Goal: Transaction & Acquisition: Purchase product/service

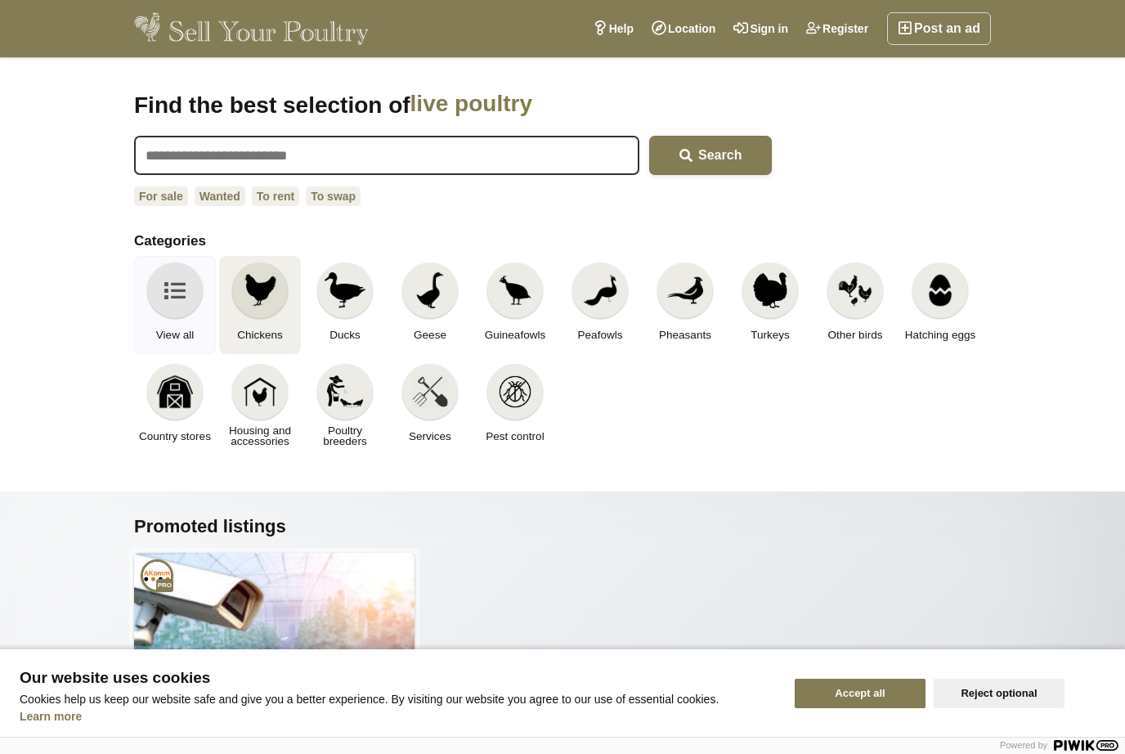
click at [274, 280] on img at bounding box center [260, 290] width 36 height 36
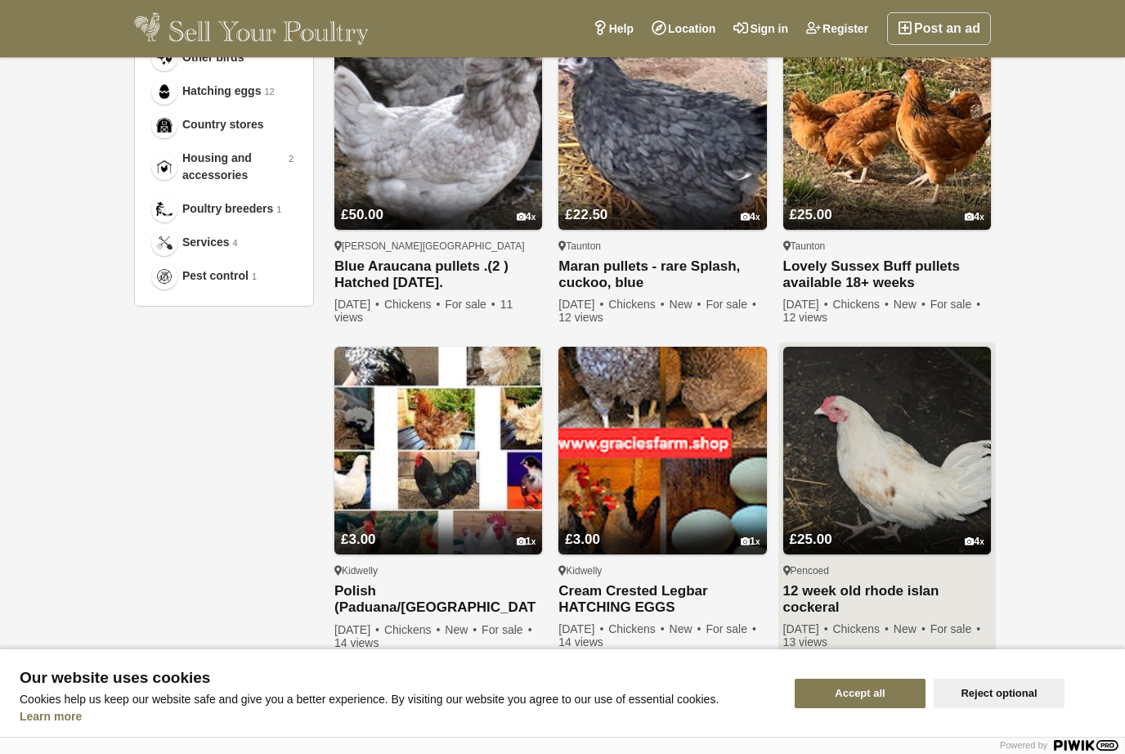
scroll to position [917, 0]
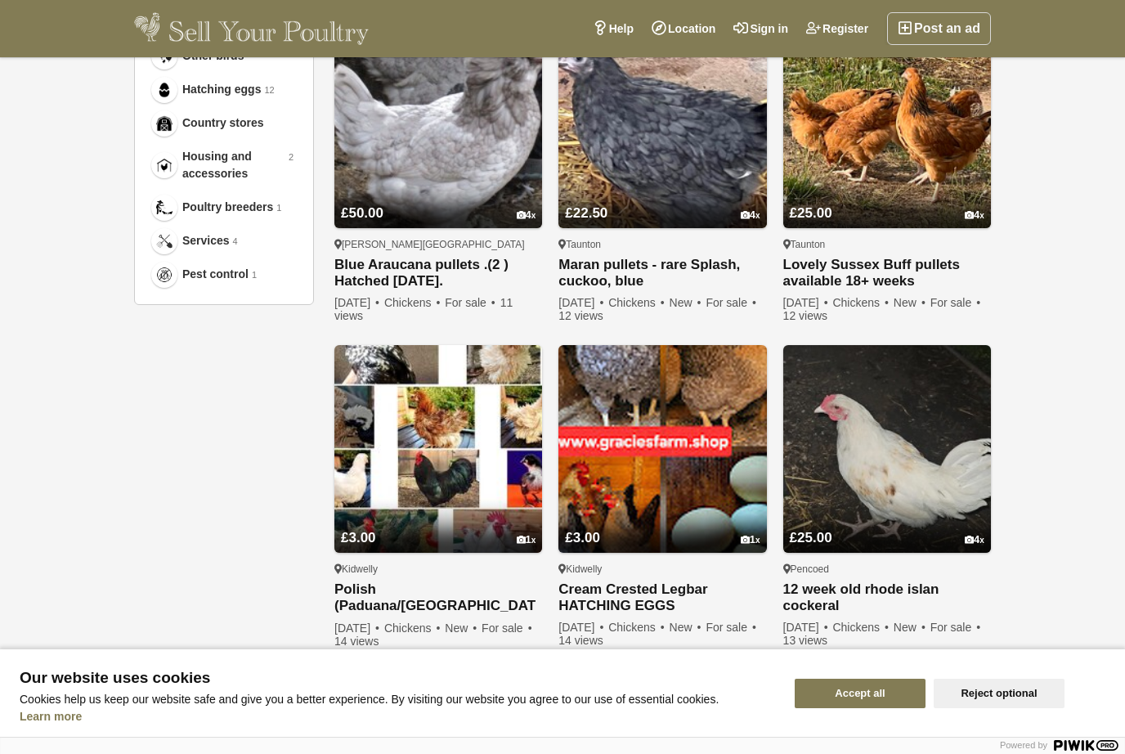
click at [626, 693] on link "2" at bounding box center [630, 694] width 29 height 29
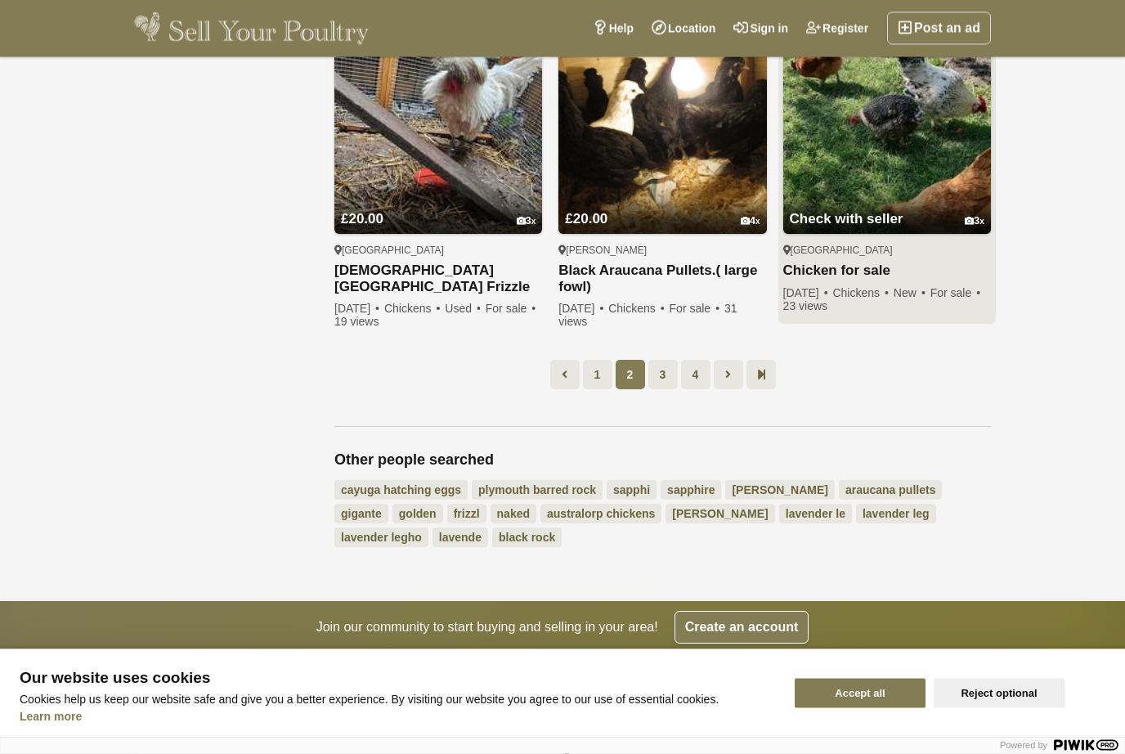
scroll to position [1219, 0]
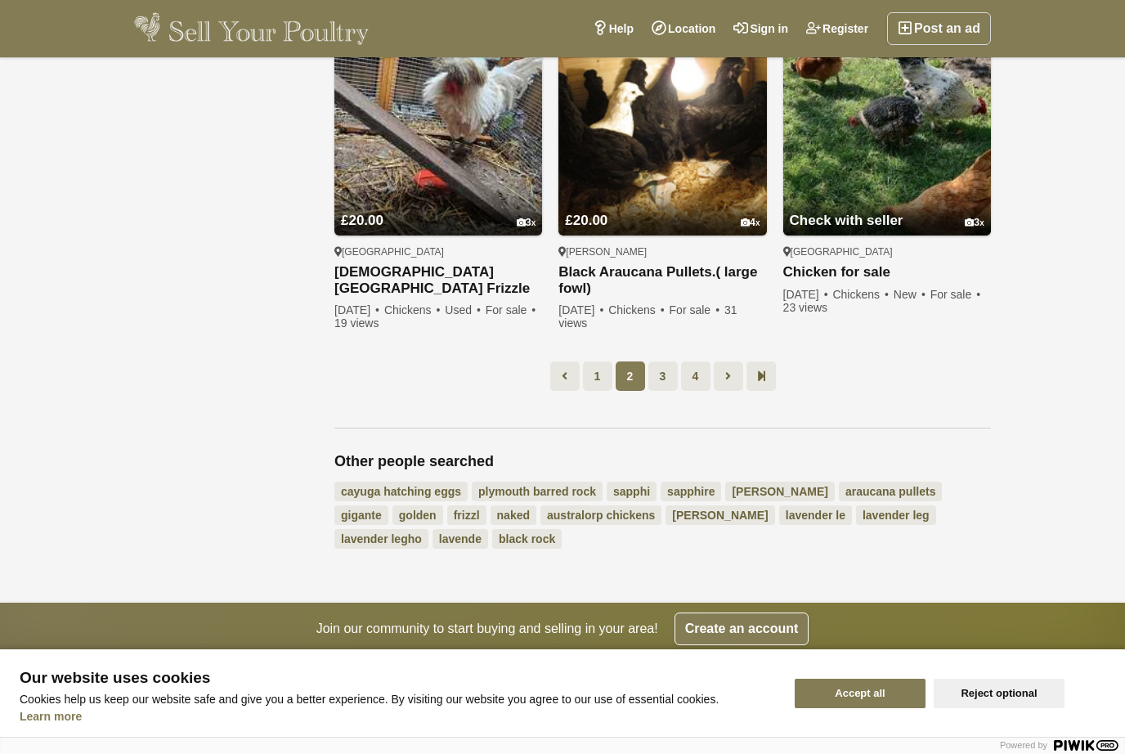
click at [649, 378] on link "3" at bounding box center [663, 375] width 29 height 29
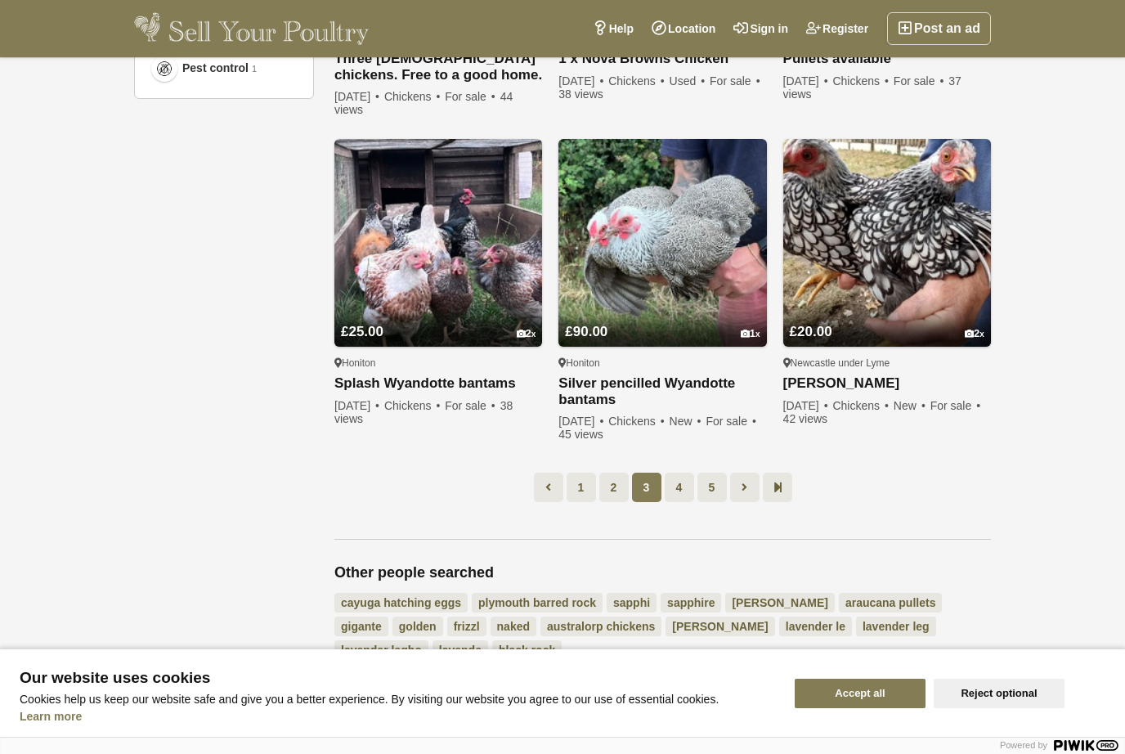
scroll to position [1125, 0]
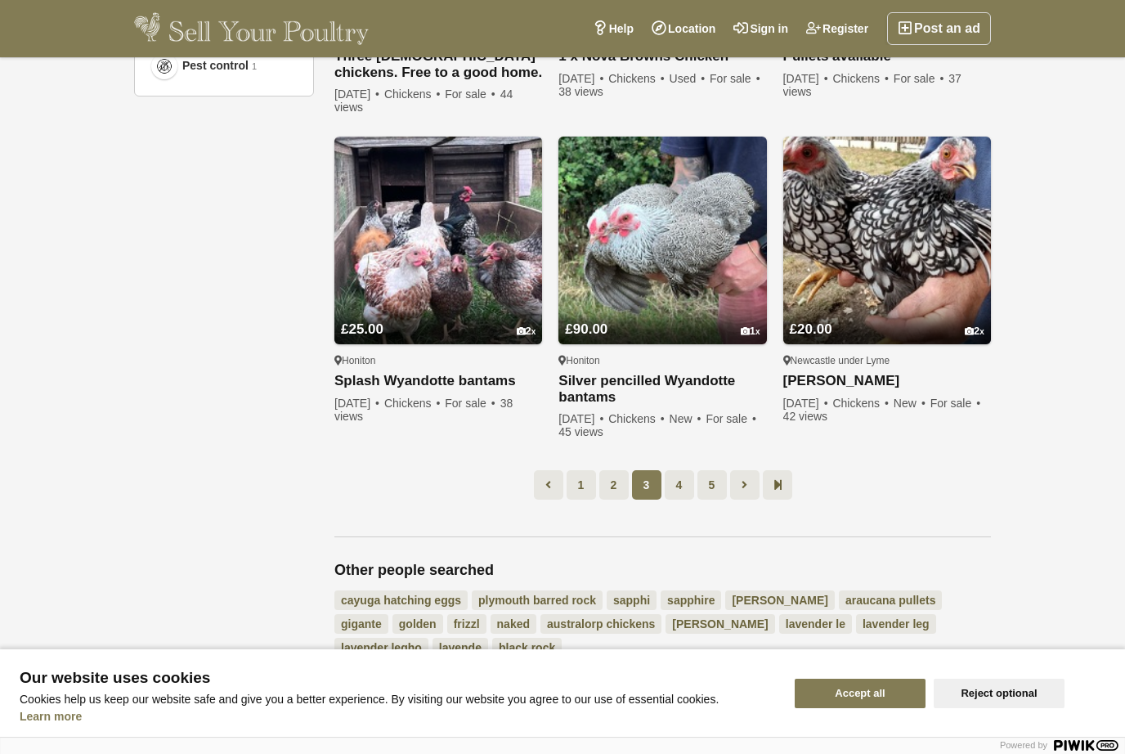
click at [679, 483] on link "4" at bounding box center [679, 484] width 29 height 29
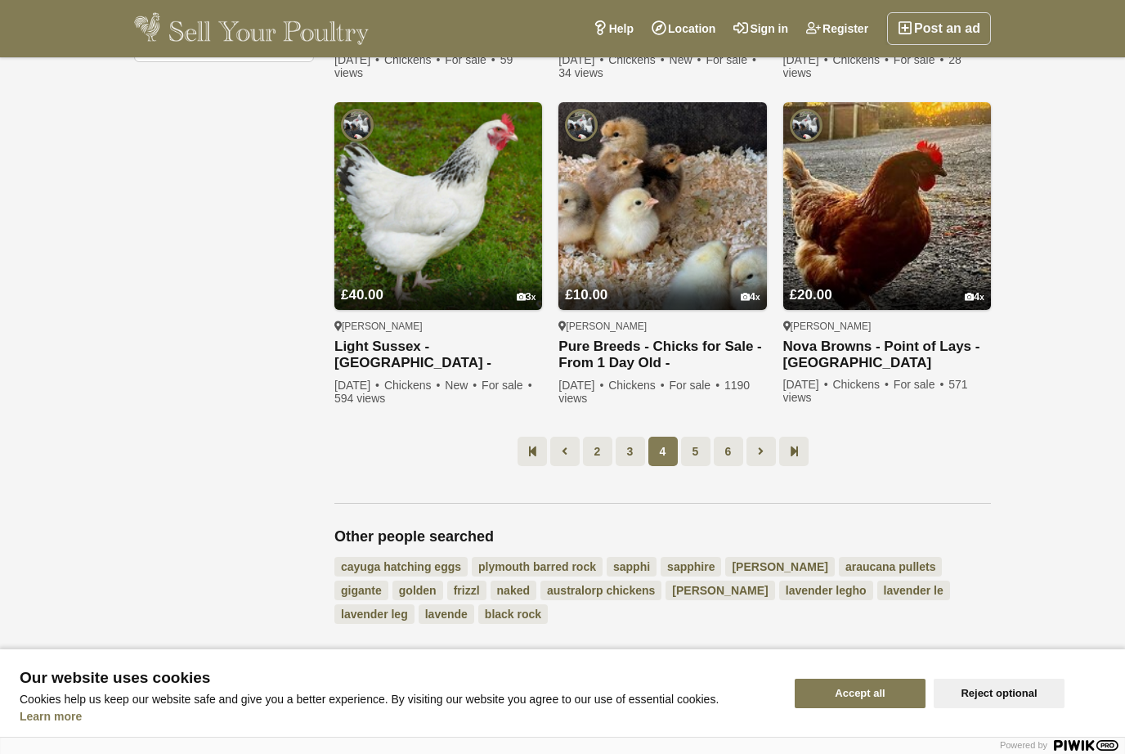
scroll to position [1169, 0]
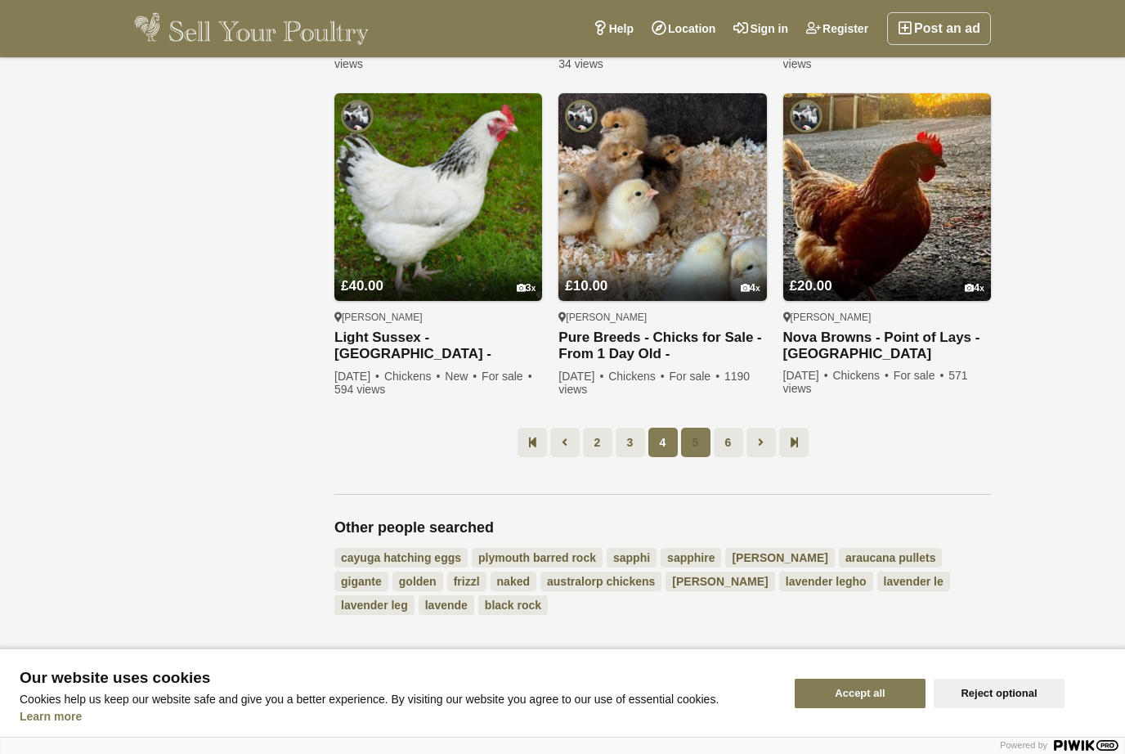
click at [700, 428] on link "5" at bounding box center [695, 442] width 29 height 29
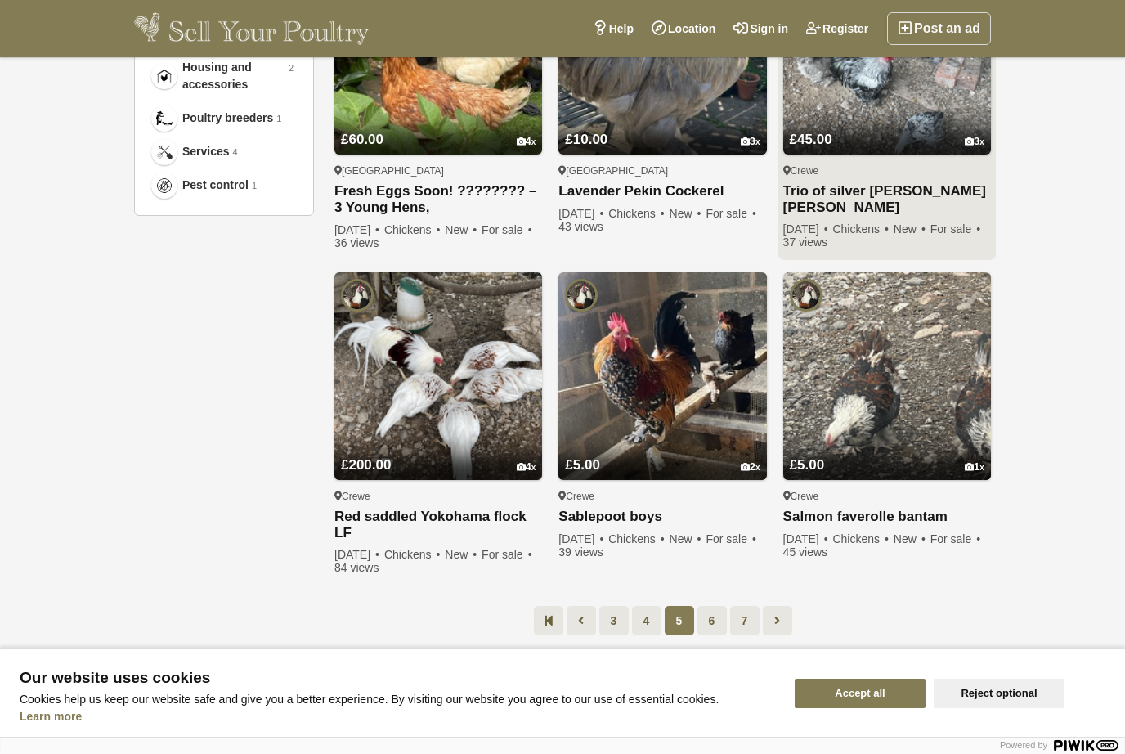
scroll to position [1102, 0]
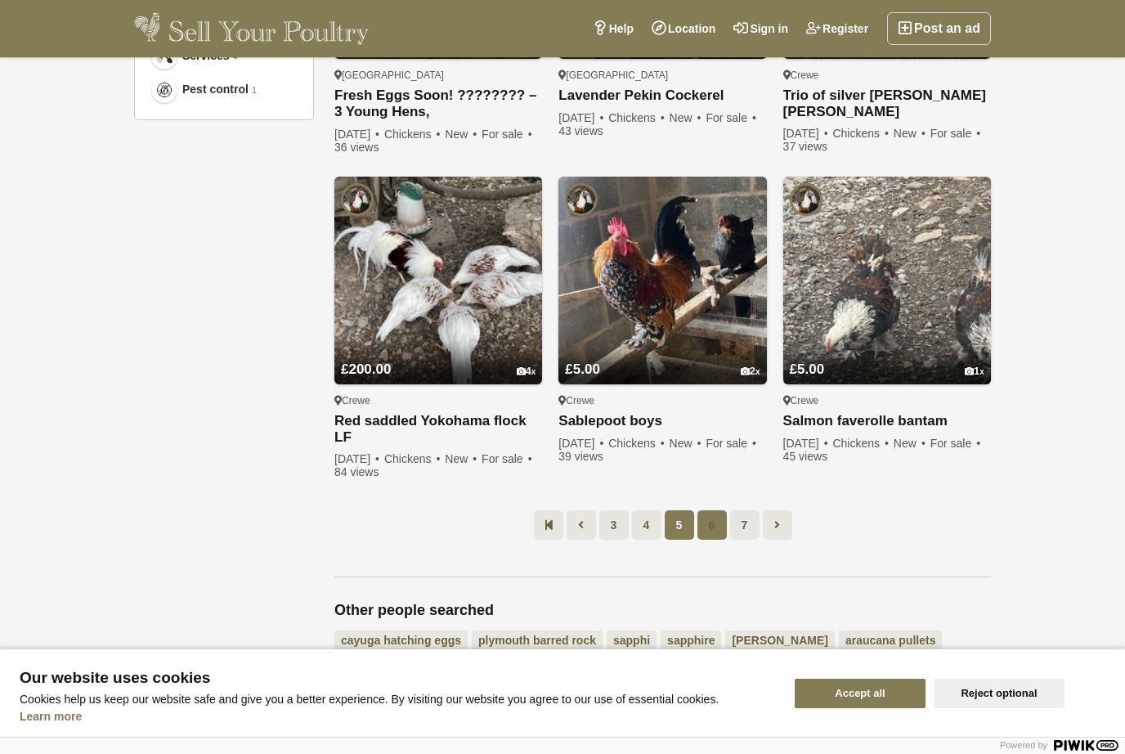
click at [711, 536] on link "6" at bounding box center [712, 524] width 29 height 29
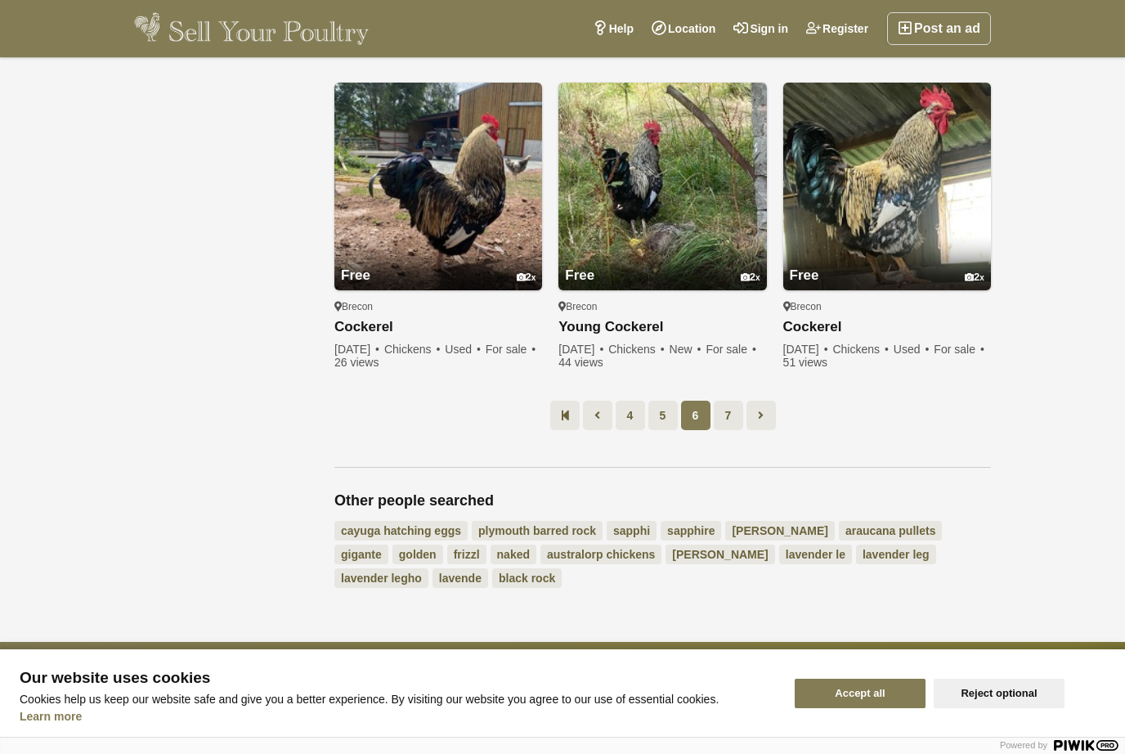
scroll to position [1184, 0]
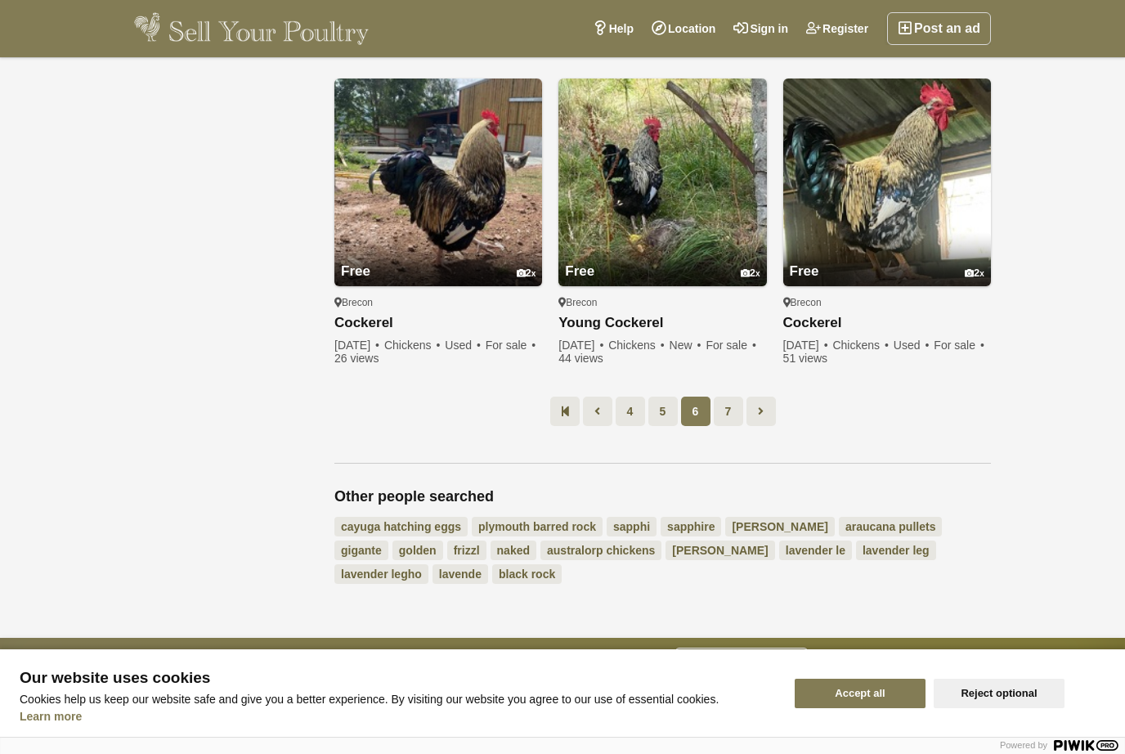
click at [732, 415] on link "7" at bounding box center [728, 411] width 29 height 29
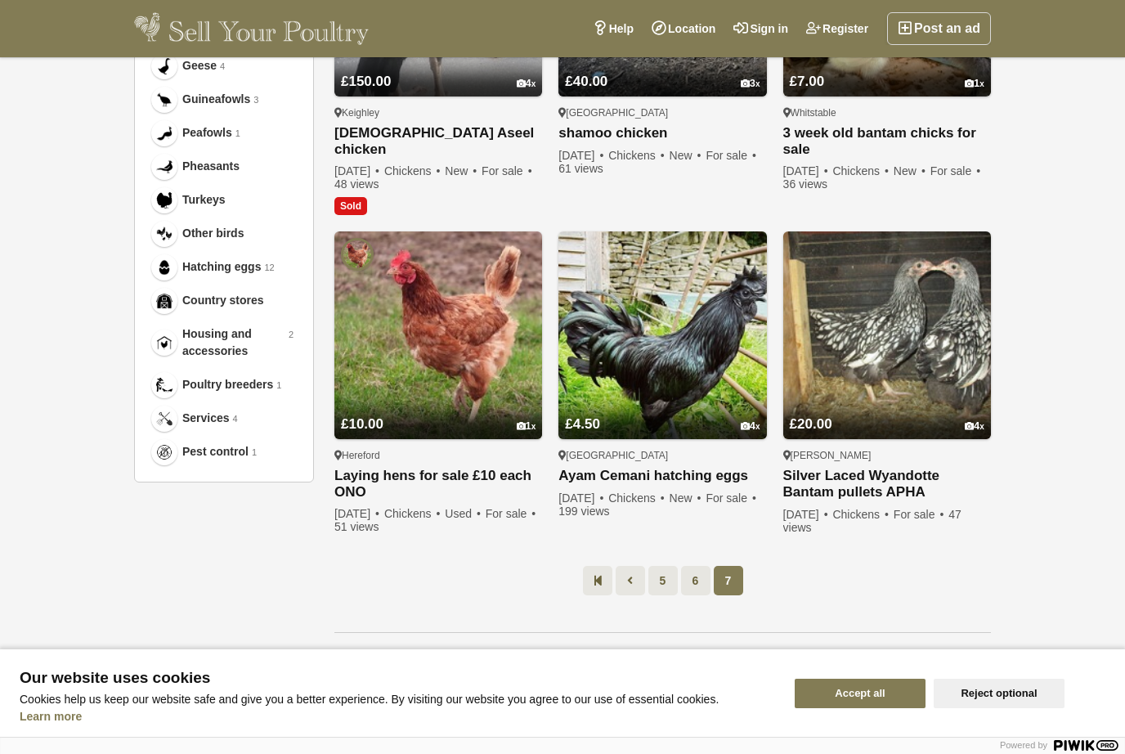
scroll to position [746, 0]
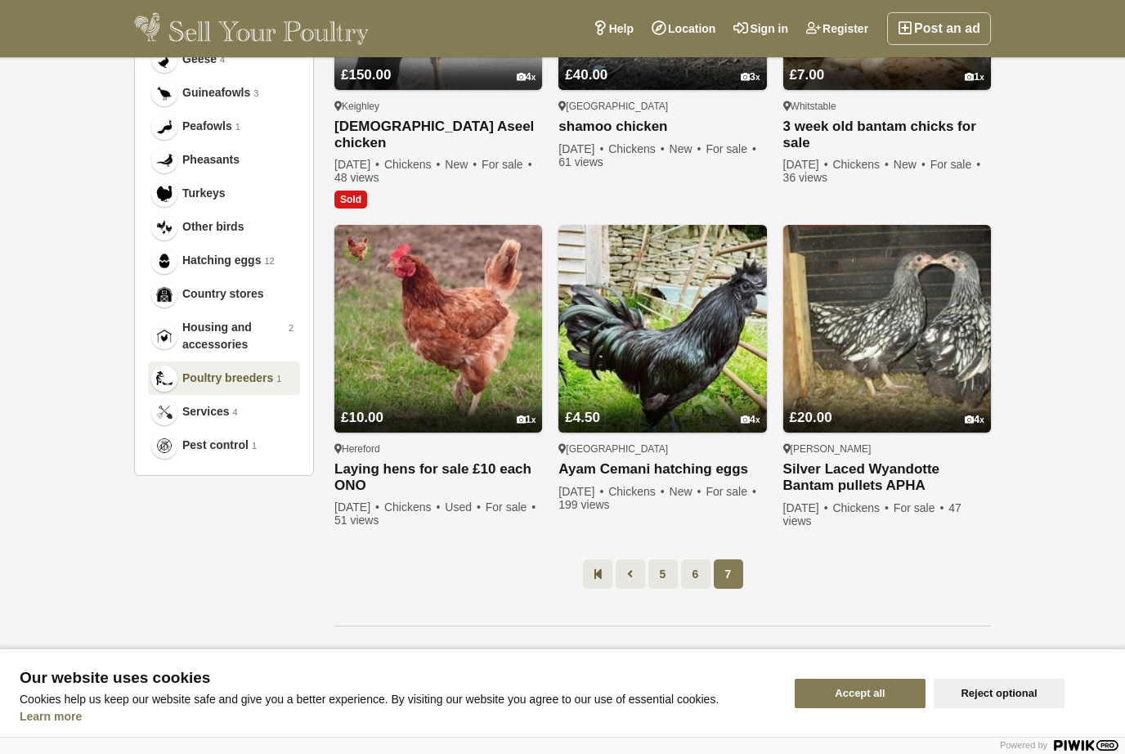
click at [216, 379] on span "Poultry breeders" at bounding box center [227, 378] width 91 height 17
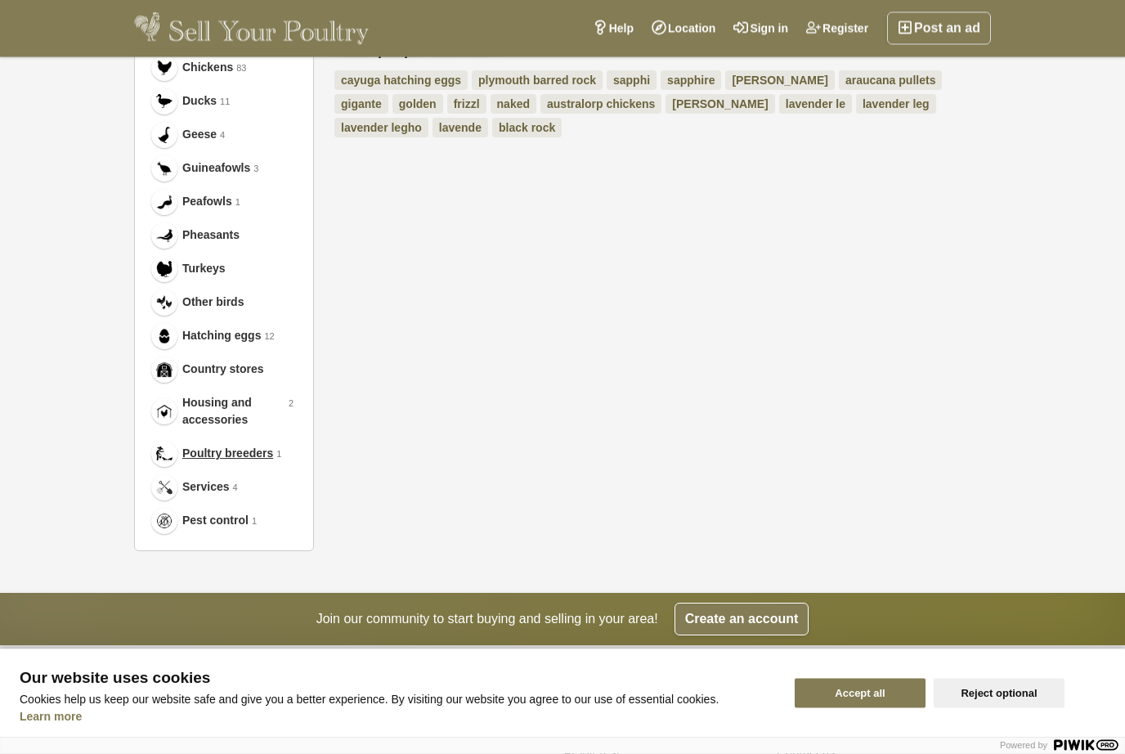
scroll to position [552, 0]
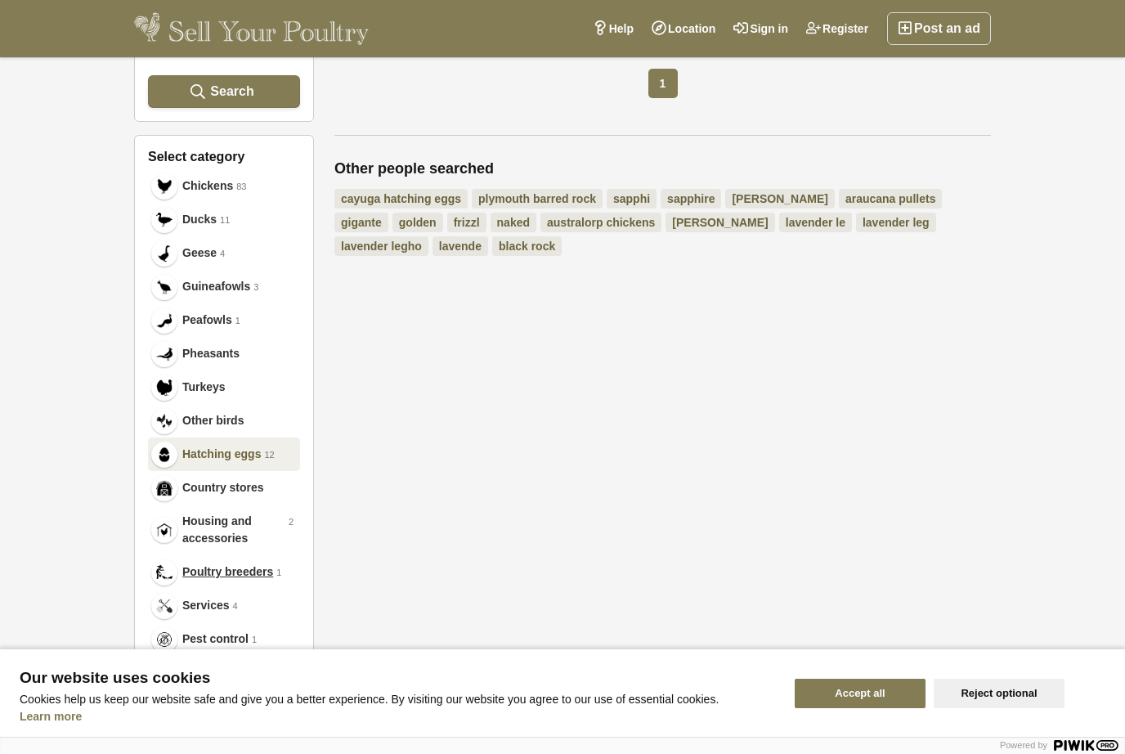
click at [248, 465] on link "Hatching eggs 12" at bounding box center [224, 455] width 152 height 34
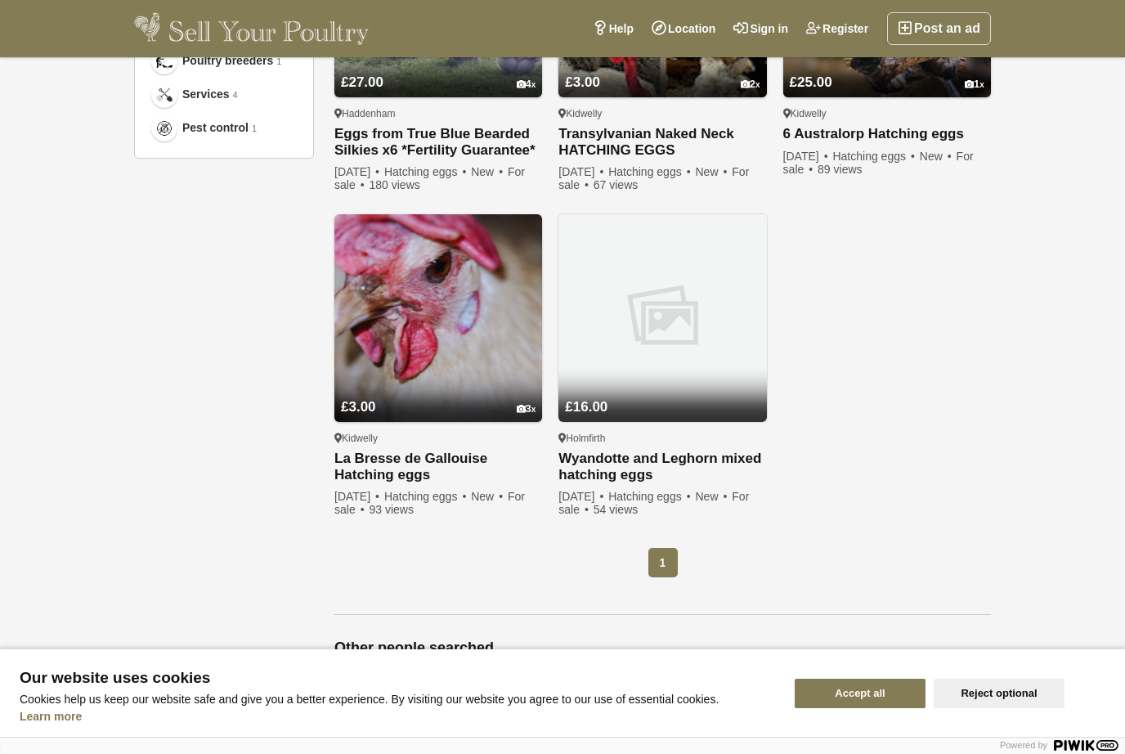
scroll to position [1065, 0]
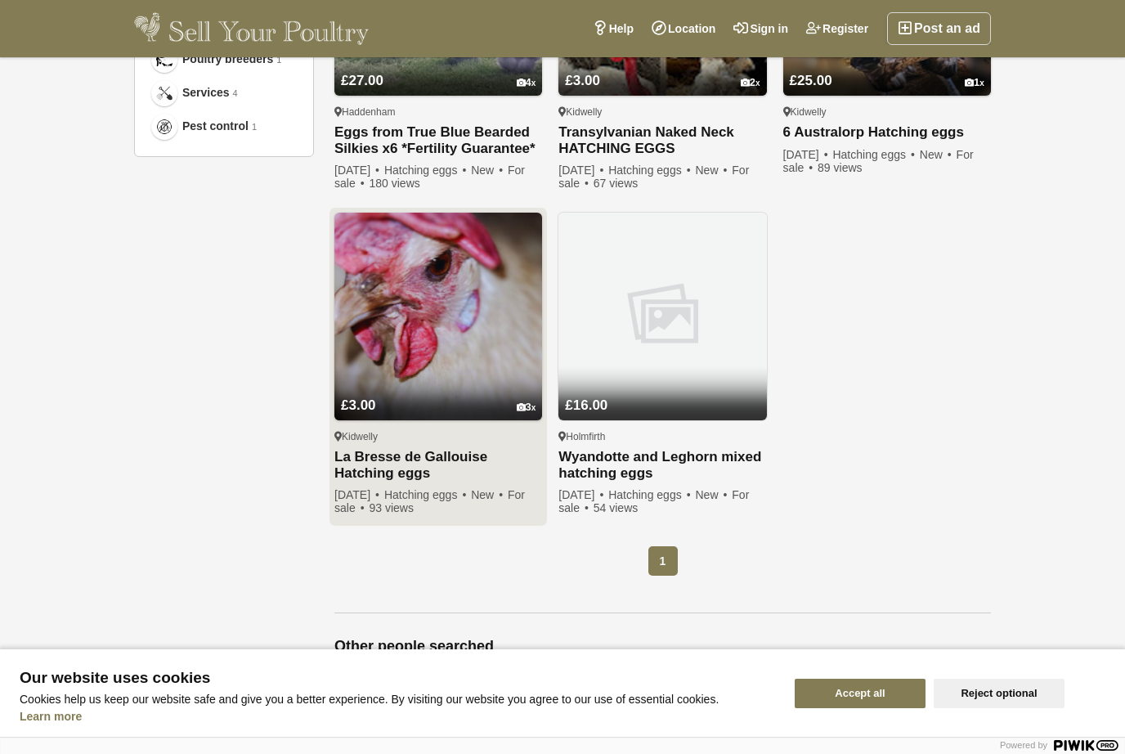
click at [405, 330] on img at bounding box center [439, 317] width 208 height 208
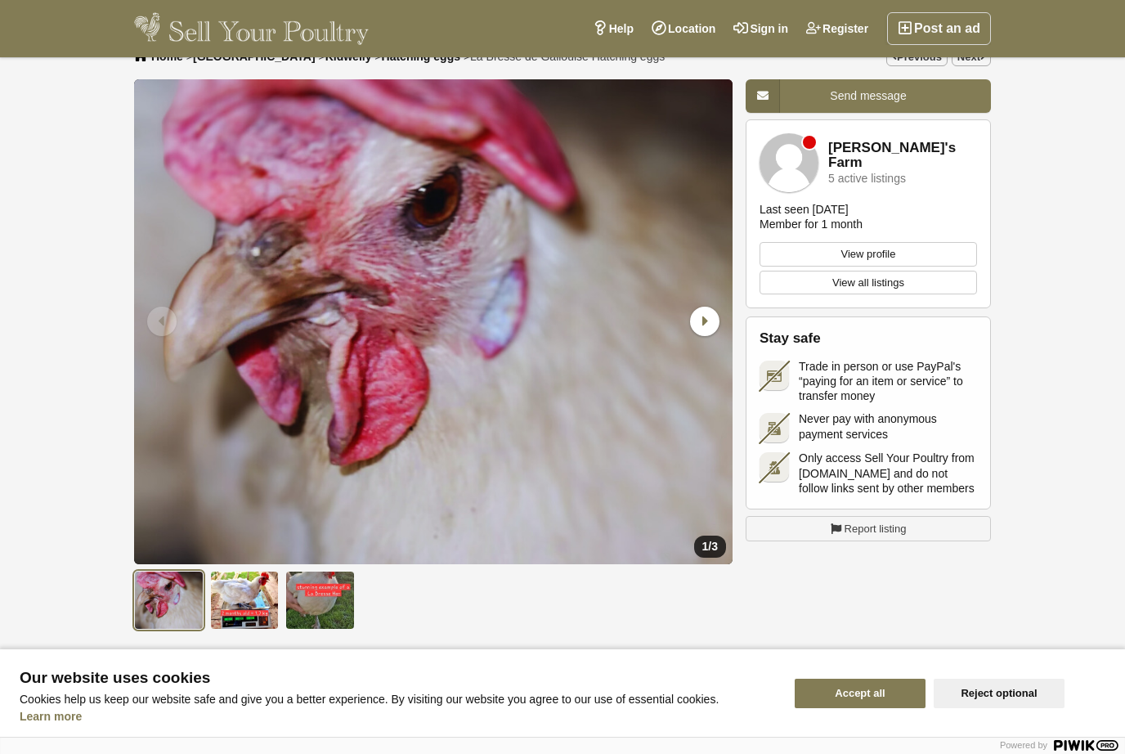
scroll to position [37, 0]
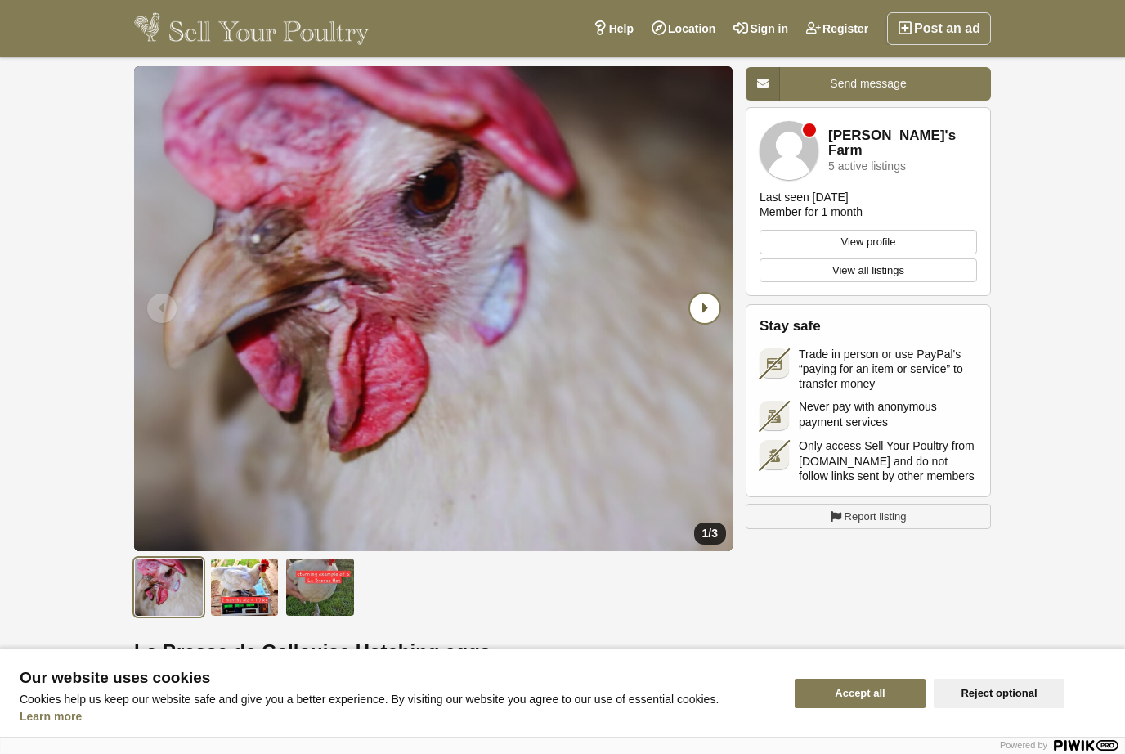
click at [707, 309] on icon "Next slide" at bounding box center [704, 308] width 29 height 29
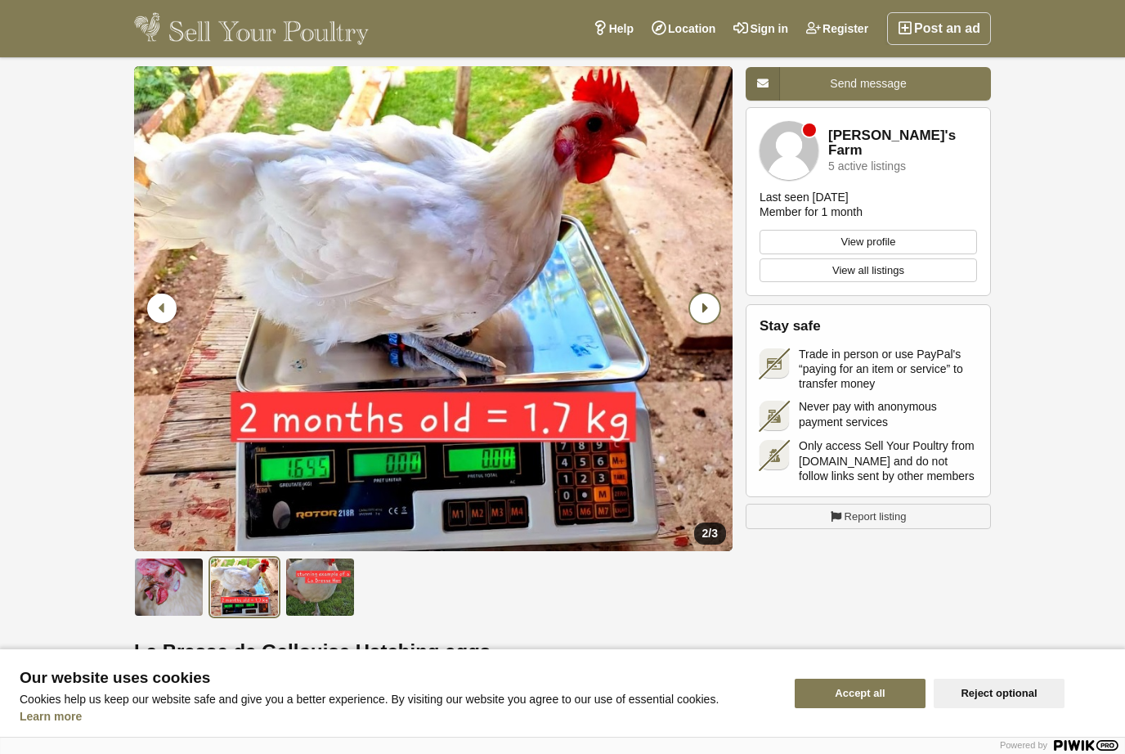
click at [714, 308] on icon "Next slide" at bounding box center [704, 308] width 29 height 29
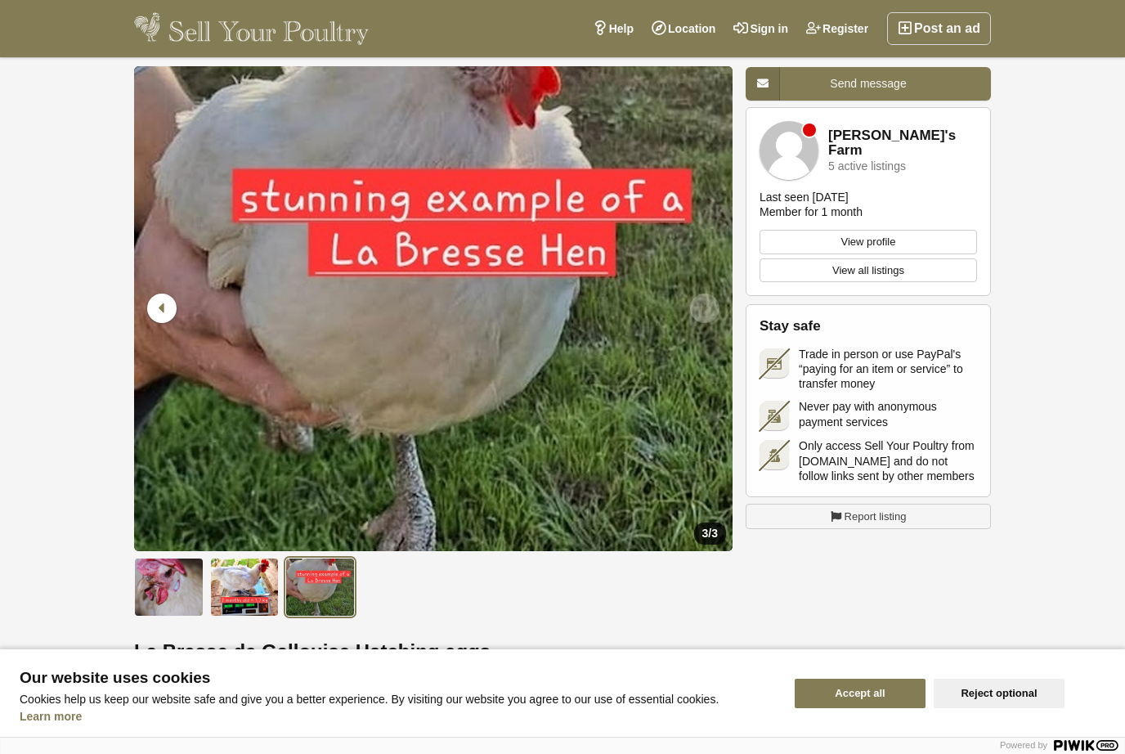
click at [947, 236] on link "View profile" at bounding box center [869, 242] width 218 height 25
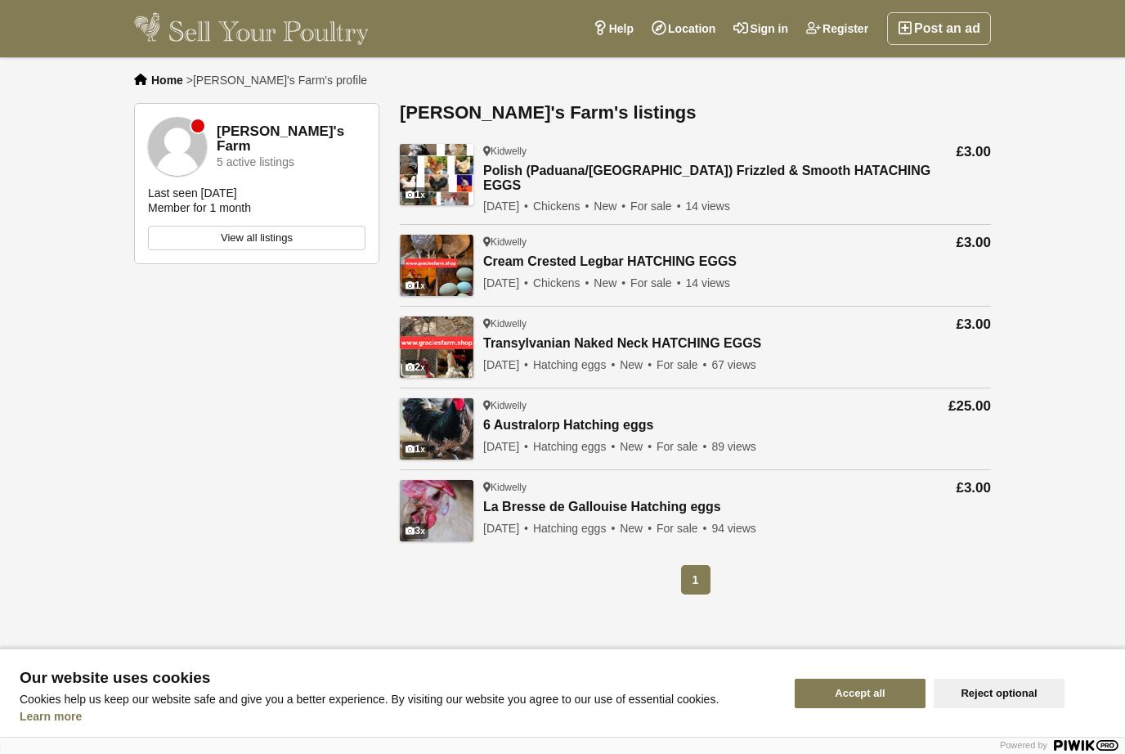
click at [203, 20] on img at bounding box center [251, 28] width 235 height 33
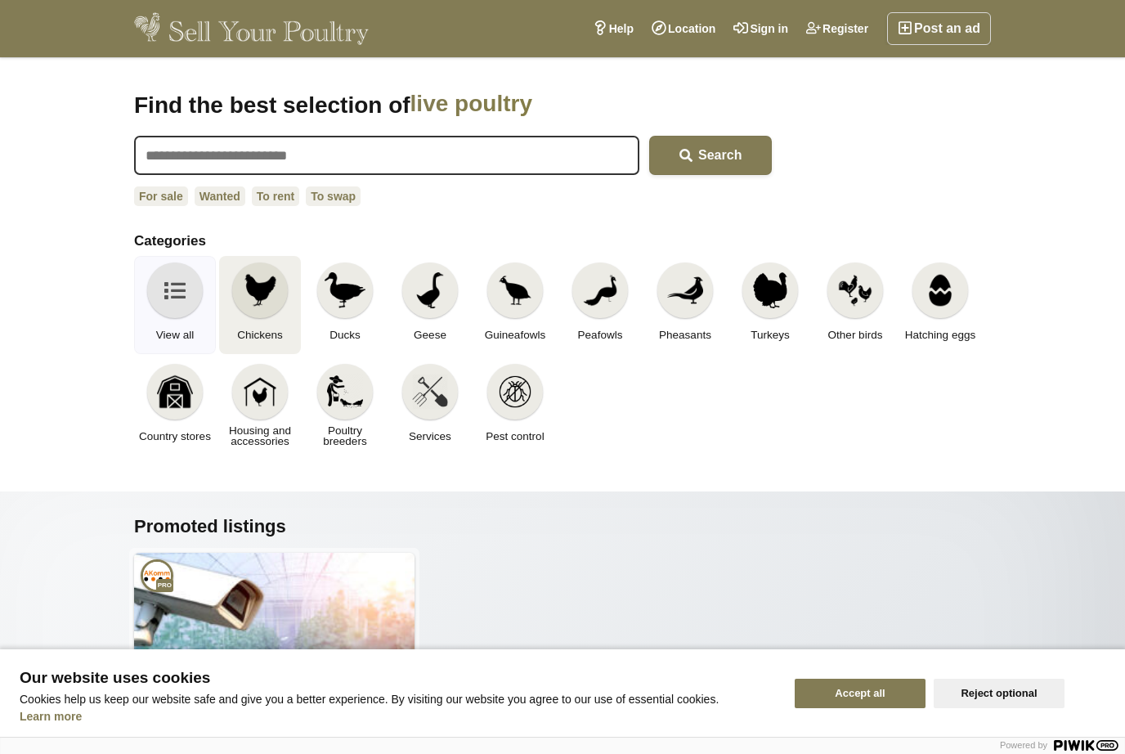
click at [244, 286] on img at bounding box center [260, 290] width 36 height 36
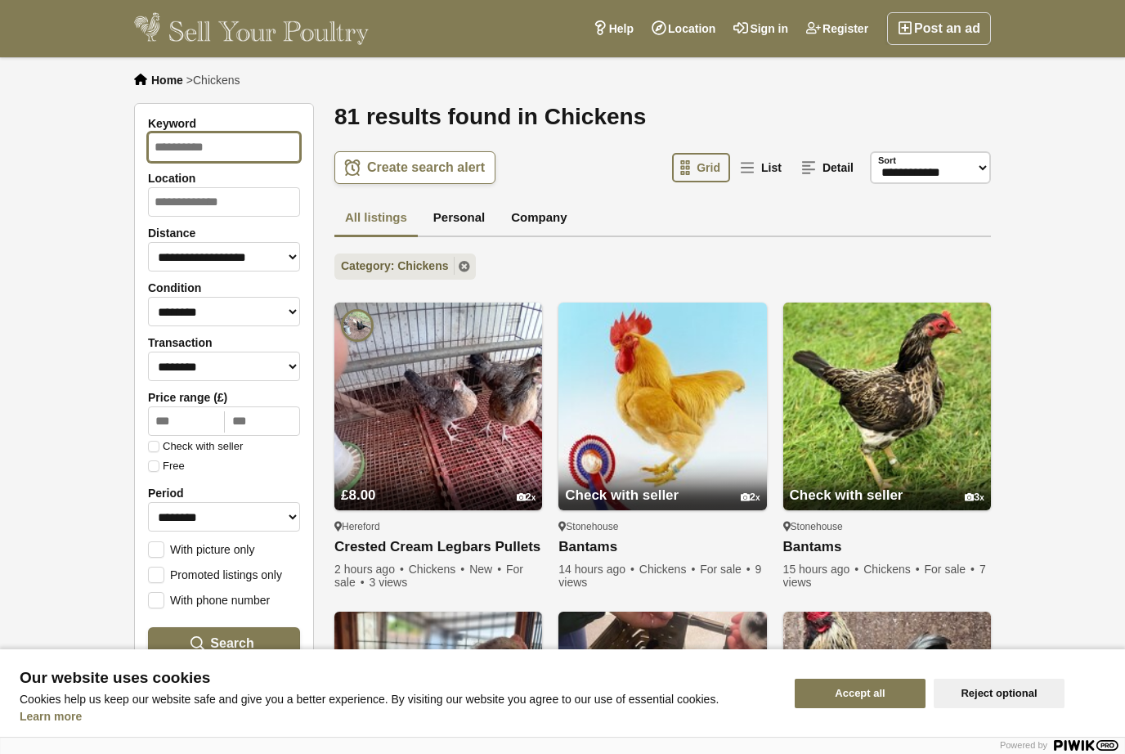
click at [230, 147] on input "Keyword" at bounding box center [224, 146] width 152 height 29
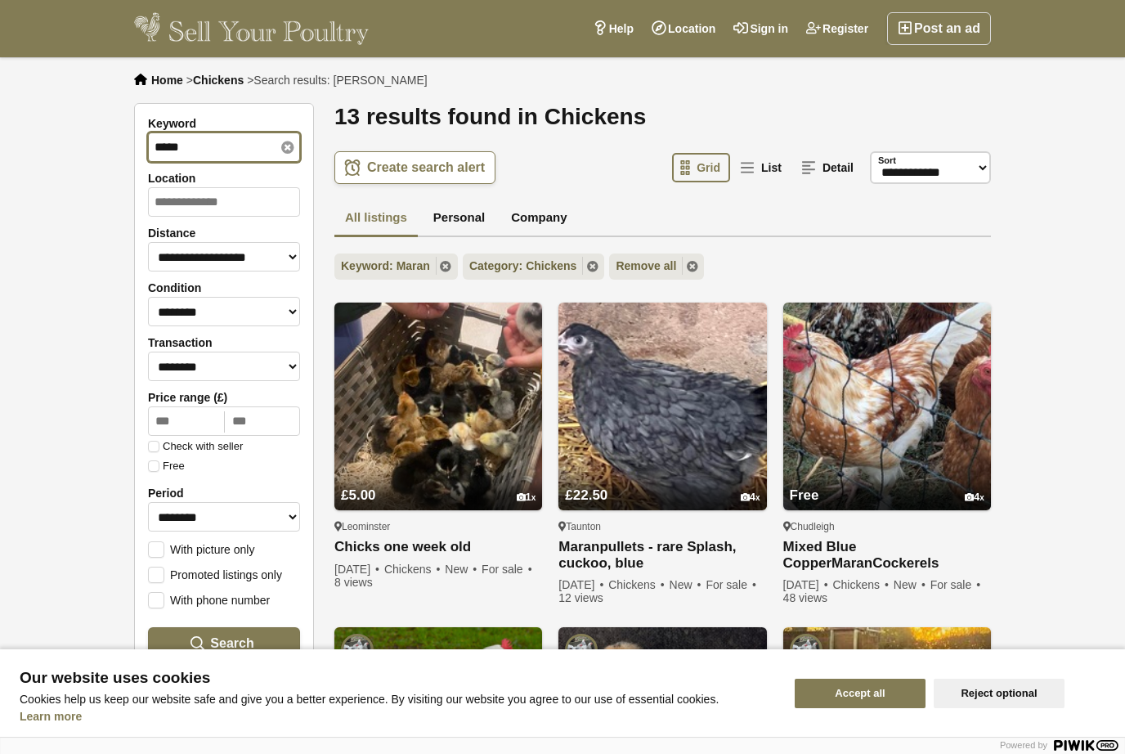
type input "*****"
click at [224, 644] on button "Search" at bounding box center [224, 643] width 152 height 33
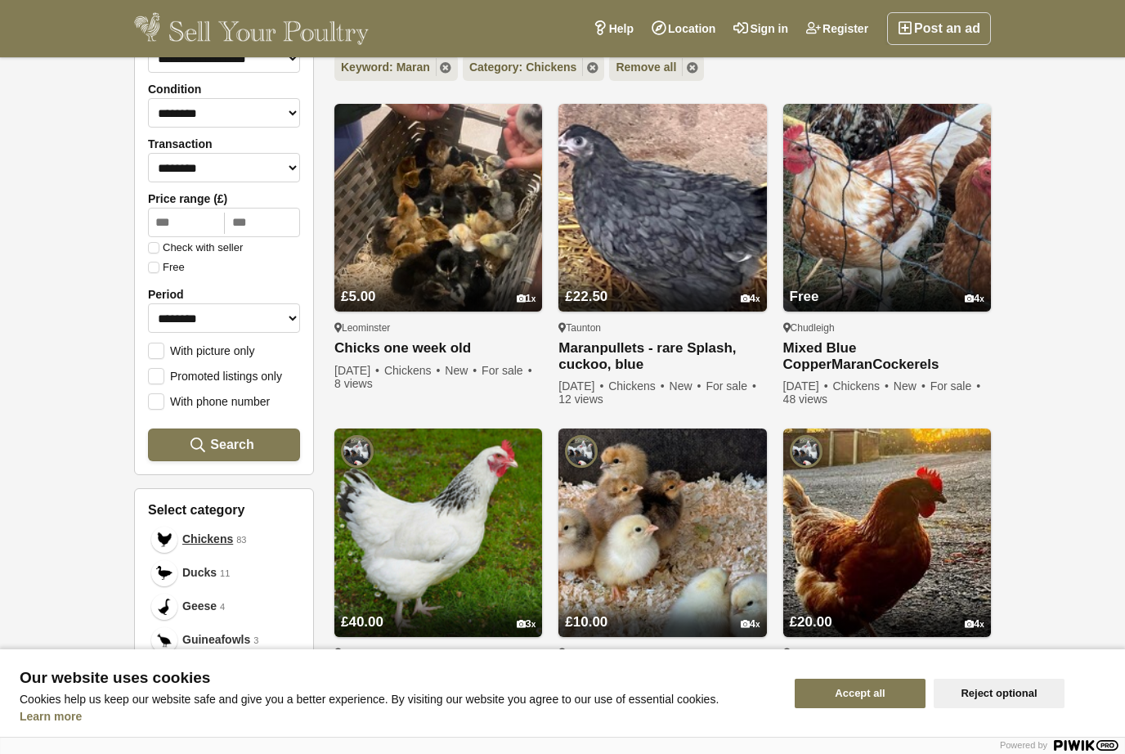
scroll to position [188, 0]
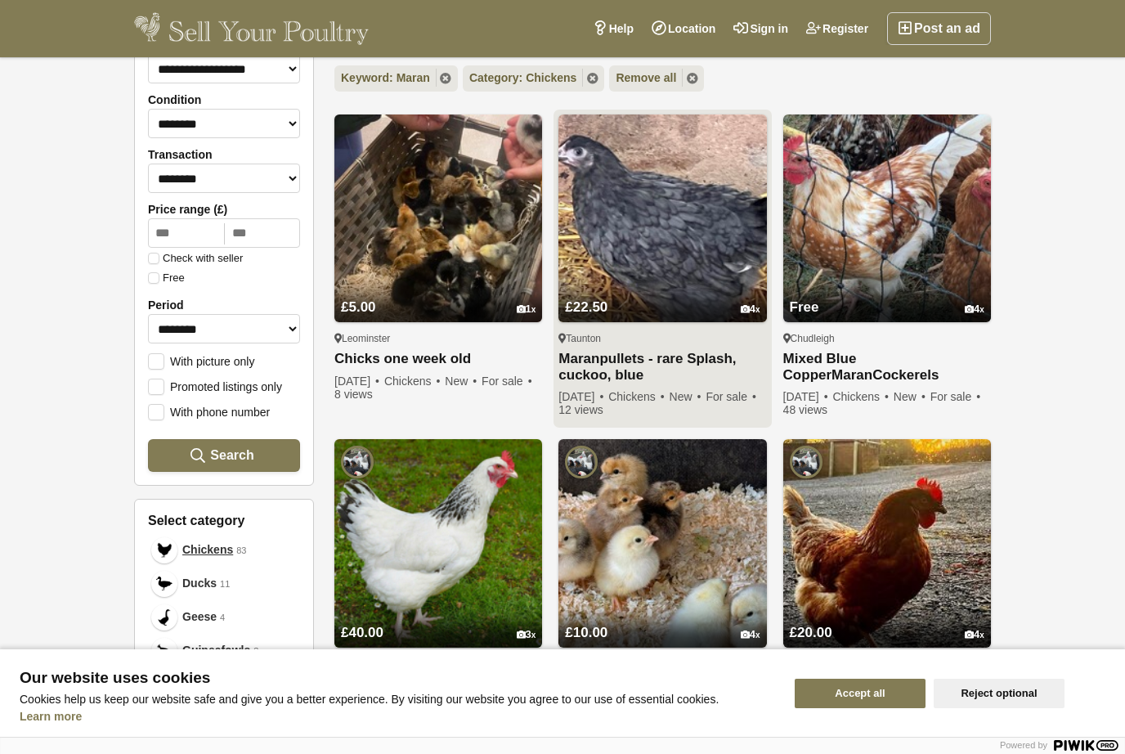
click at [667, 255] on img at bounding box center [663, 218] width 208 height 208
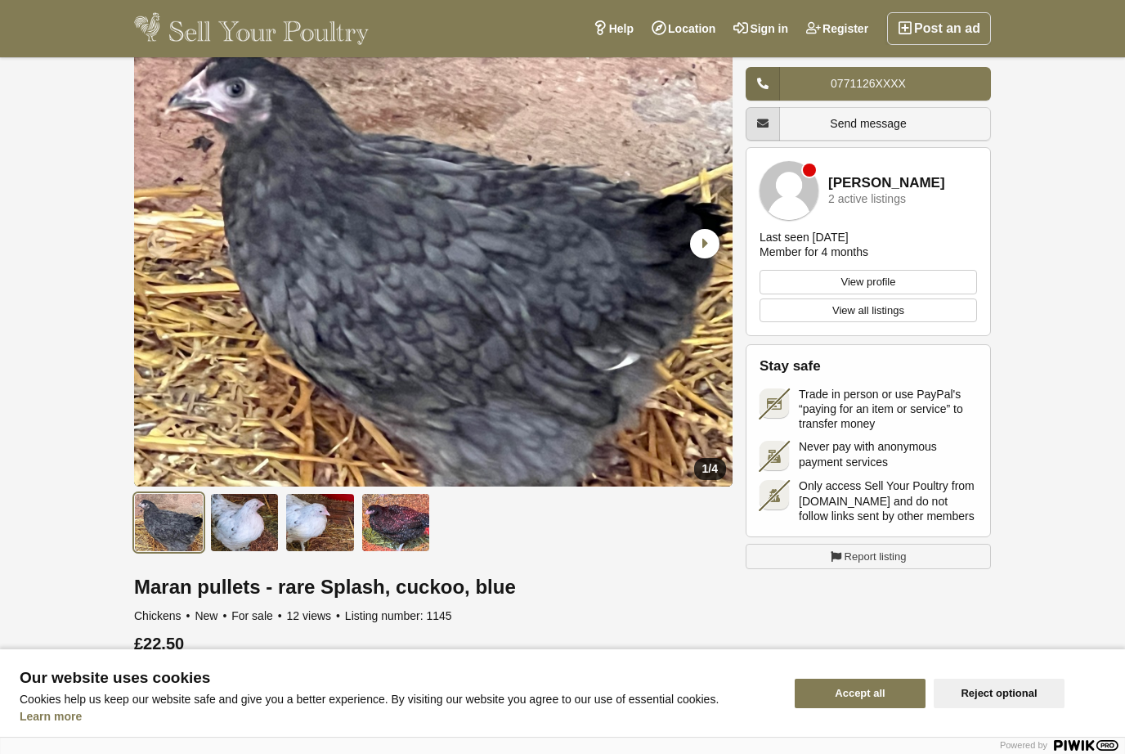
scroll to position [104, 0]
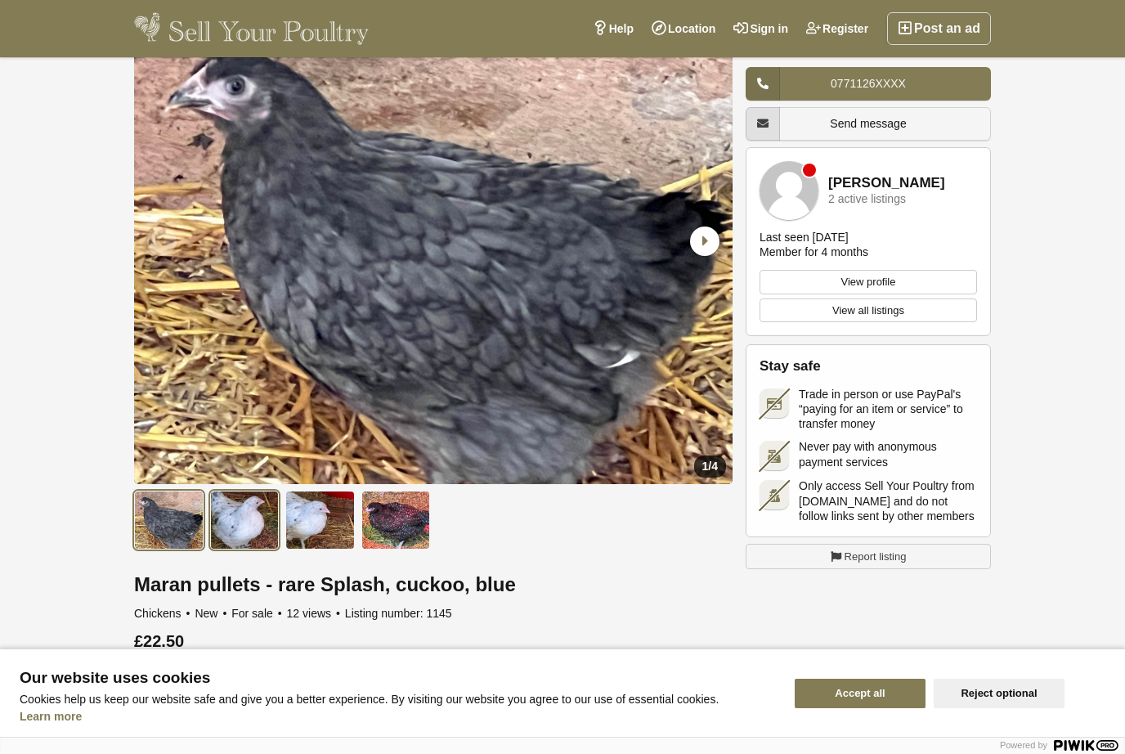
click at [240, 509] on img at bounding box center [245, 520] width 70 height 59
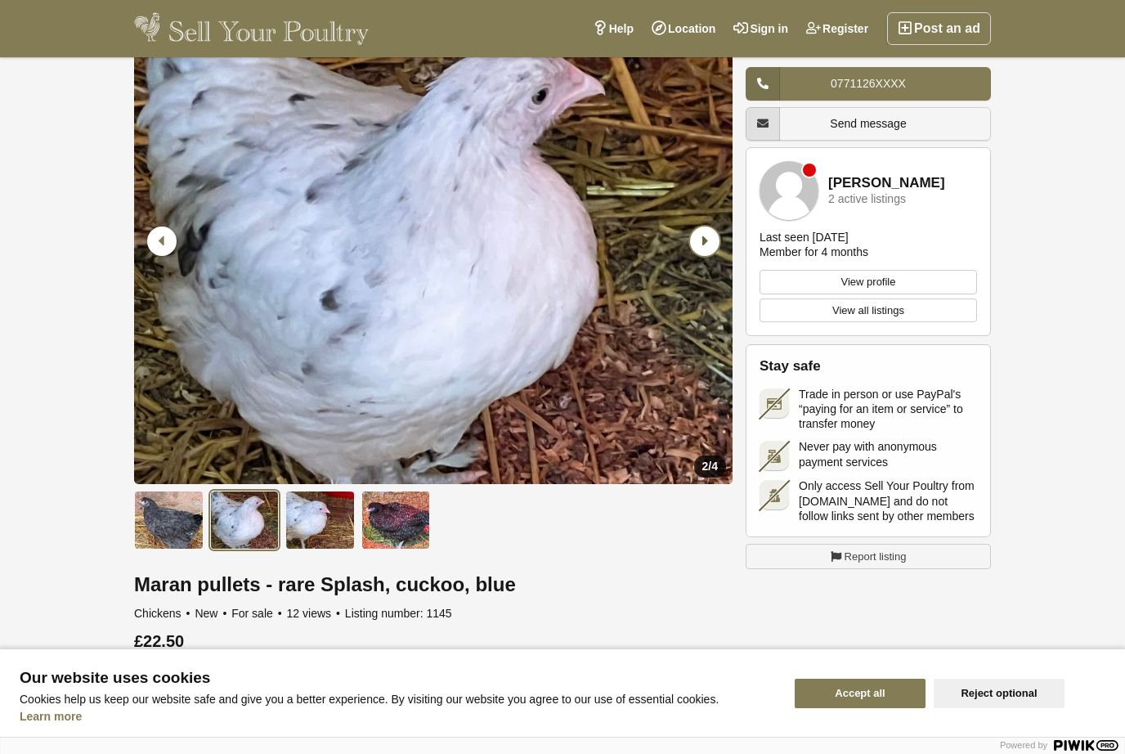
click at [707, 236] on icon "Next slide" at bounding box center [704, 241] width 29 height 29
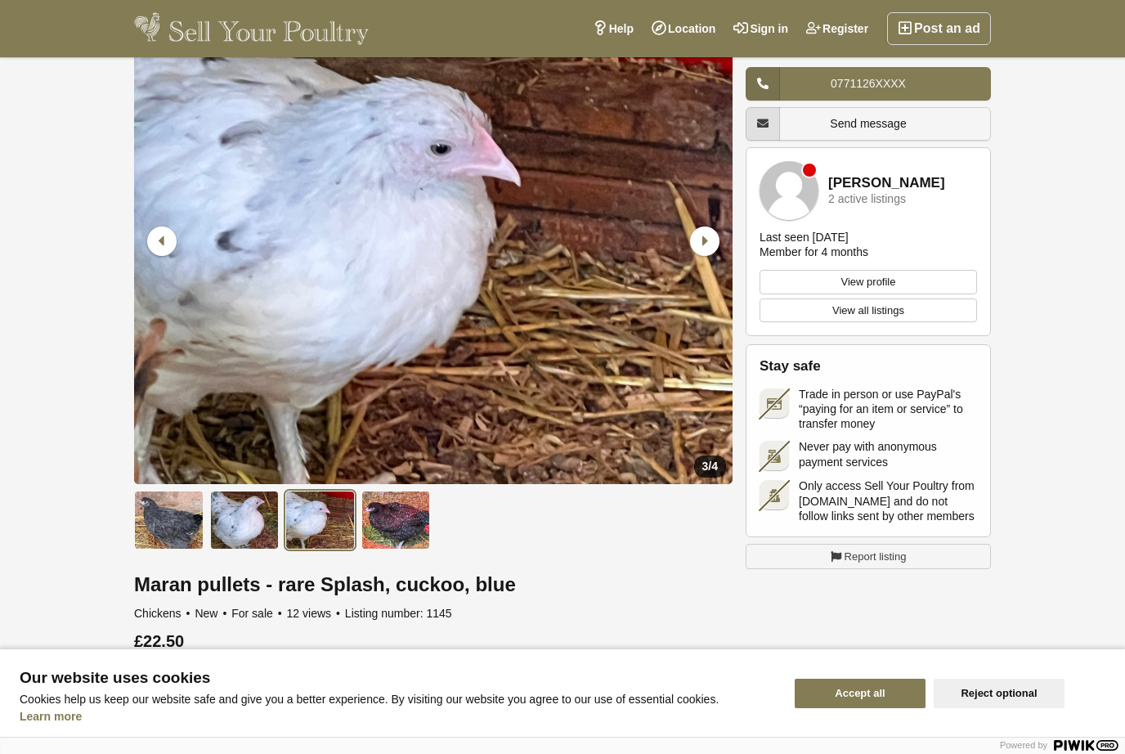
click at [947, 276] on link "View profile" at bounding box center [869, 282] width 218 height 25
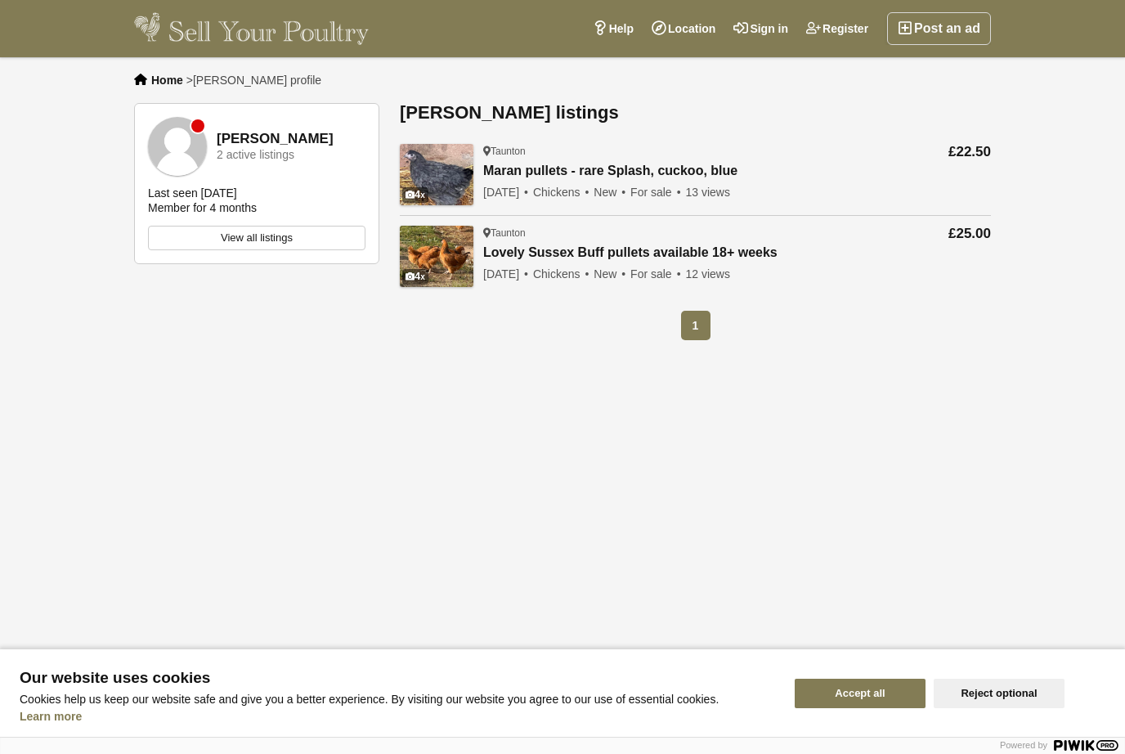
scroll to position [1, 0]
click at [494, 177] on link "Maran pullets - rare Splash, cuckoo, blue" at bounding box center [610, 171] width 254 height 16
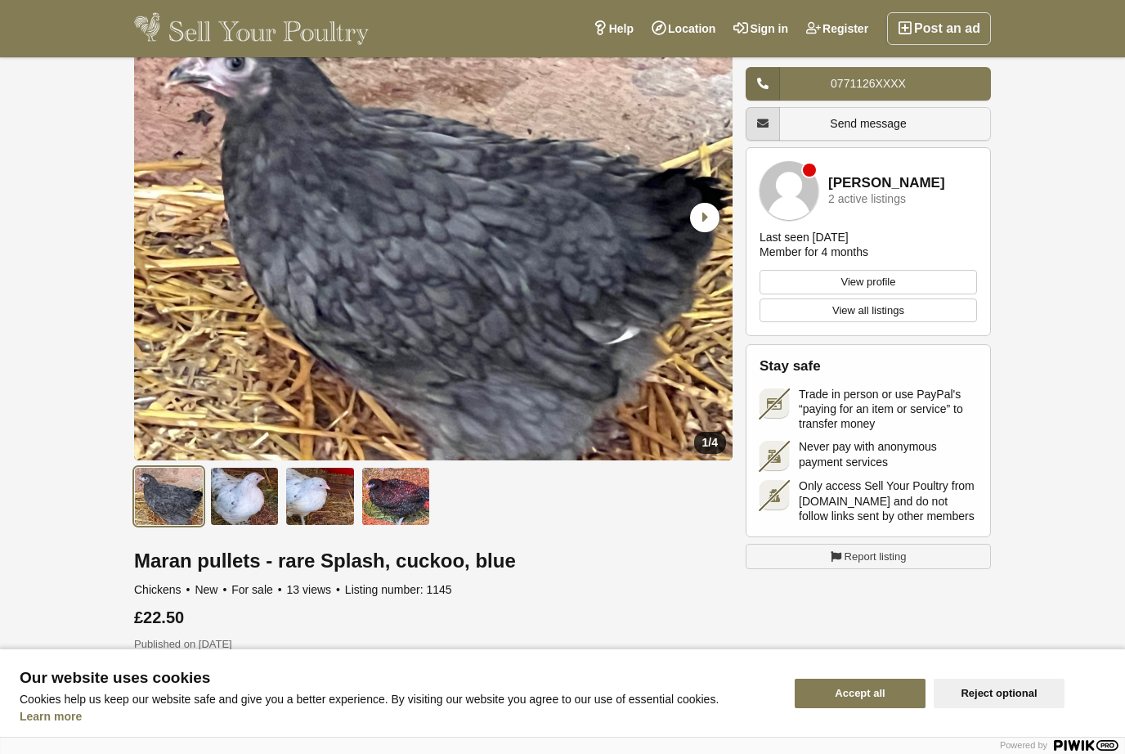
scroll to position [128, 0]
click at [824, 708] on button "Accept all" at bounding box center [860, 693] width 131 height 29
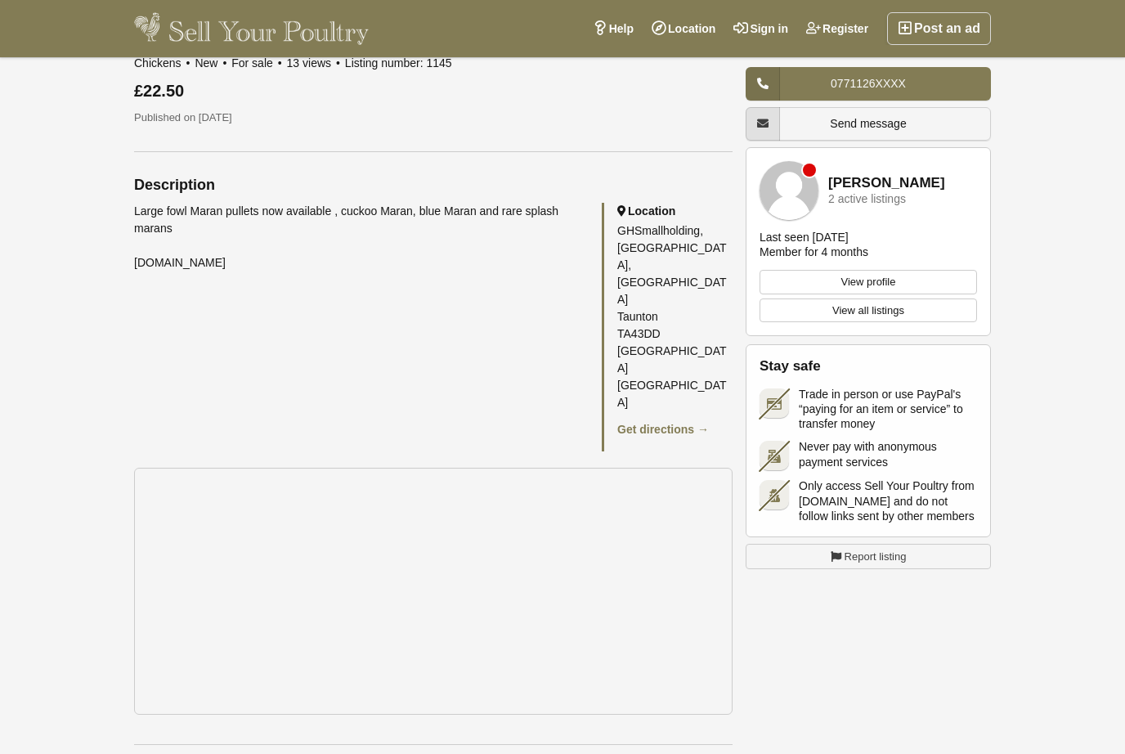
scroll to position [655, 0]
click at [879, 282] on link "View profile" at bounding box center [869, 282] width 218 height 25
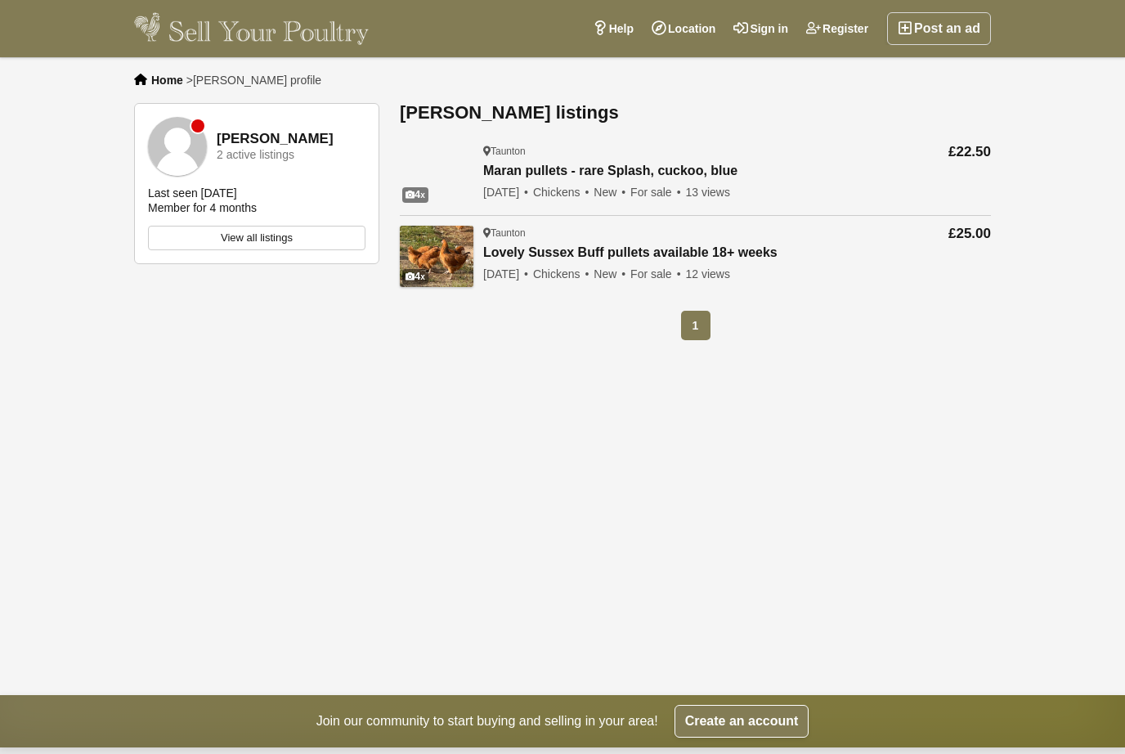
scroll to position [5, 0]
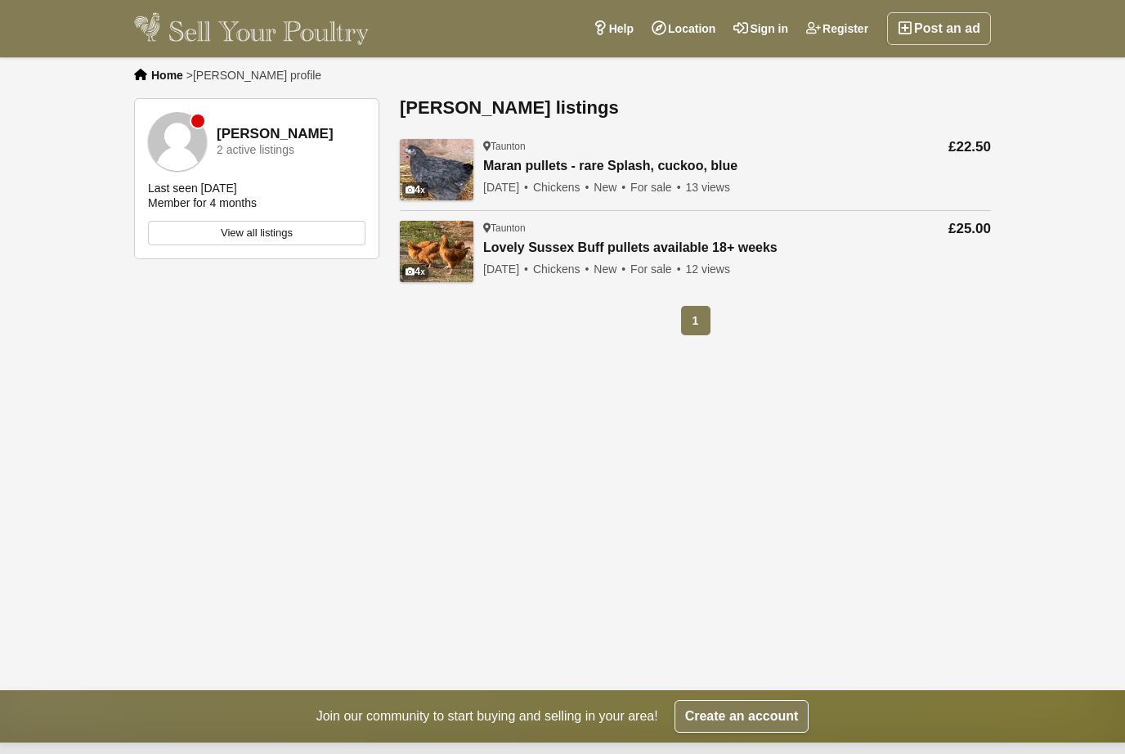
click at [251, 140] on strong "[PERSON_NAME]" at bounding box center [275, 135] width 117 height 16
click at [252, 131] on strong "[PERSON_NAME]" at bounding box center [275, 135] width 117 height 16
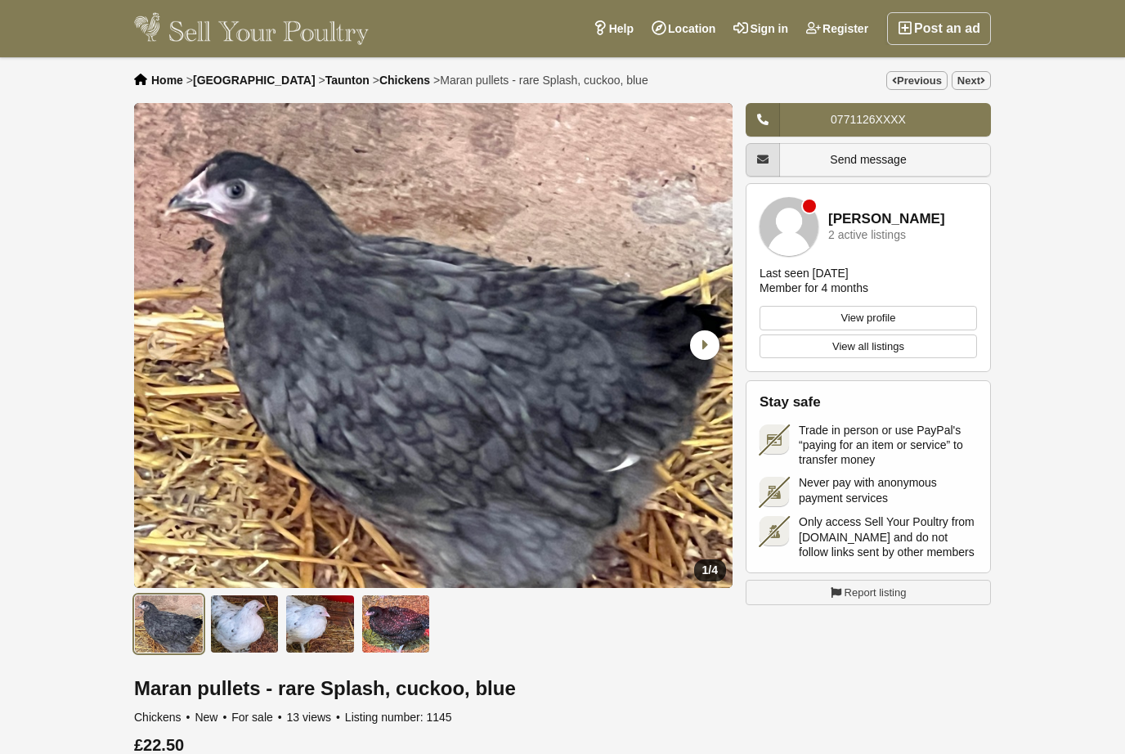
scroll to position [710, 0]
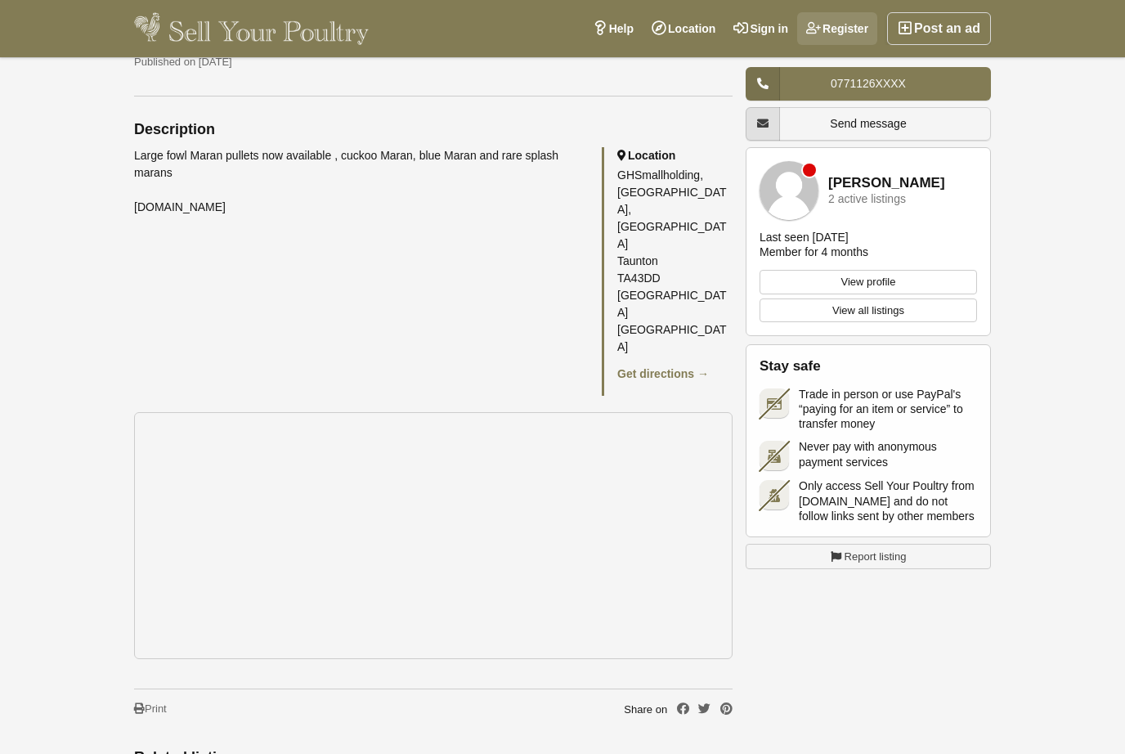
click at [824, 39] on link "Register" at bounding box center [837, 28] width 80 height 33
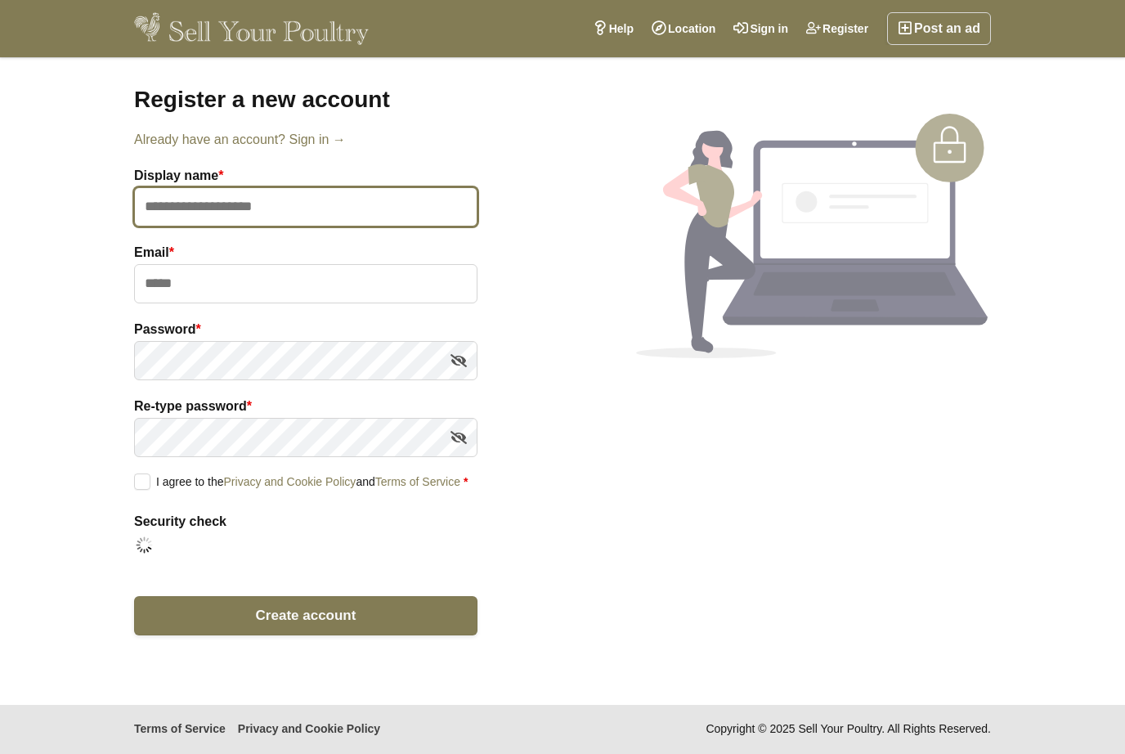
click at [265, 210] on input "text" at bounding box center [305, 206] width 343 height 39
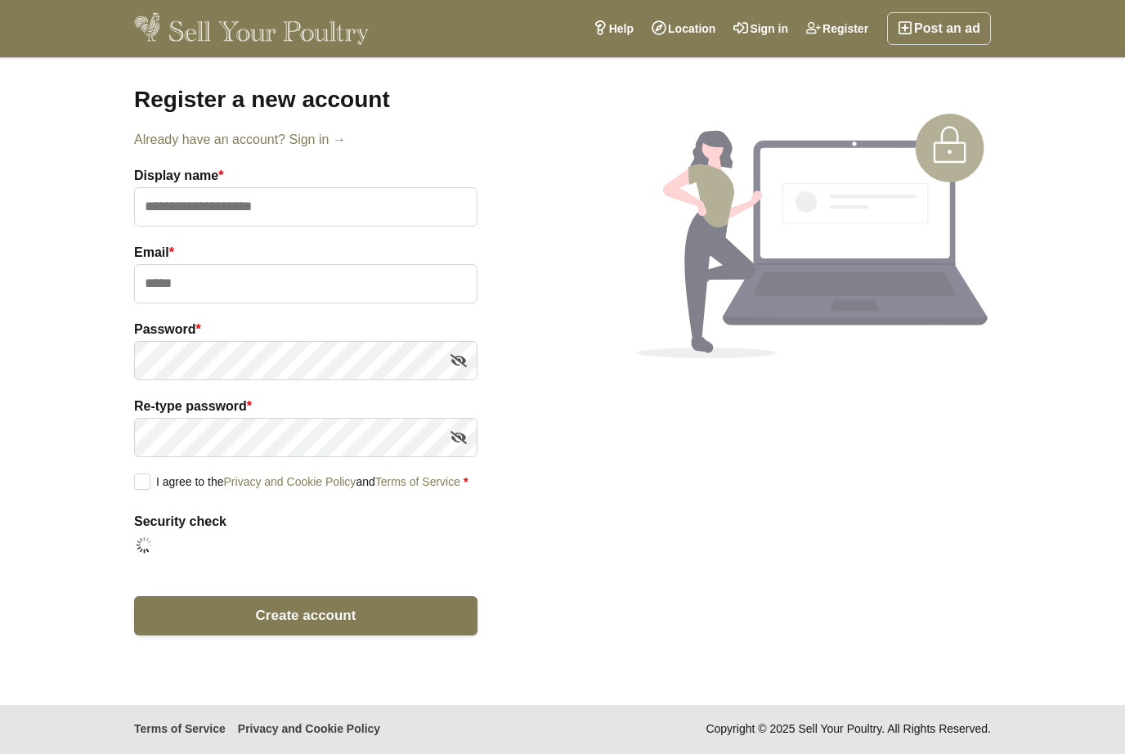
click at [140, 488] on label "I agree to the Privacy and Cookie Policy and Terms of Service *" at bounding box center [301, 481] width 334 height 15
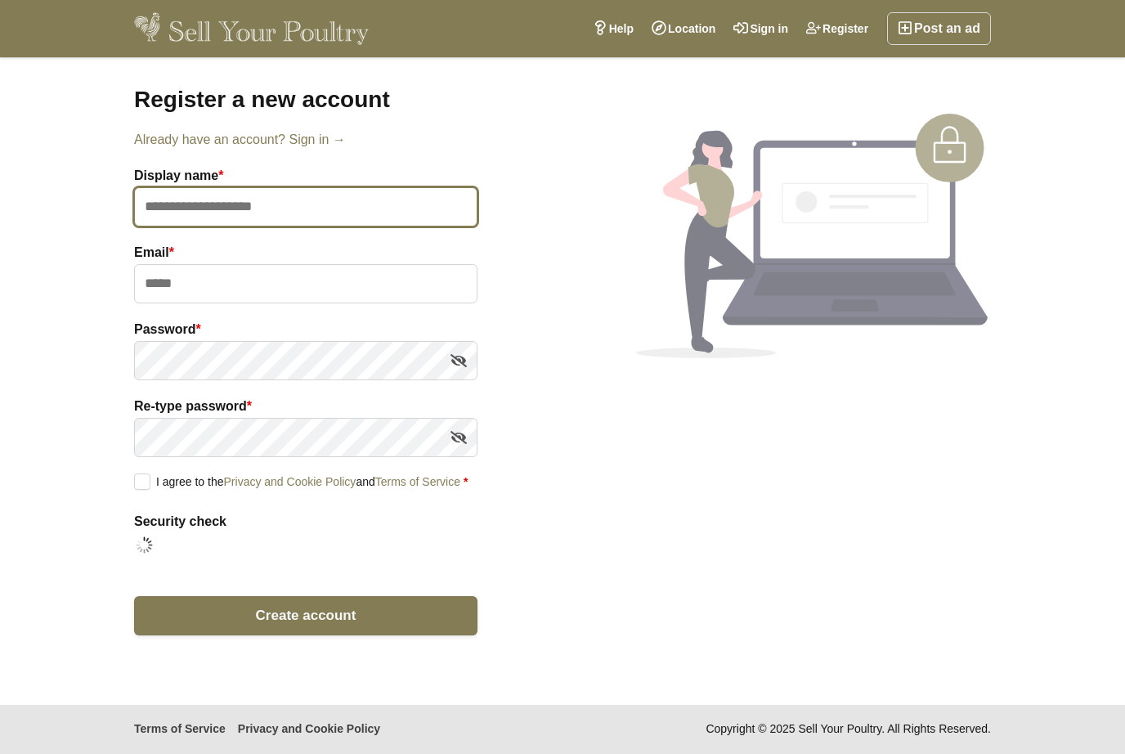
click at [228, 196] on input "text" at bounding box center [305, 206] width 343 height 39
type input "**********"
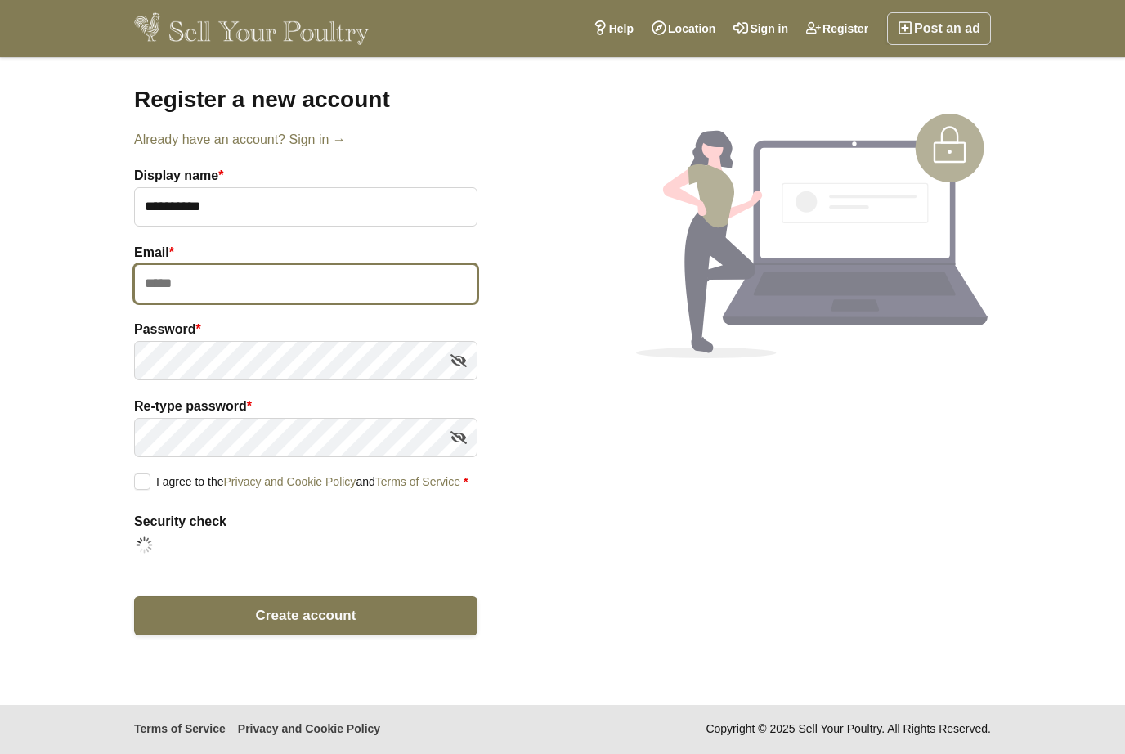
type input "**********"
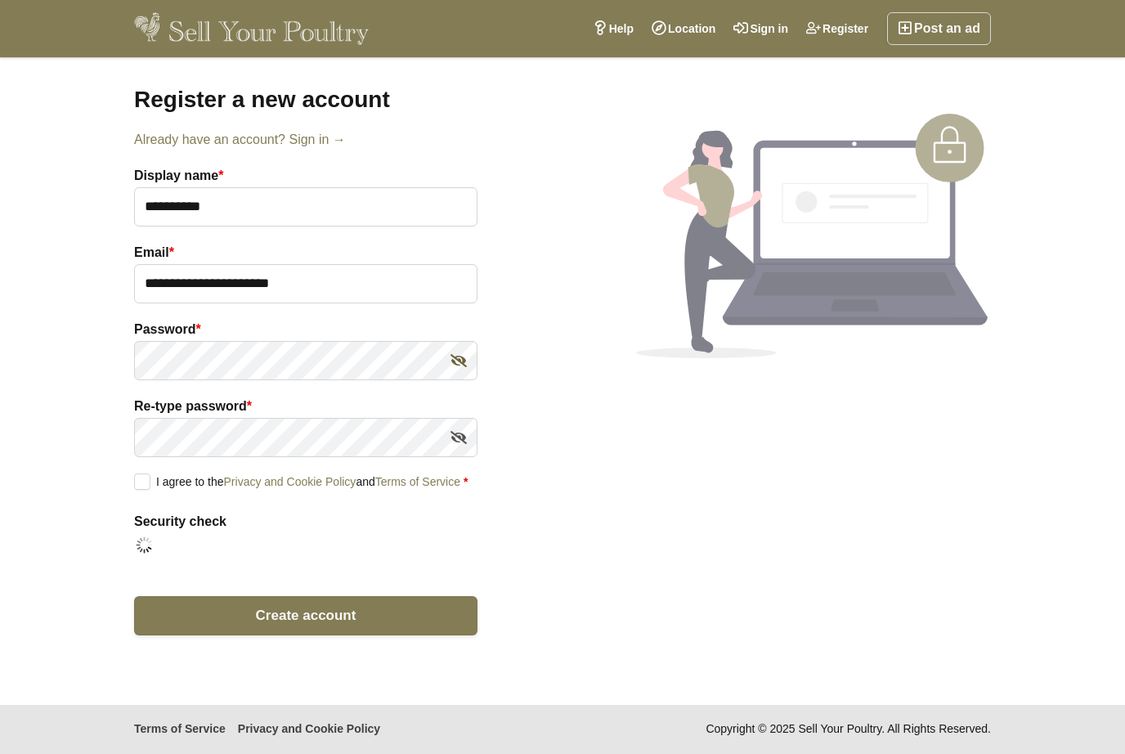
click at [455, 360] on icon at bounding box center [459, 360] width 16 height 25
click at [181, 460] on div "Re-type password *" at bounding box center [305, 435] width 343 height 77
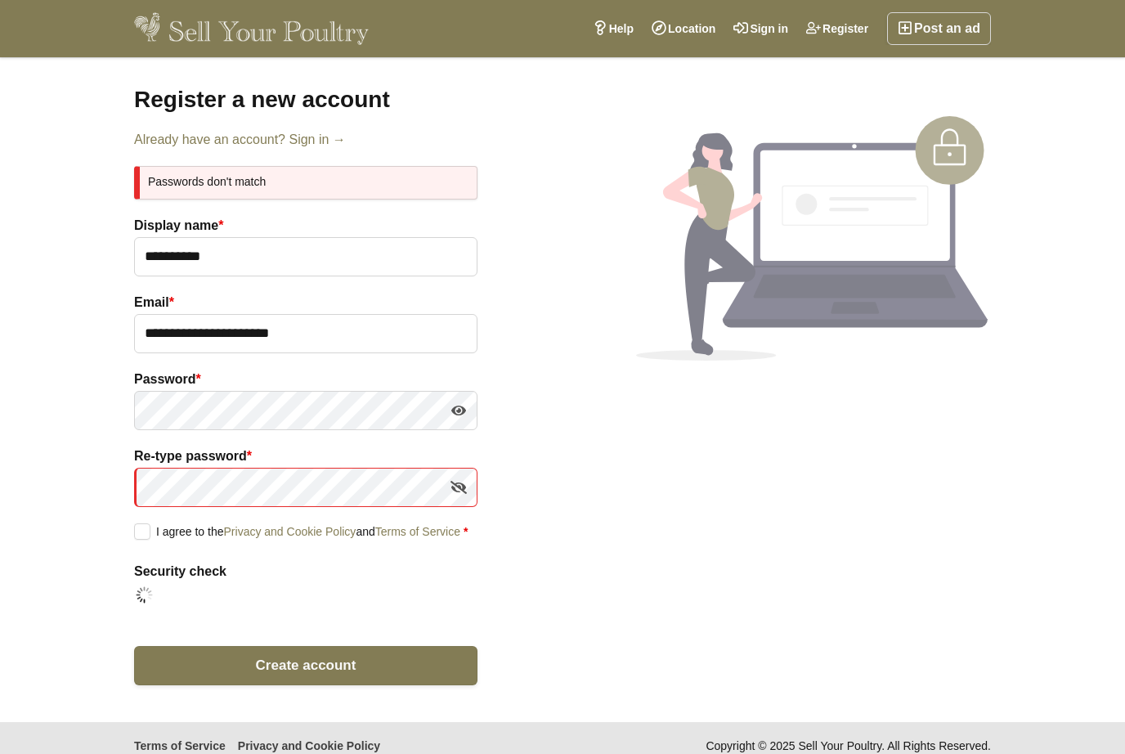
click at [460, 440] on form "**********" at bounding box center [305, 425] width 343 height 519
click at [462, 494] on icon at bounding box center [459, 487] width 16 height 25
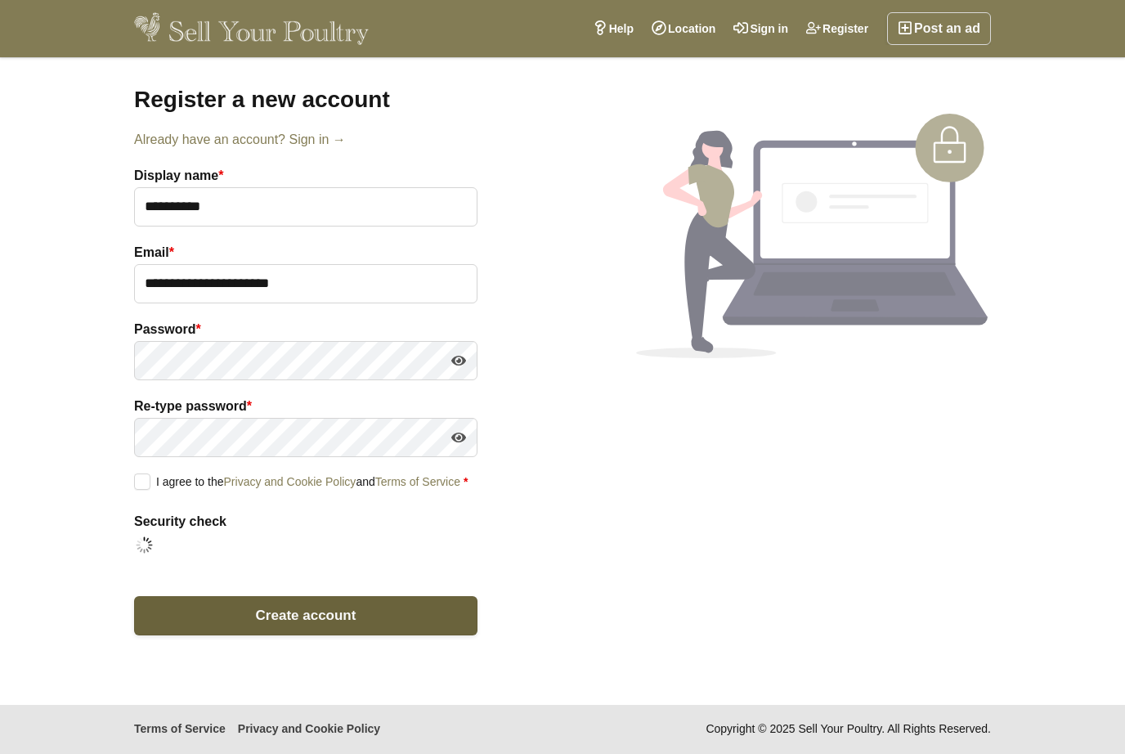
click at [239, 625] on button "Create account" at bounding box center [305, 615] width 343 height 39
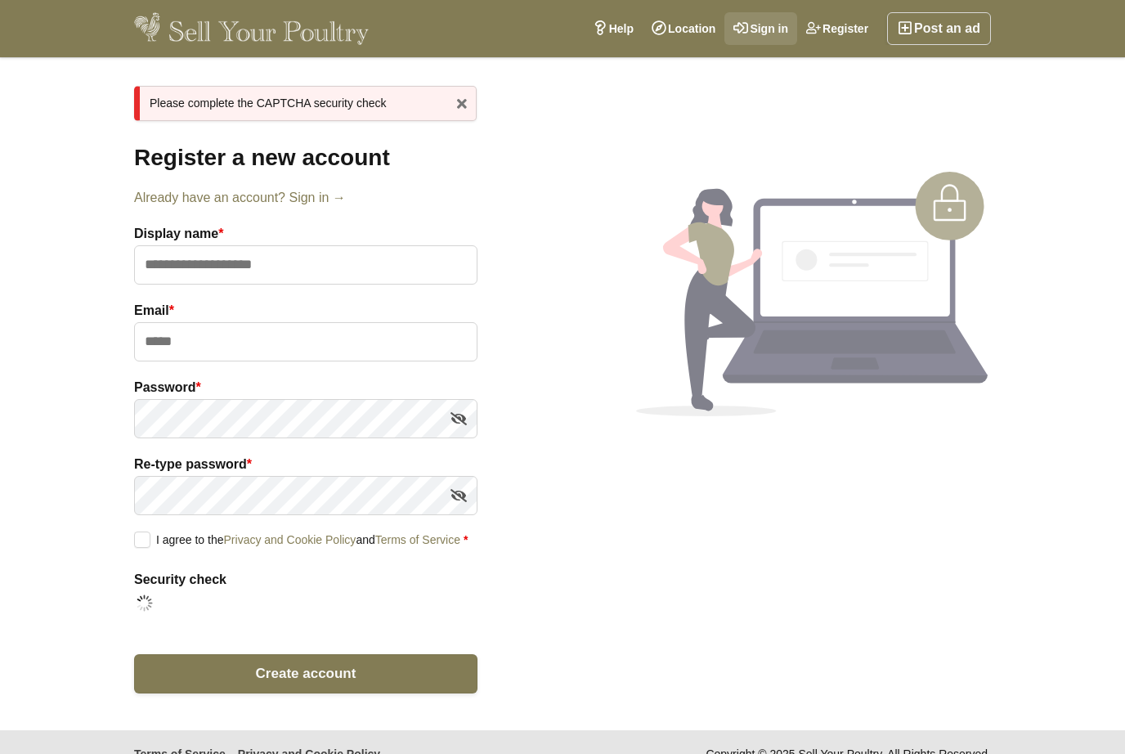
click at [744, 40] on link "Sign in" at bounding box center [761, 28] width 73 height 33
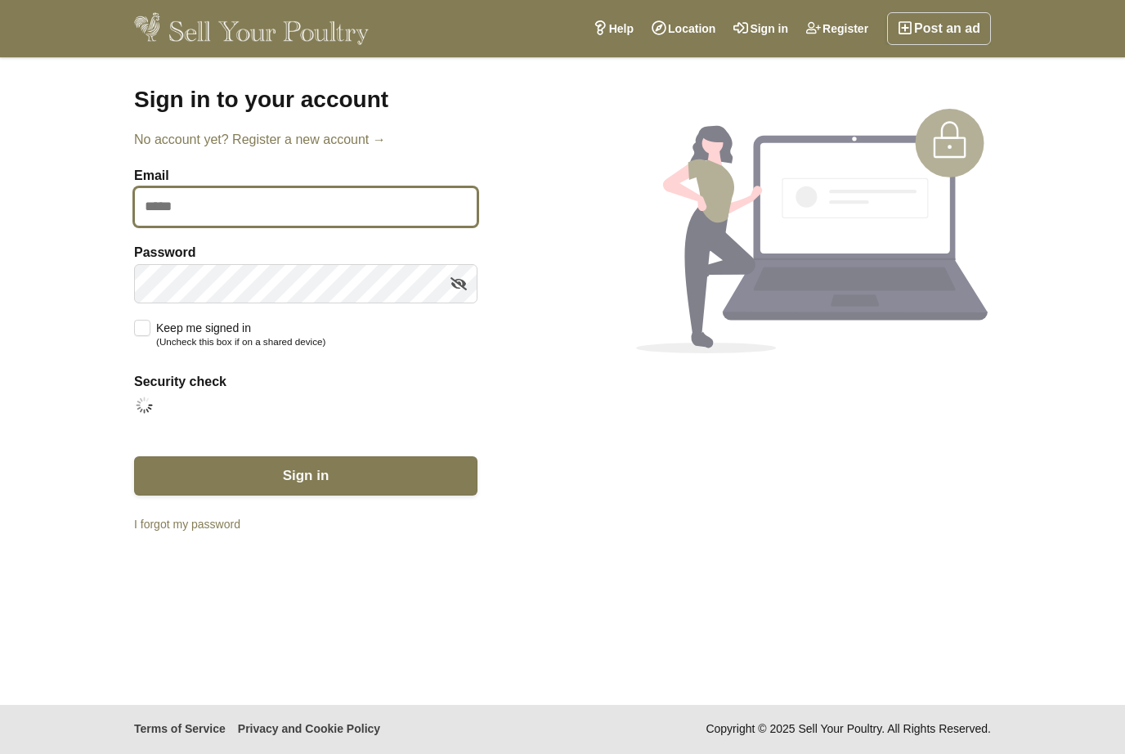
type input "**********"
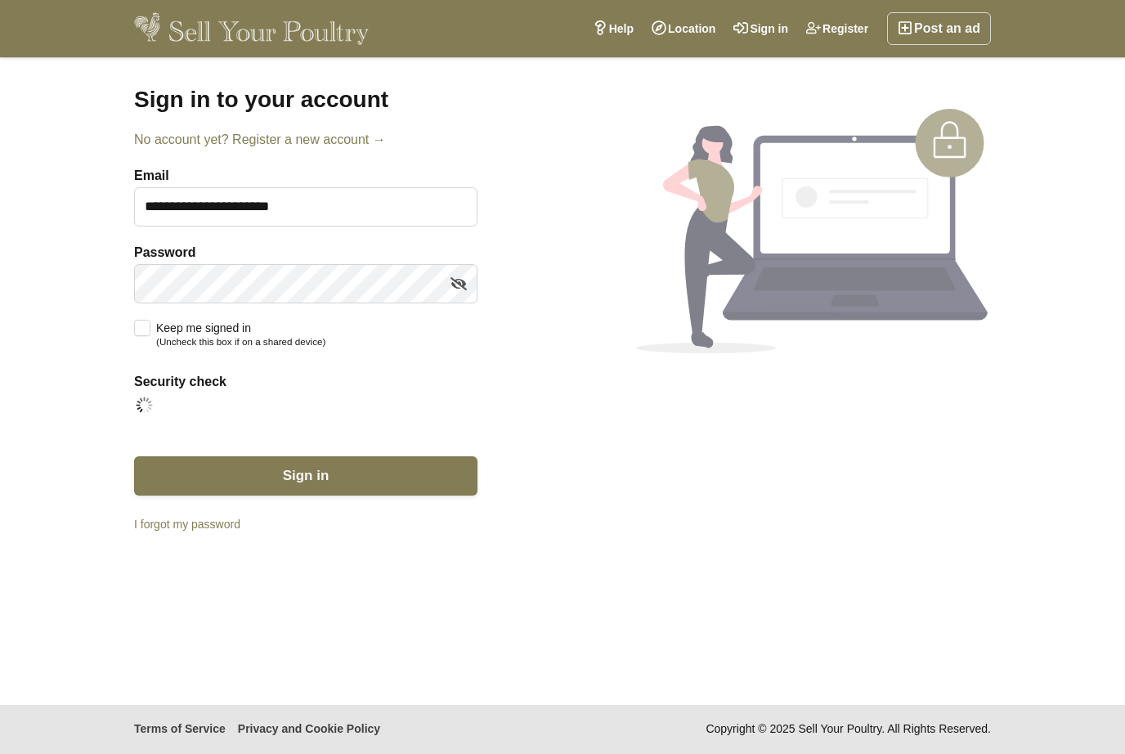
click at [306, 474] on button "Sign in" at bounding box center [305, 475] width 343 height 39
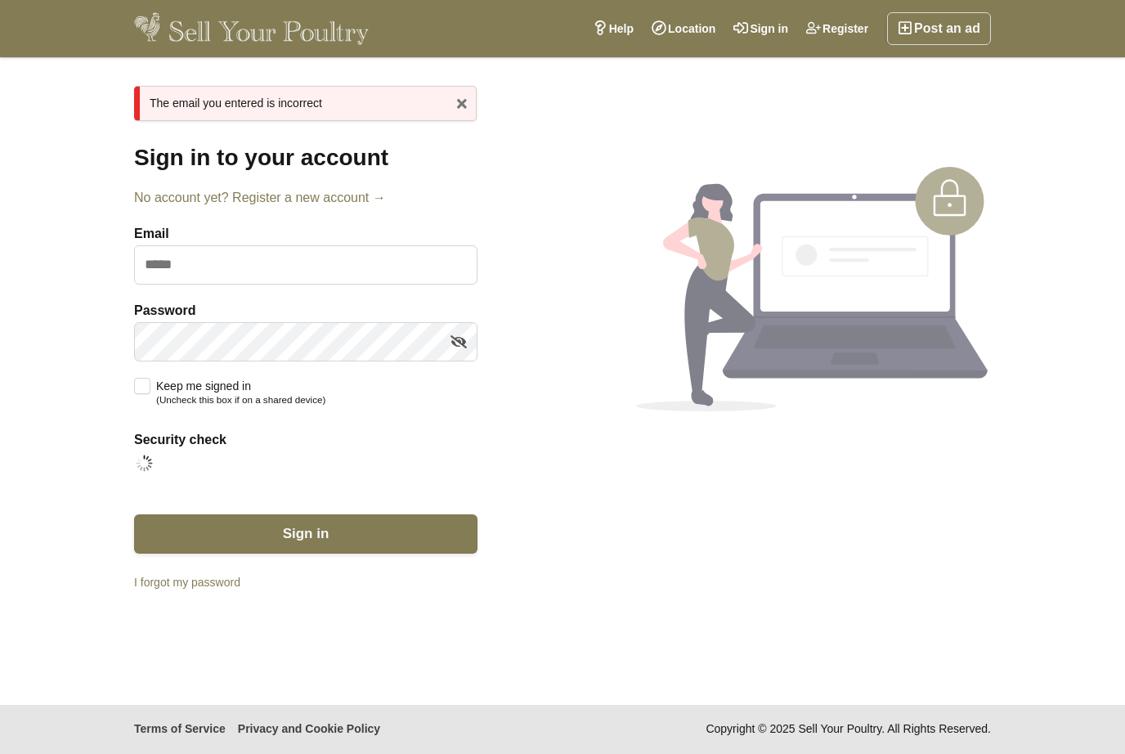
click at [462, 103] on link "x" at bounding box center [462, 103] width 25 height 25
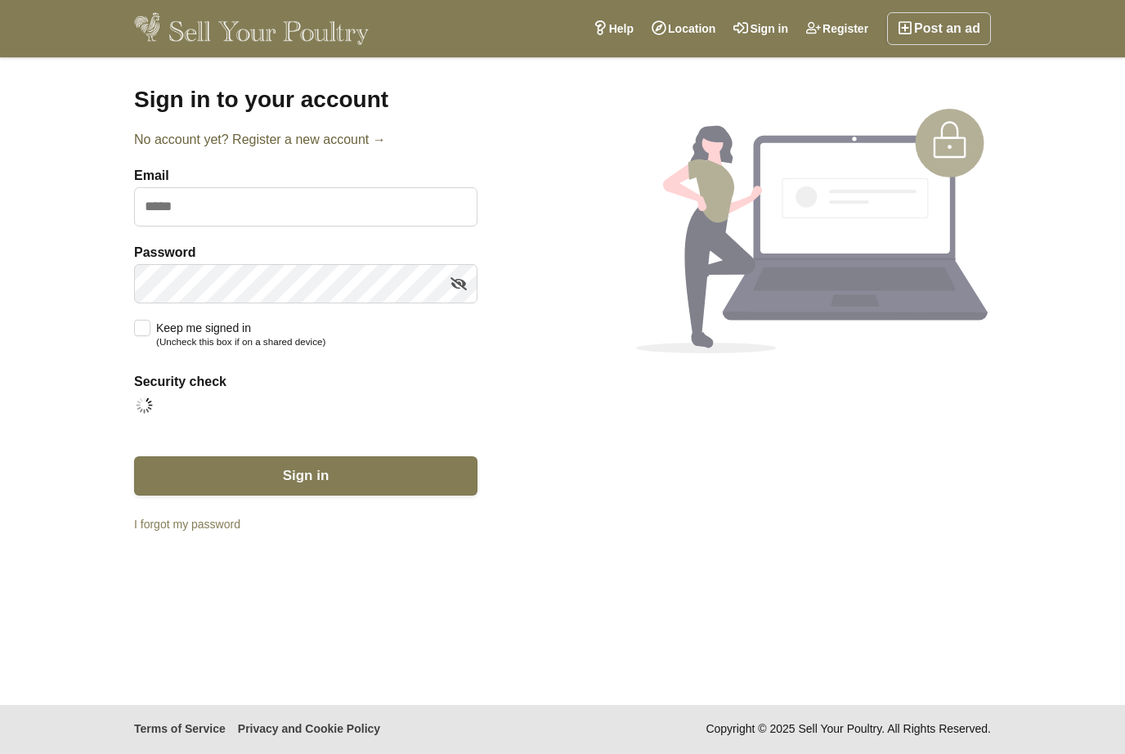
click at [343, 141] on link "No account yet? Register a new account →" at bounding box center [305, 140] width 343 height 20
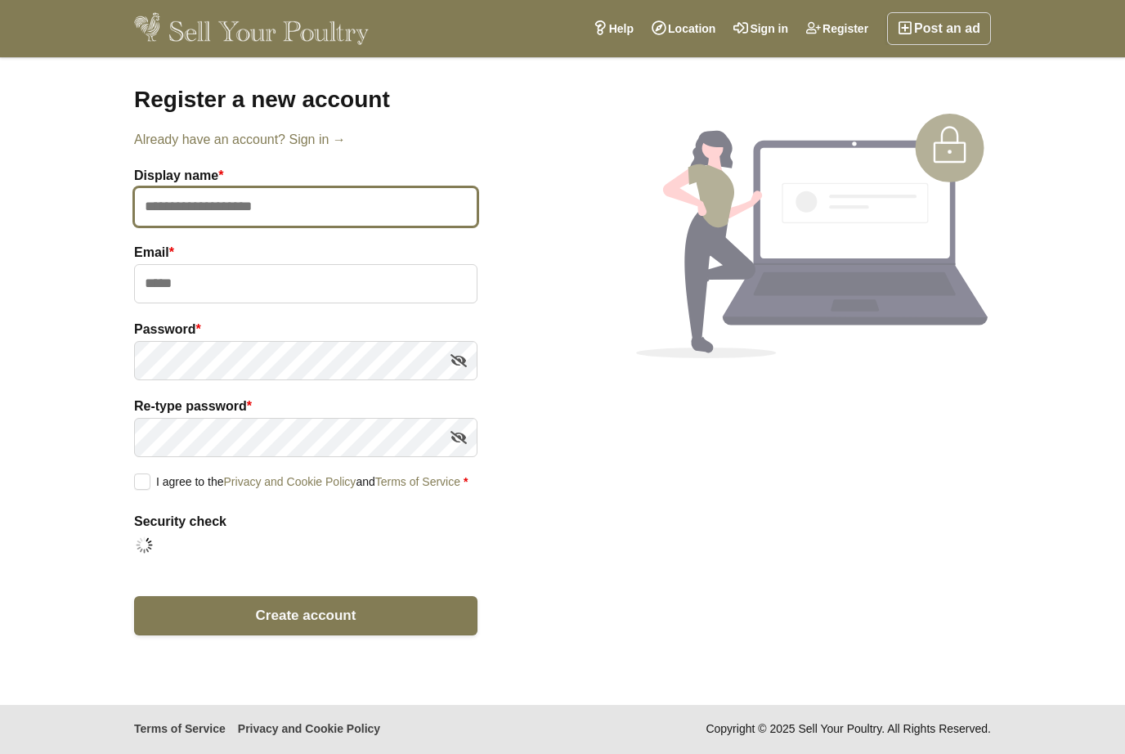
click at [227, 210] on input "text" at bounding box center [305, 206] width 343 height 39
type input "**********"
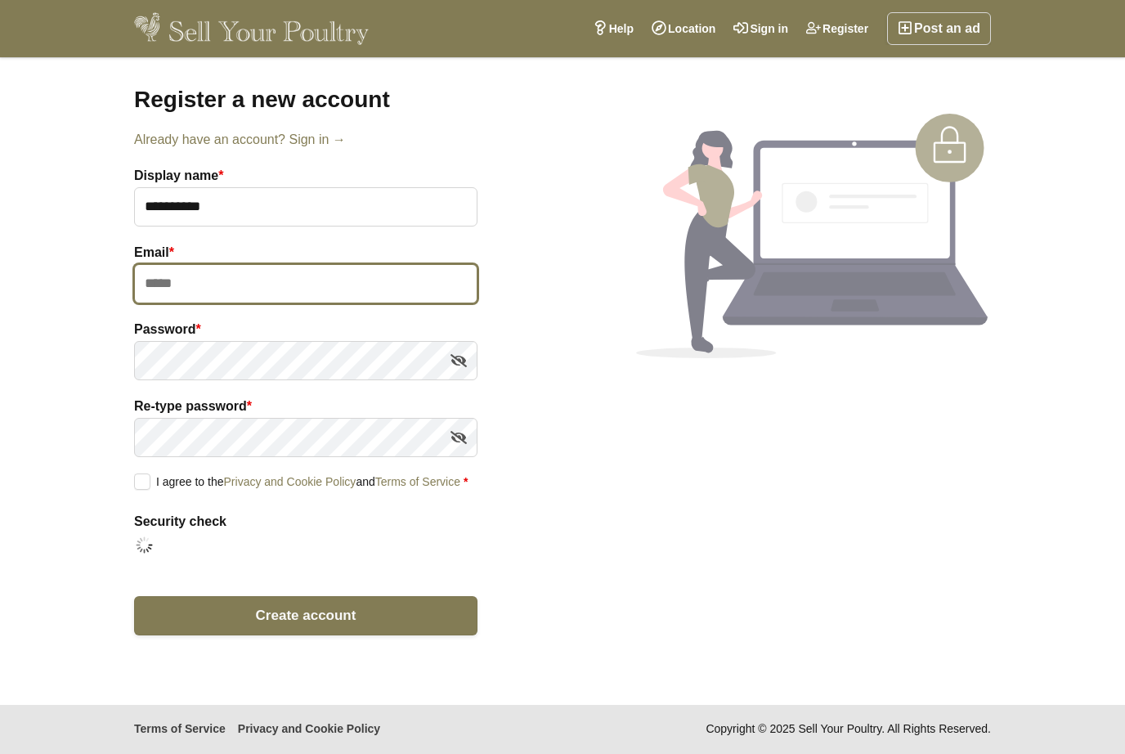
type input "**********"
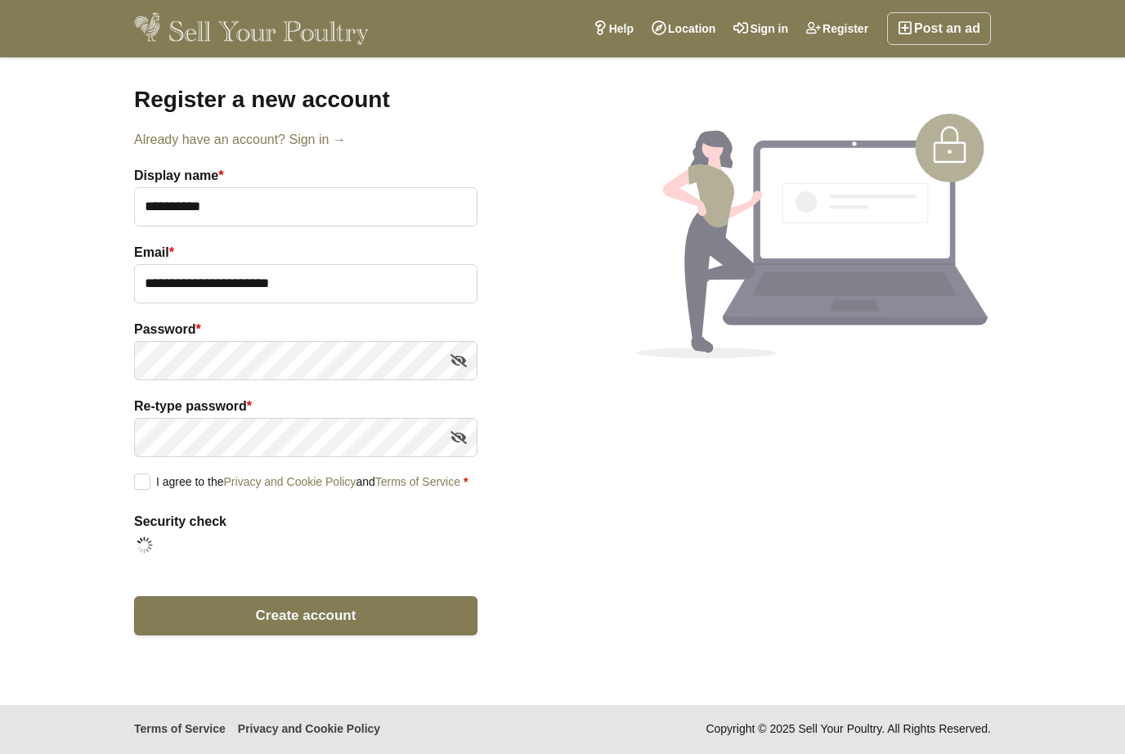
click at [142, 475] on label "I agree to the Privacy and Cookie Policy and Terms of Service *" at bounding box center [301, 481] width 334 height 15
click at [264, 488] on label "I agree to the Privacy and Cookie Policy and Terms of Service *" at bounding box center [301, 481] width 334 height 15
click at [265, 487] on link "Privacy and Cookie Policy" at bounding box center [290, 481] width 132 height 13
click at [454, 368] on icon at bounding box center [459, 360] width 16 height 25
click at [466, 438] on icon at bounding box center [459, 437] width 16 height 25
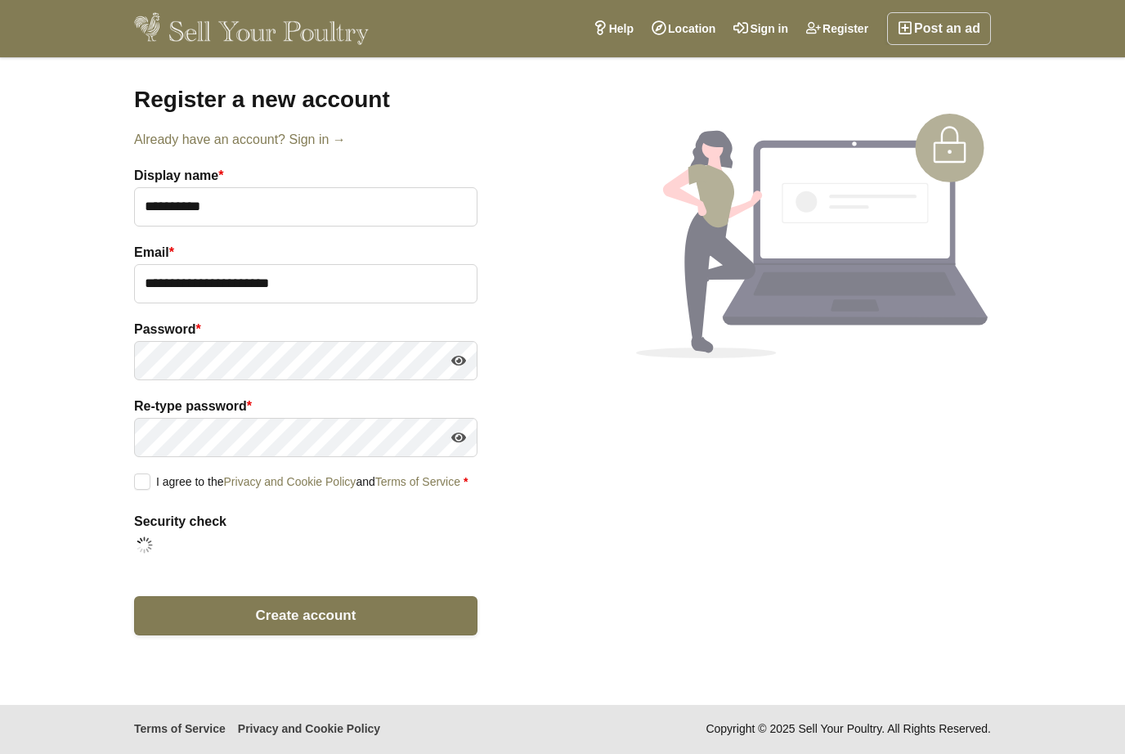
click at [143, 488] on label "I agree to the Privacy and Cookie Policy and Terms of Service *" at bounding box center [301, 481] width 334 height 15
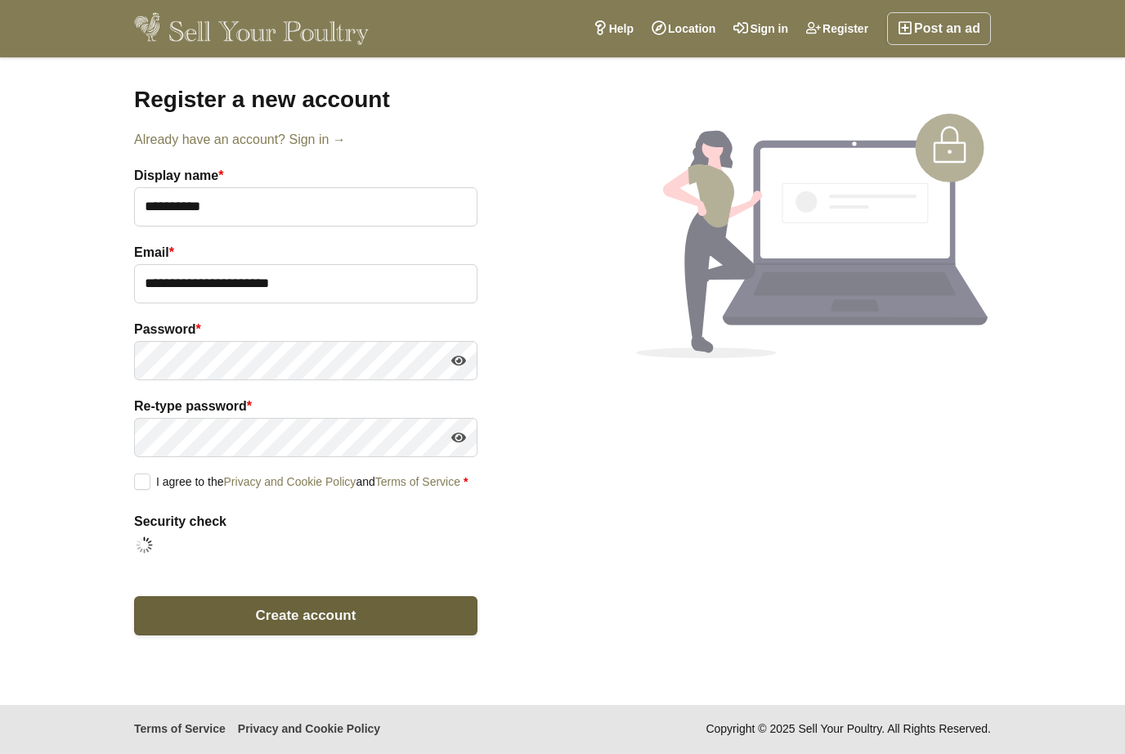
click at [292, 635] on button "Create account" at bounding box center [305, 615] width 343 height 39
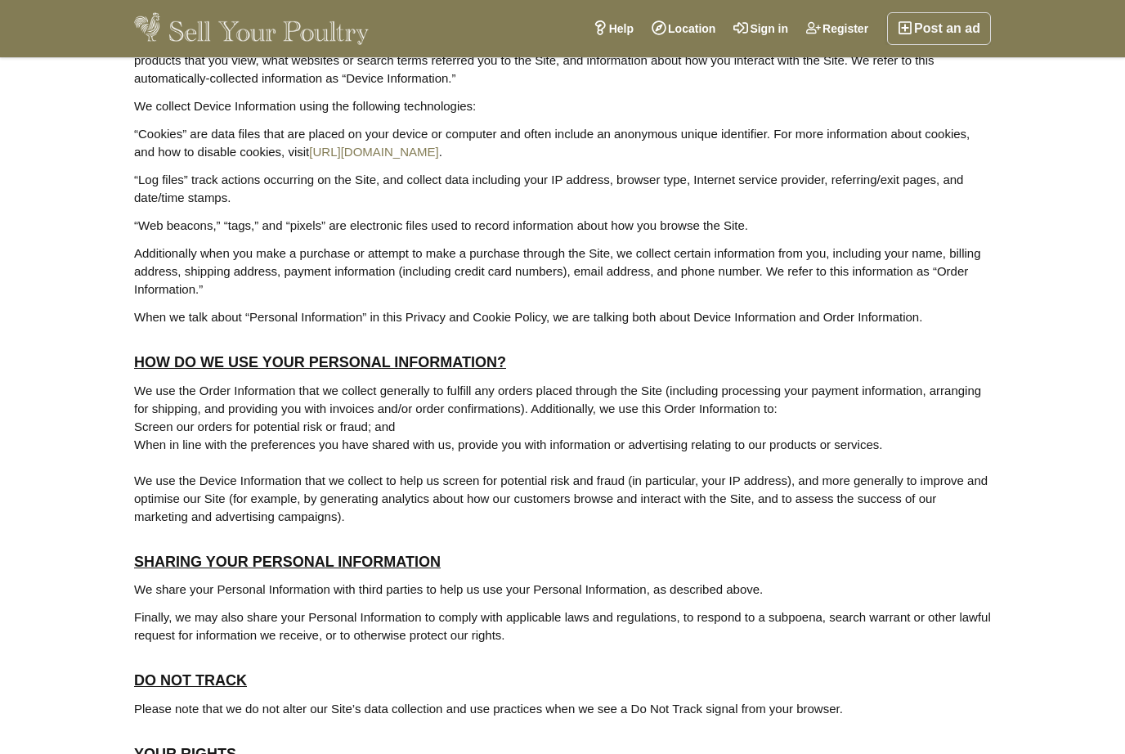
scroll to position [143, 0]
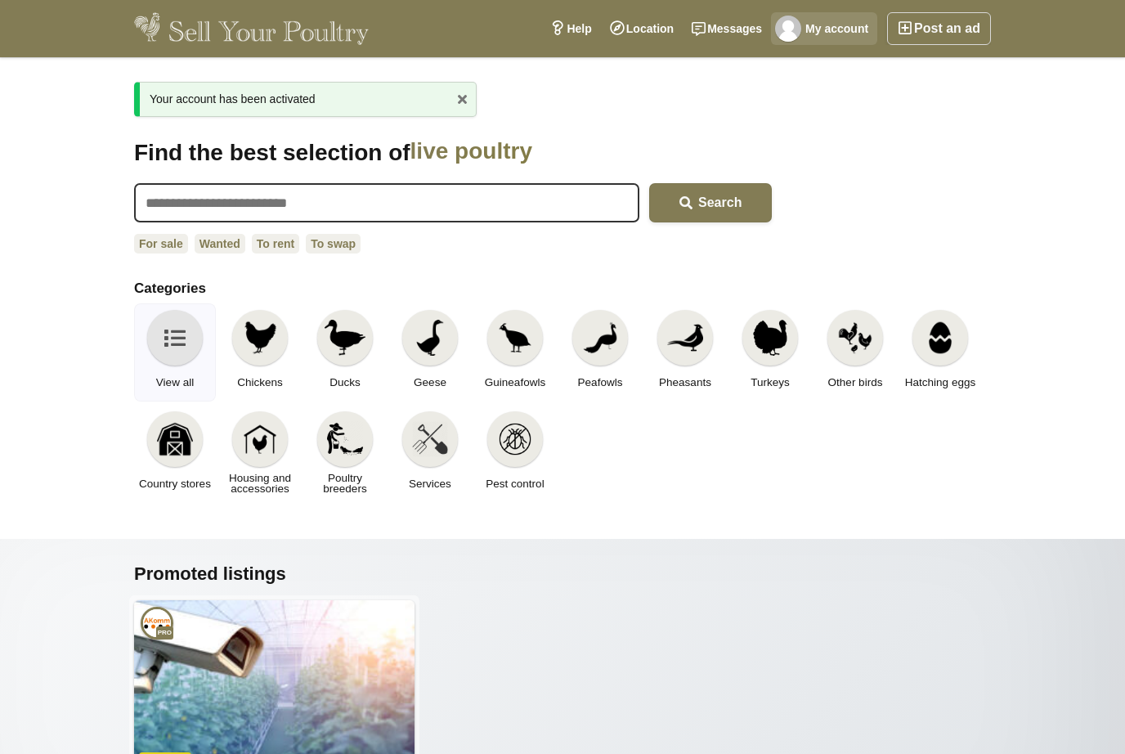
click at [831, 27] on link "My account" at bounding box center [824, 28] width 106 height 33
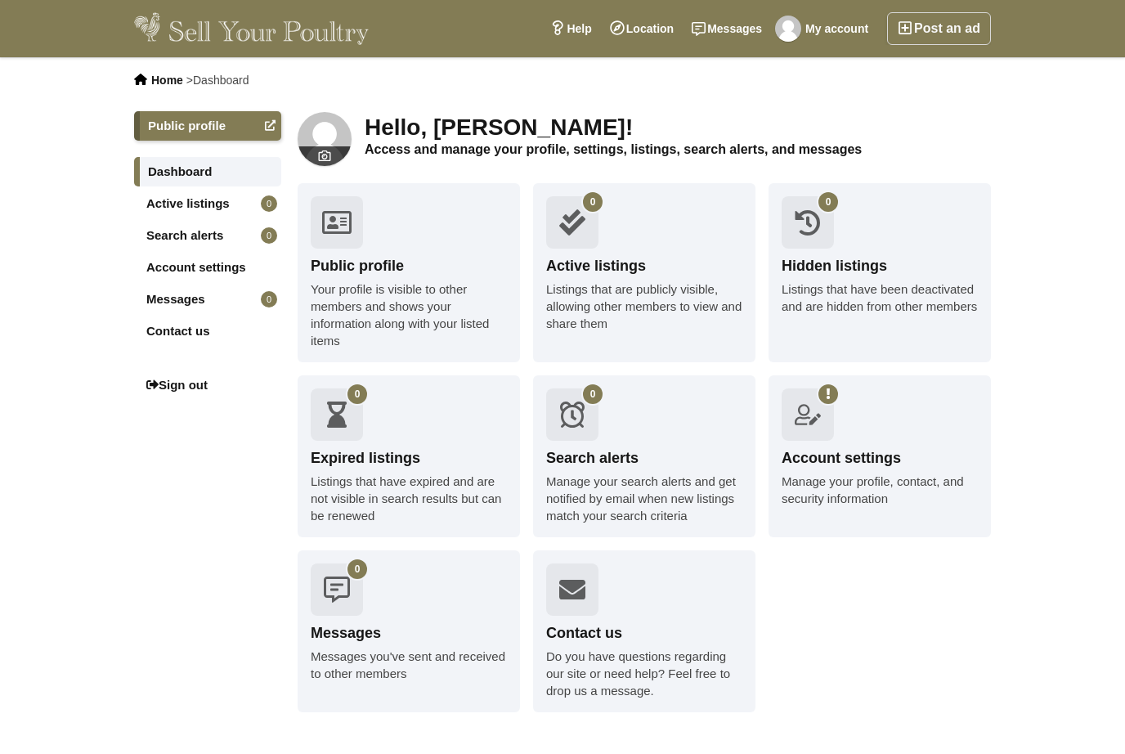
click at [462, 131] on h1 "Hello, Tomos Rees!" at bounding box center [678, 128] width 626 height 28
click at [272, 128] on icon at bounding box center [270, 126] width 11 height 16
click at [254, 32] on img at bounding box center [251, 28] width 235 height 33
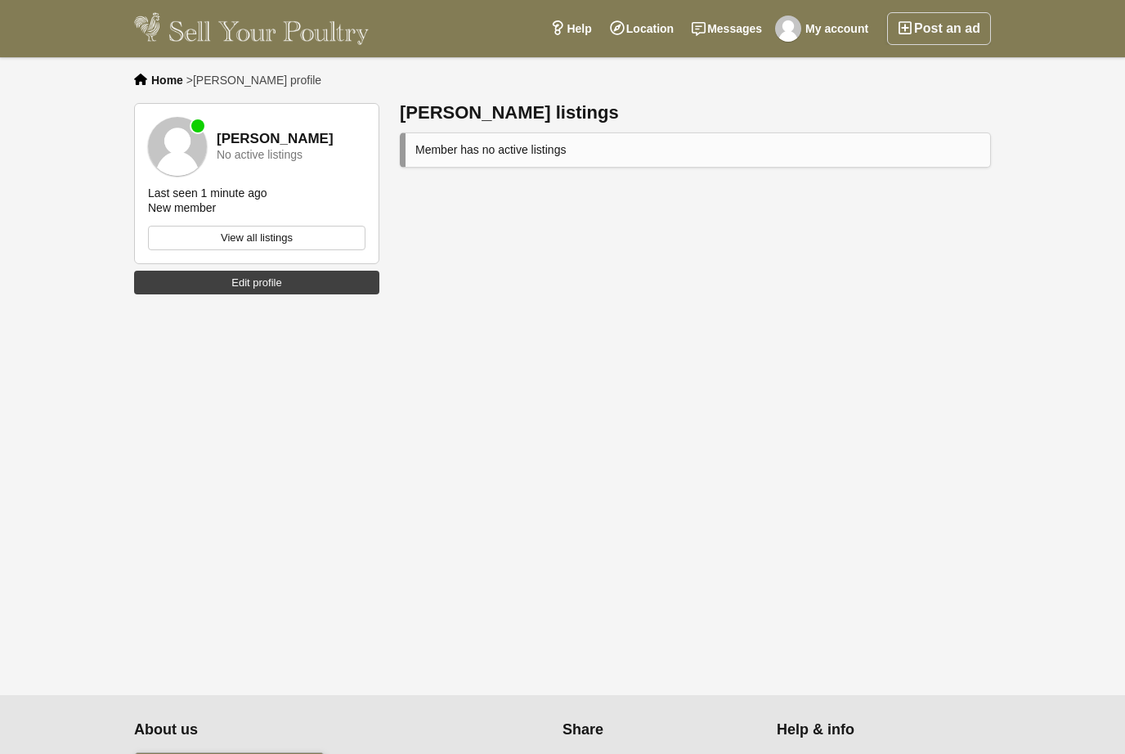
click at [237, 137] on strong "[PERSON_NAME]" at bounding box center [275, 140] width 117 height 16
click at [249, 290] on link "Edit profile" at bounding box center [256, 283] width 245 height 25
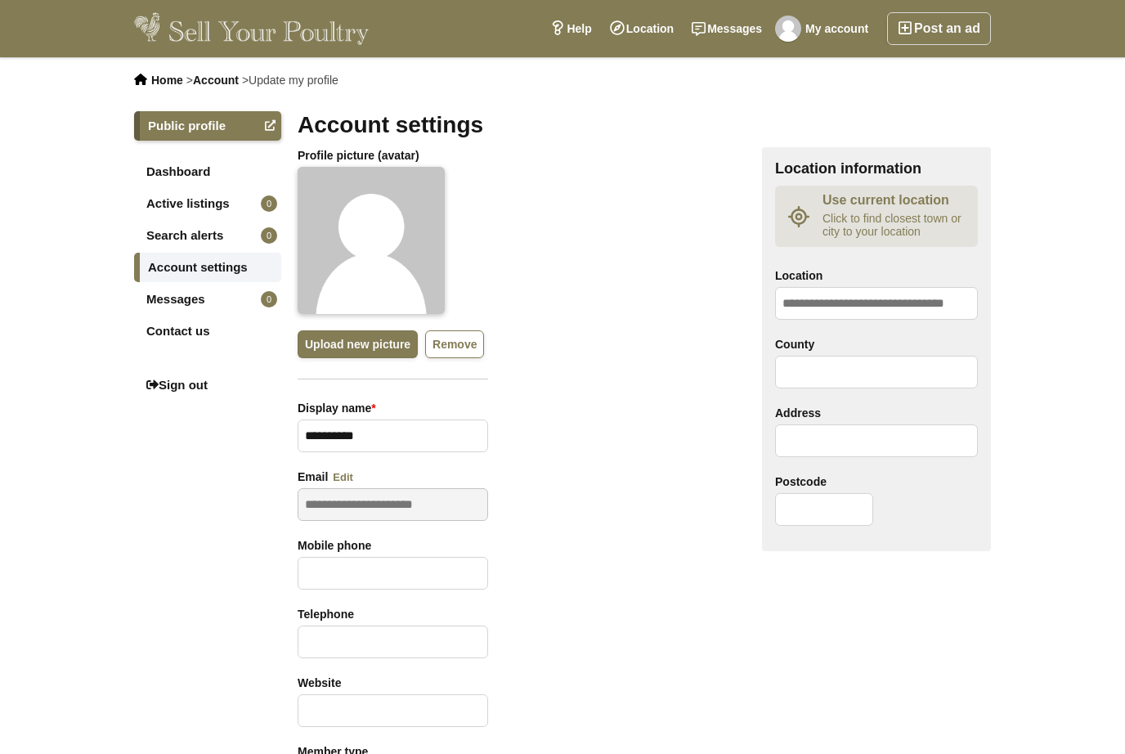
click at [181, 23] on img at bounding box center [251, 28] width 235 height 33
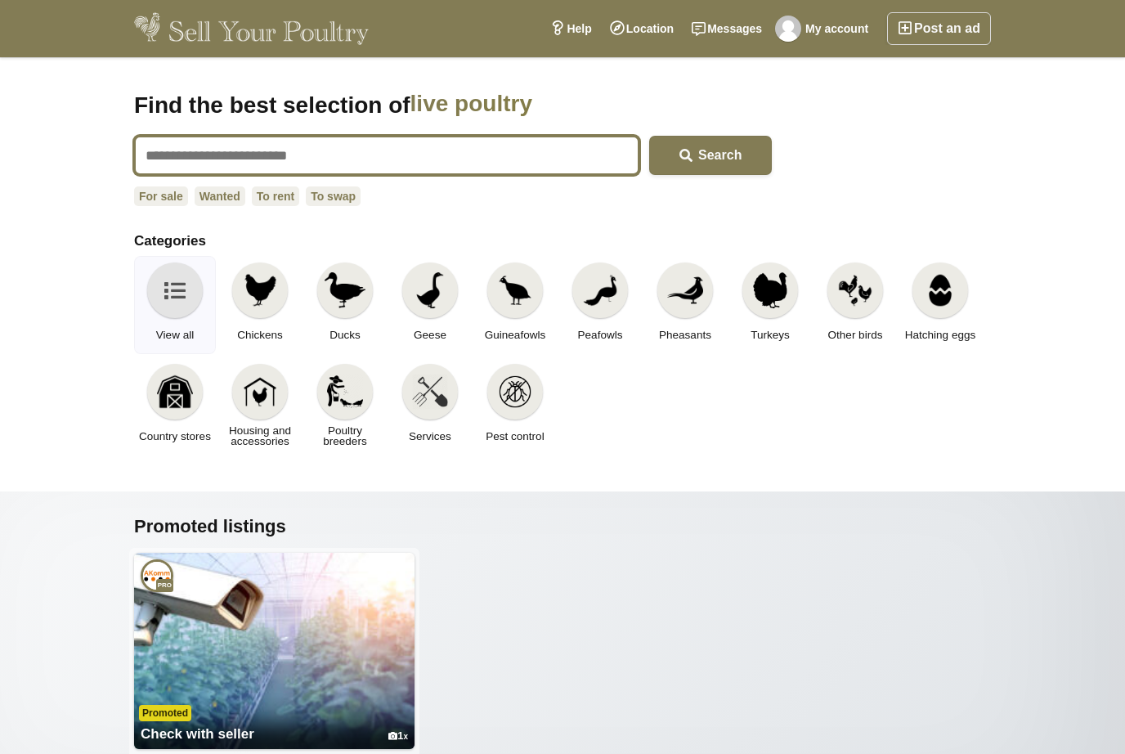
click at [254, 160] on input "text" at bounding box center [386, 155] width 505 height 39
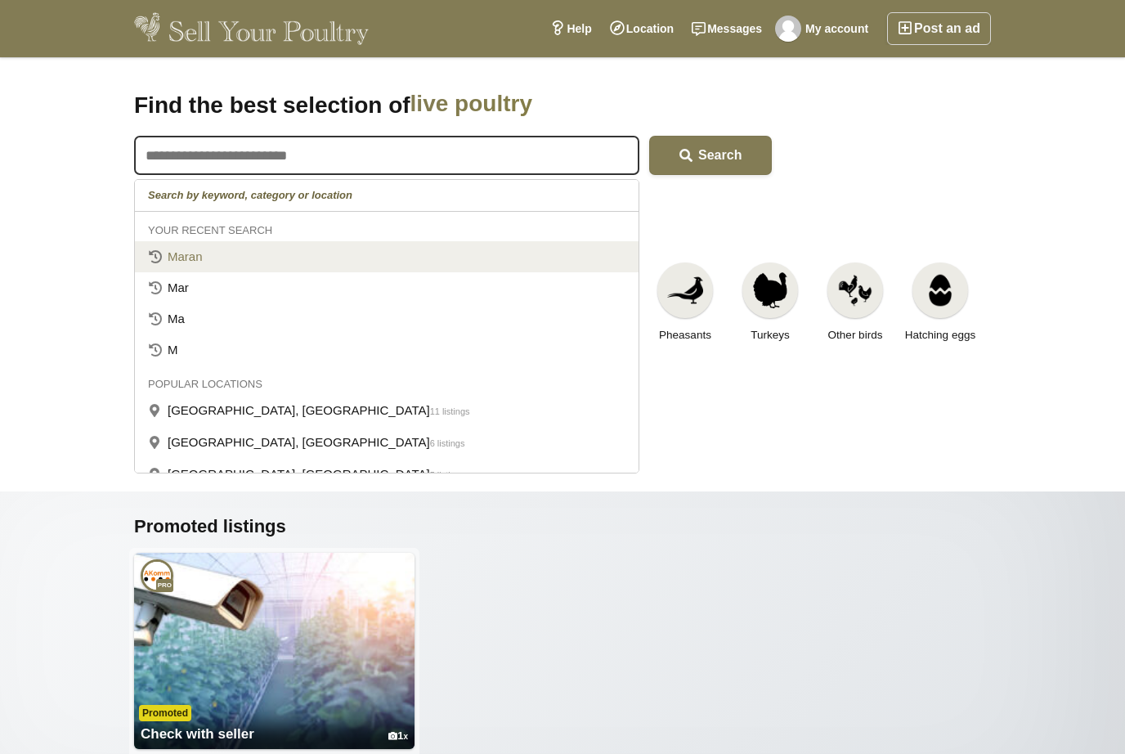
click at [198, 270] on link "Maran" at bounding box center [387, 256] width 504 height 31
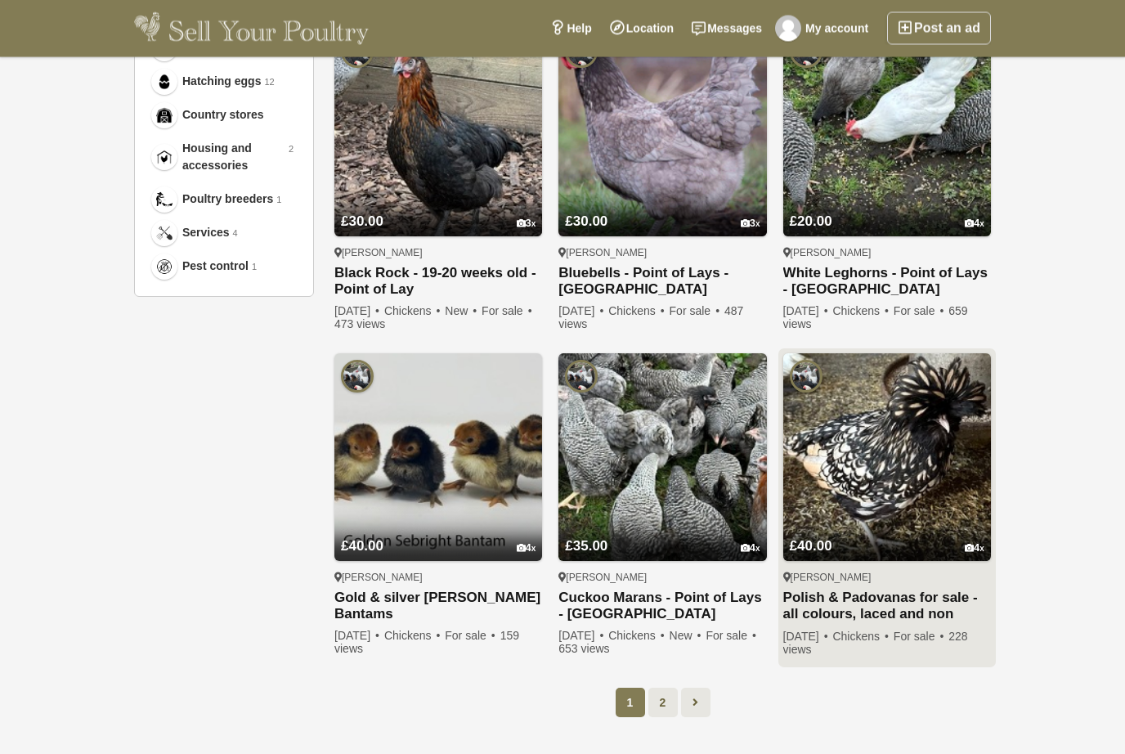
scroll to position [948, 0]
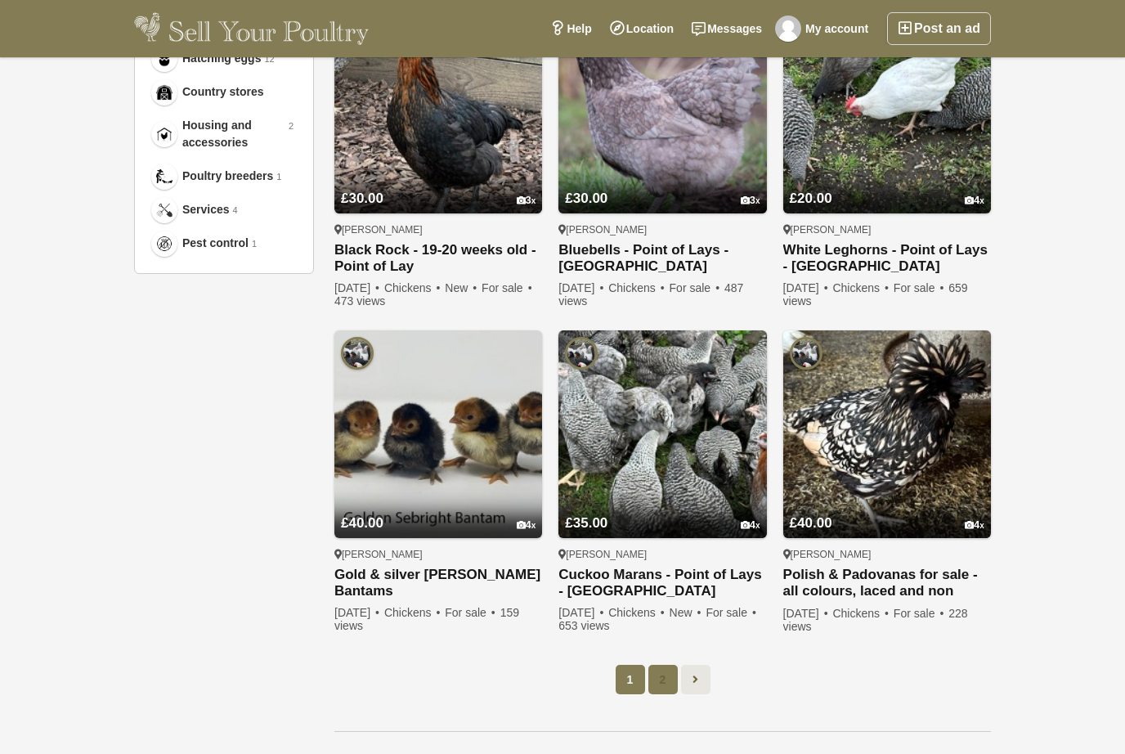
click at [658, 687] on link "2" at bounding box center [663, 679] width 29 height 29
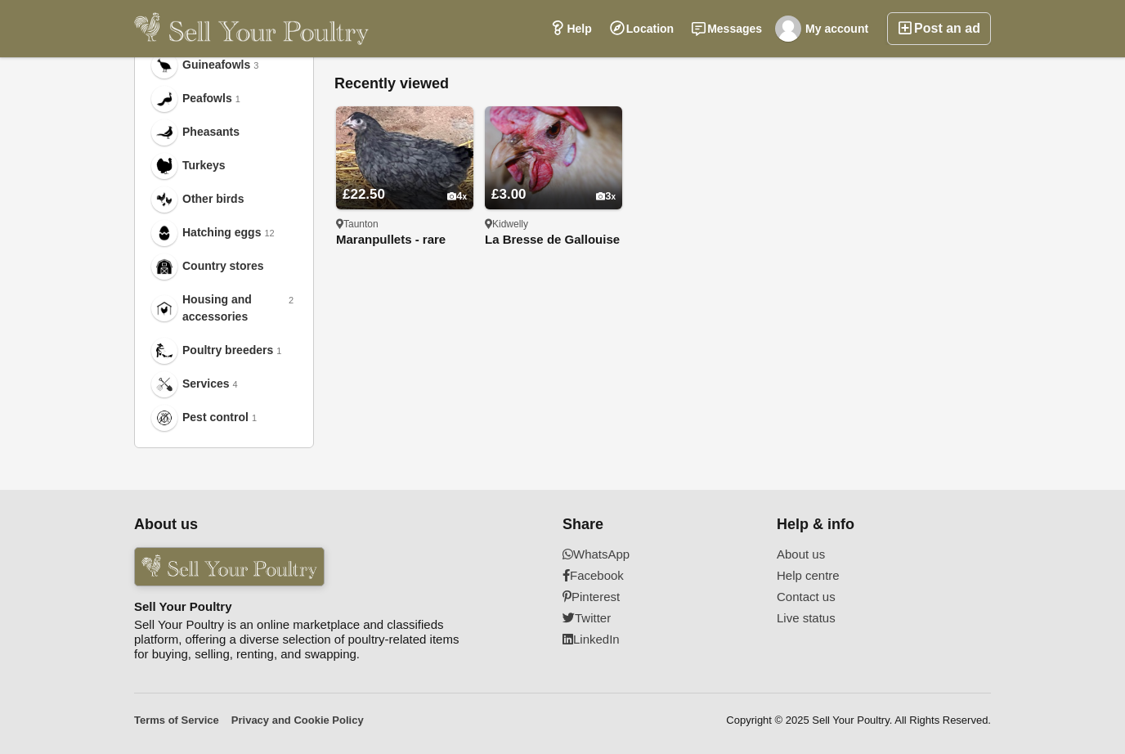
scroll to position [83, 0]
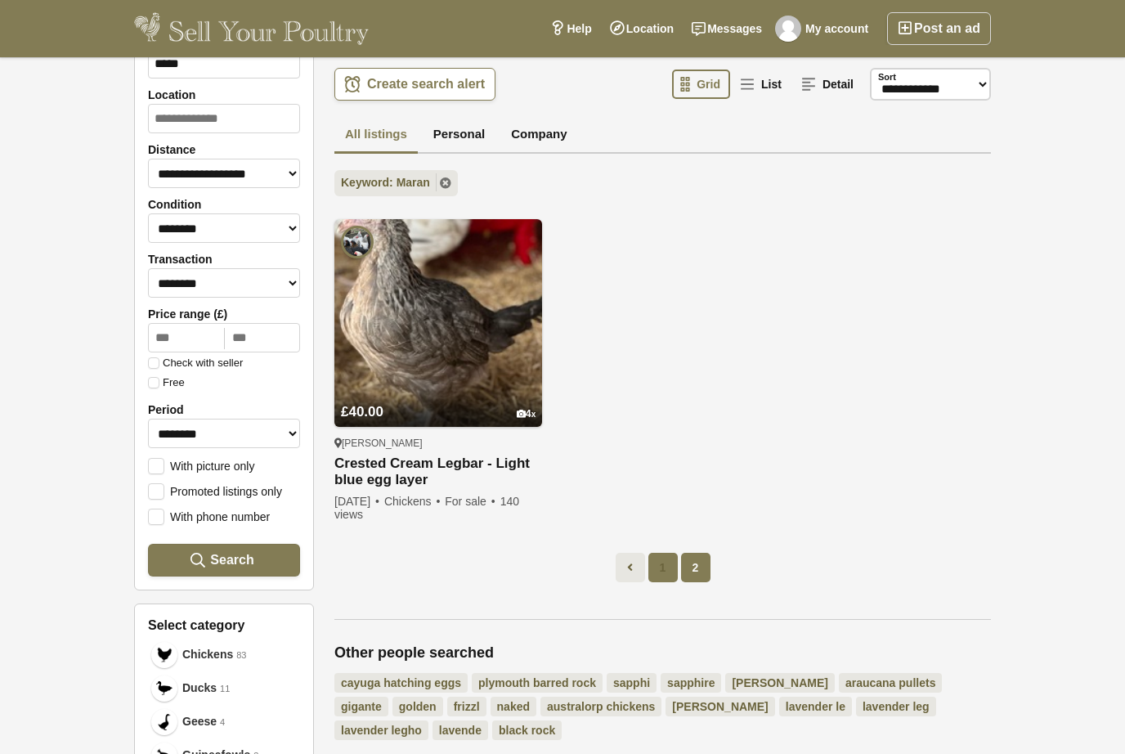
click at [659, 566] on link "1" at bounding box center [663, 567] width 29 height 29
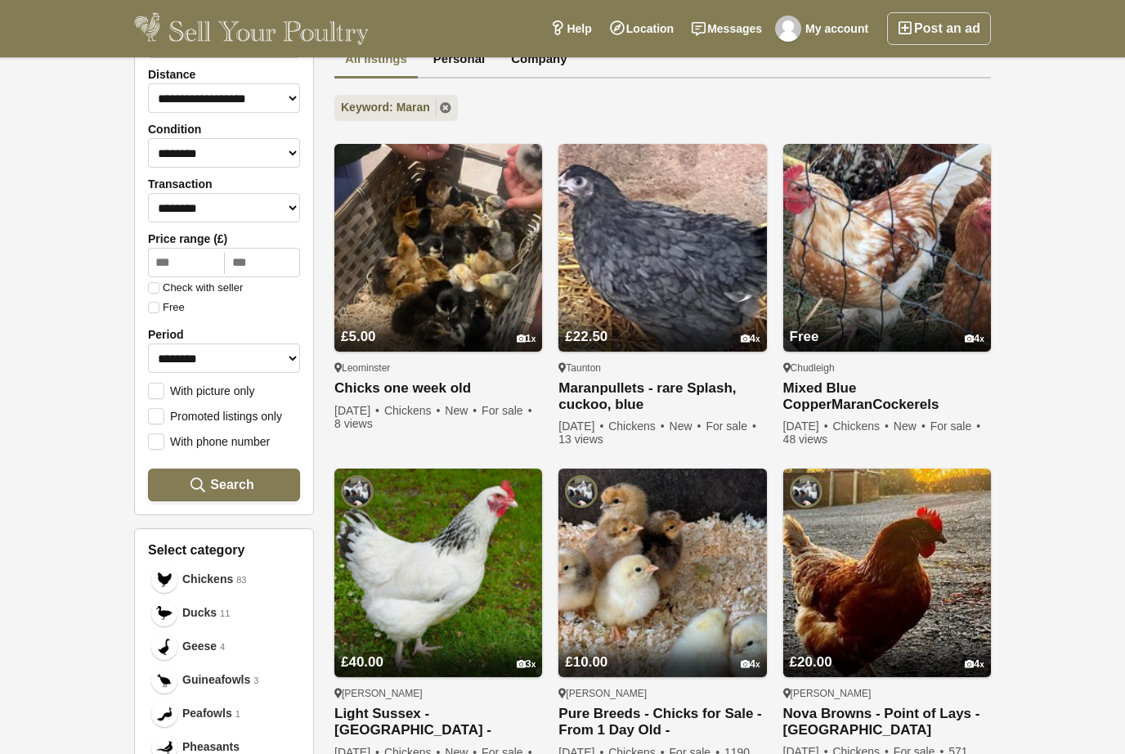
scroll to position [159, 0]
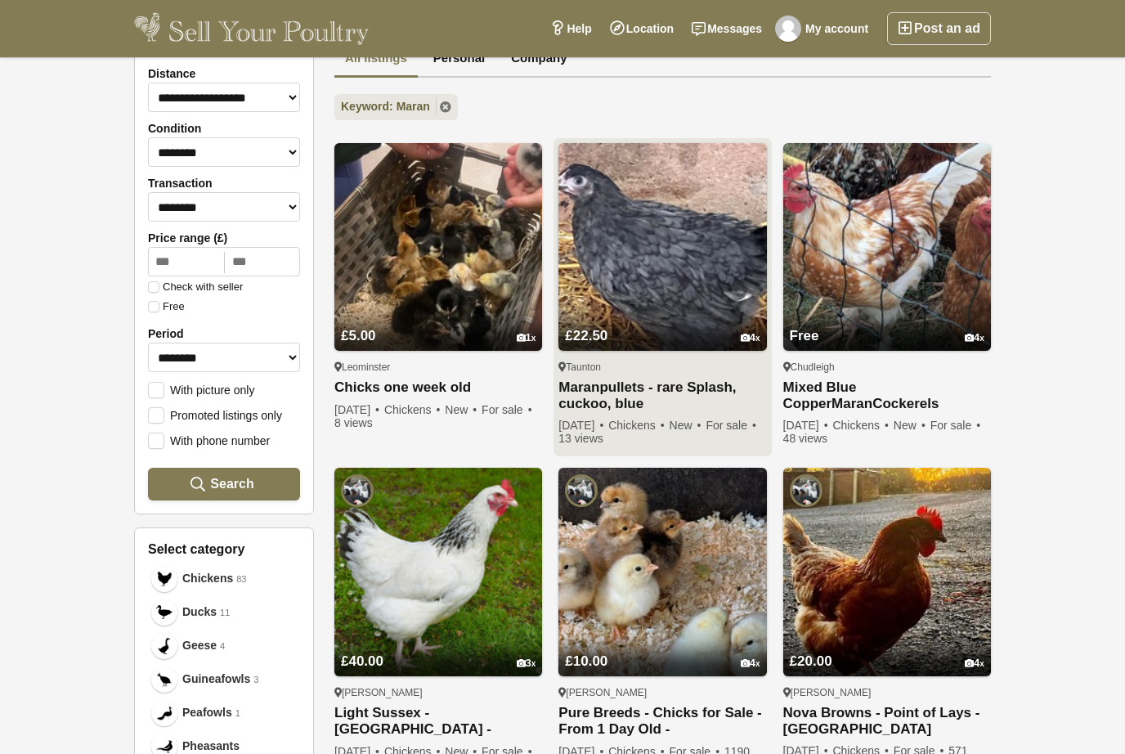
click at [586, 252] on img at bounding box center [663, 247] width 208 height 208
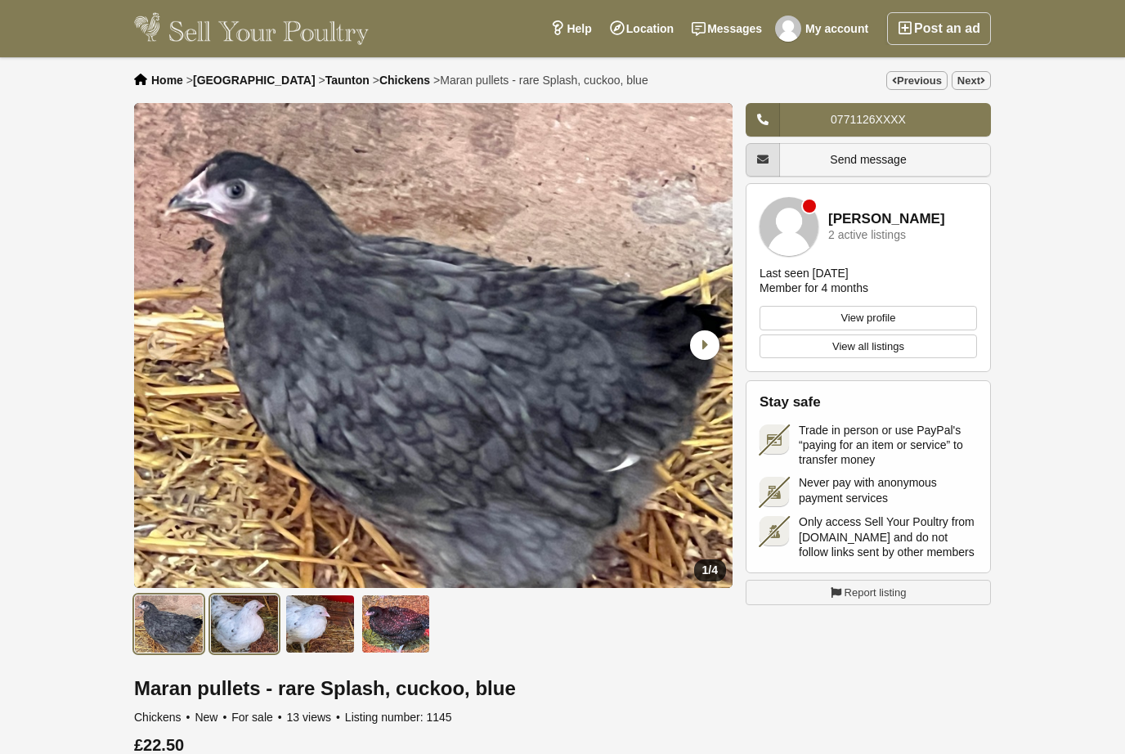
click at [238, 614] on img at bounding box center [245, 624] width 70 height 59
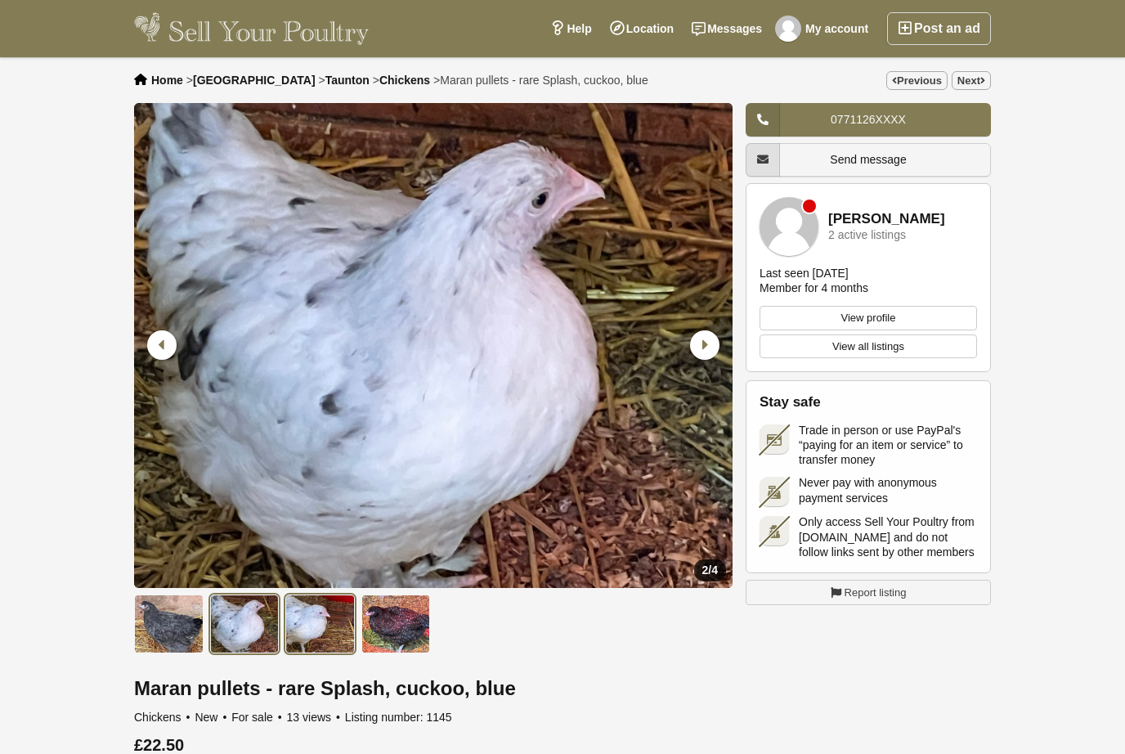
click at [309, 625] on img at bounding box center [320, 624] width 70 height 59
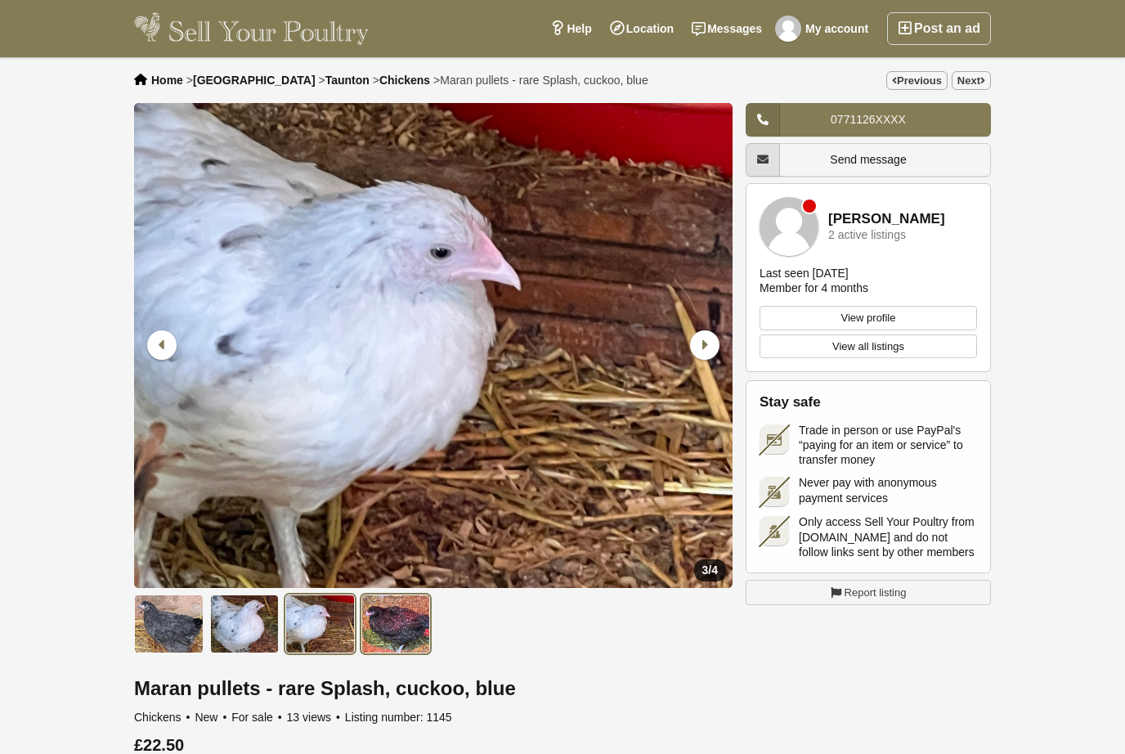
click at [416, 618] on img at bounding box center [396, 624] width 70 height 59
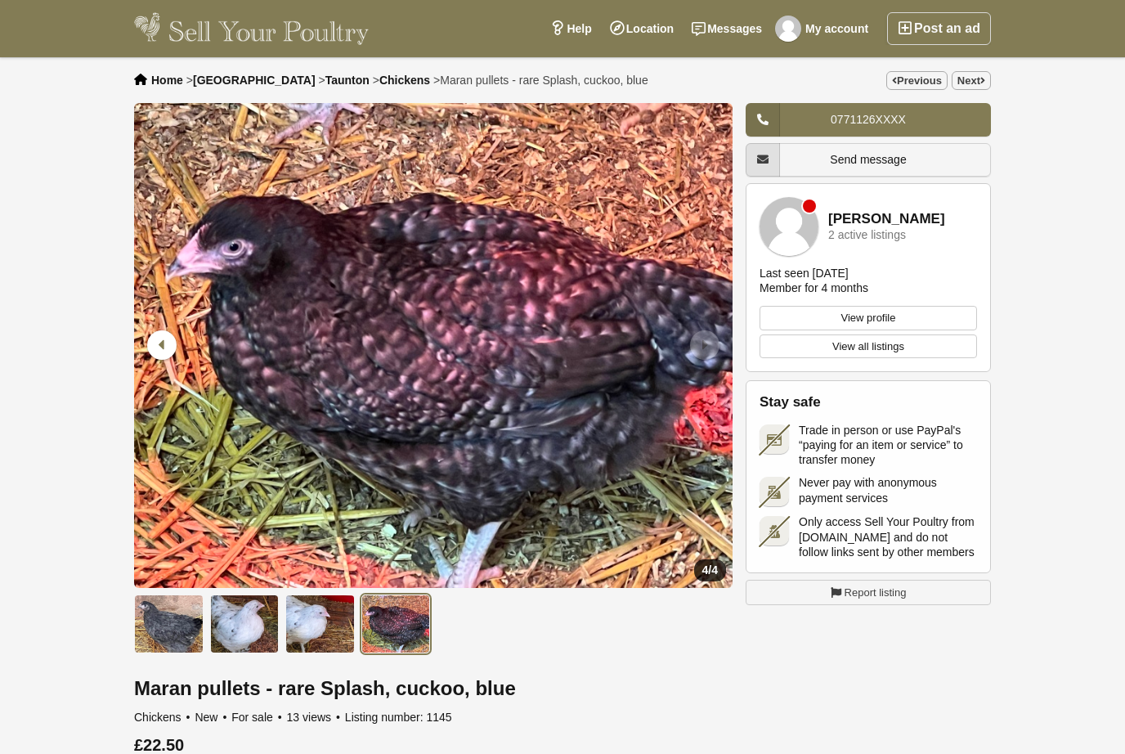
click at [815, 193] on div "[PERSON_NAME] 2 active listings Last seen [DATE] Member for 4 months View profi…" at bounding box center [868, 277] width 245 height 189
click at [828, 174] on link "Send message" at bounding box center [868, 160] width 245 height 34
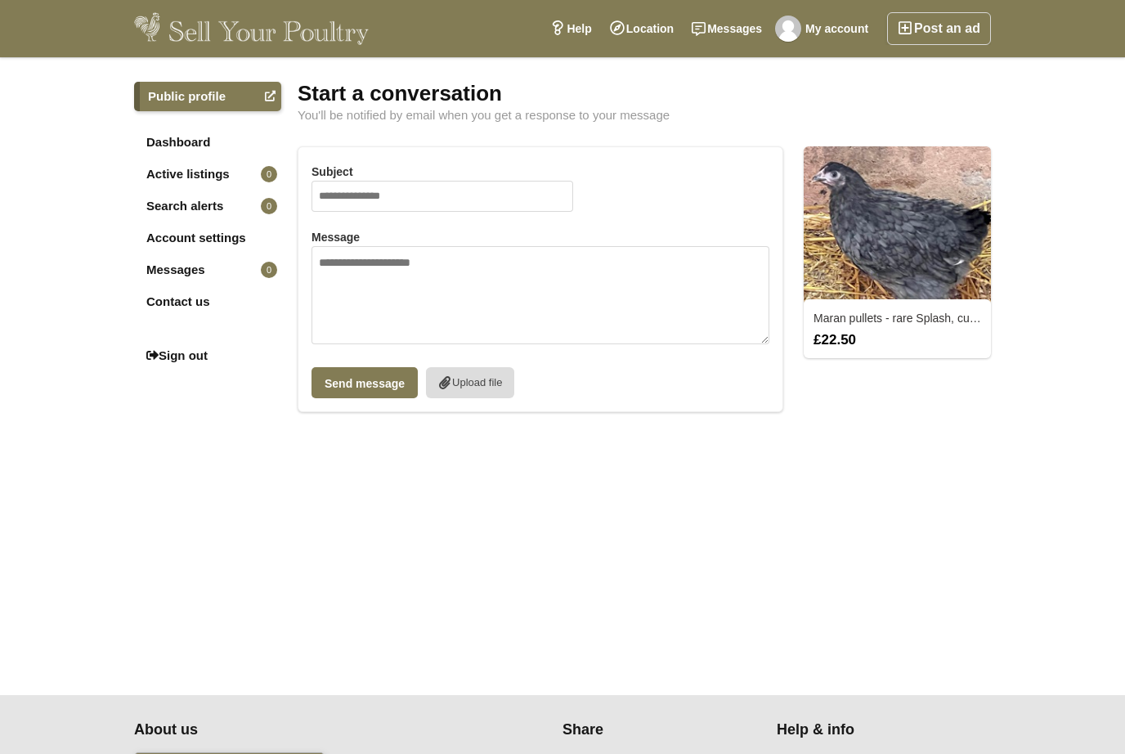
click at [360, 183] on input "Subject" at bounding box center [443, 196] width 262 height 31
type input "**********"
click at [360, 267] on textarea "Message" at bounding box center [541, 295] width 458 height 98
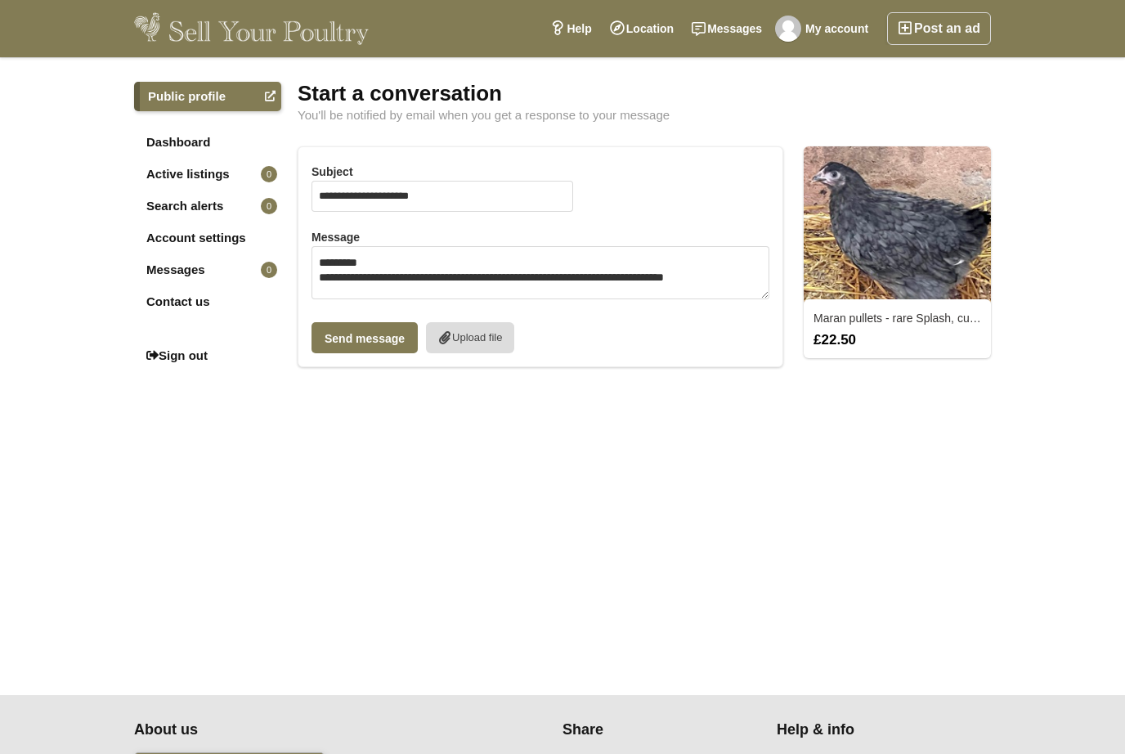
scroll to position [8, 0]
click at [487, 281] on textarea "**********" at bounding box center [541, 273] width 458 height 54
click at [441, 285] on textarea "**********" at bounding box center [541, 273] width 458 height 54
click at [444, 284] on textarea "**********" at bounding box center [541, 273] width 458 height 54
click at [737, 263] on textarea "**********" at bounding box center [541, 273] width 458 height 54
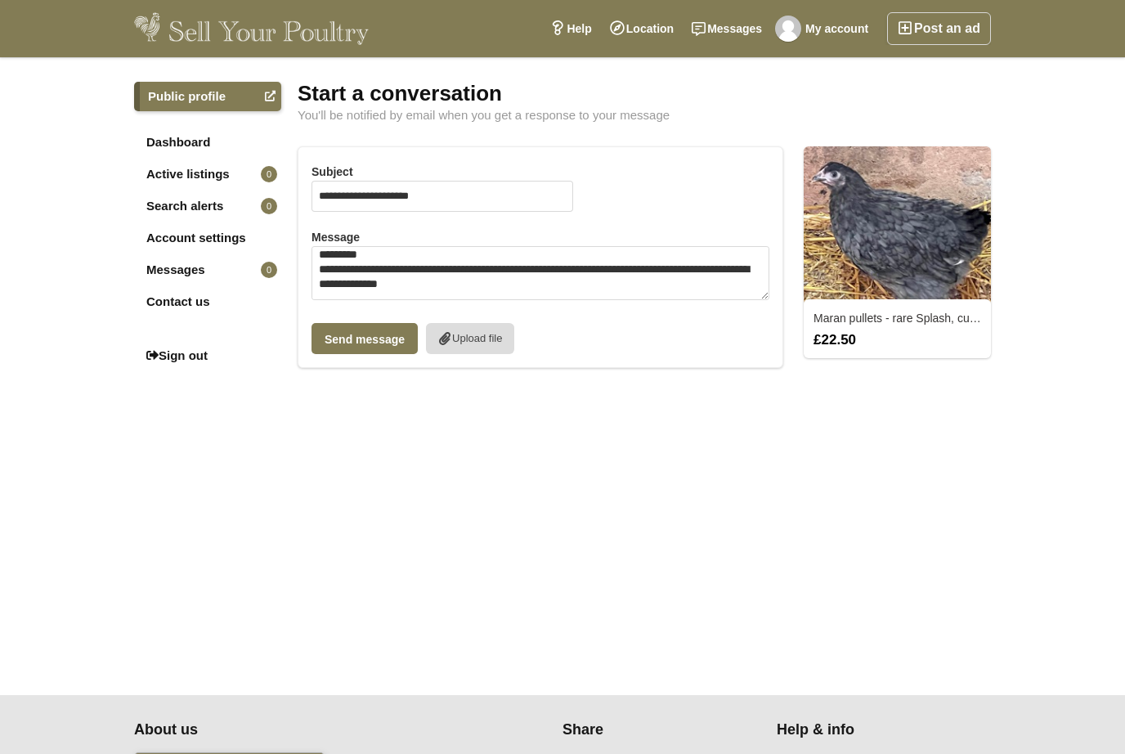
click at [441, 282] on textarea "**********" at bounding box center [541, 273] width 458 height 54
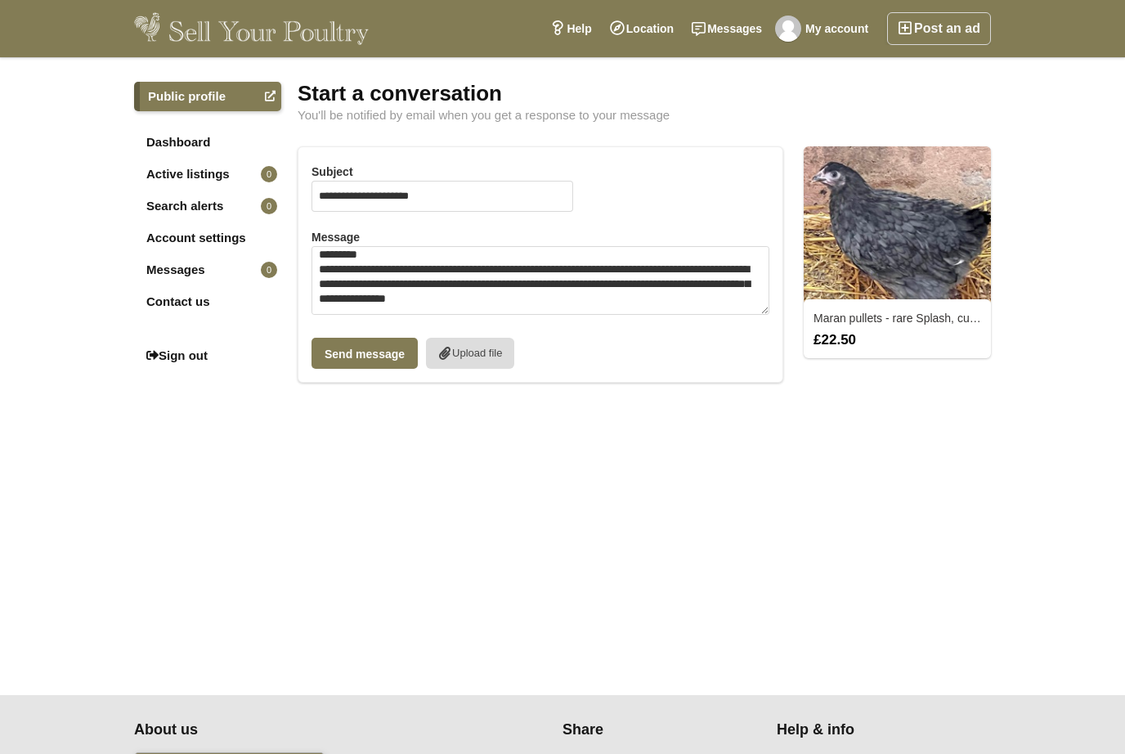
click at [631, 299] on textarea "**********" at bounding box center [541, 280] width 458 height 69
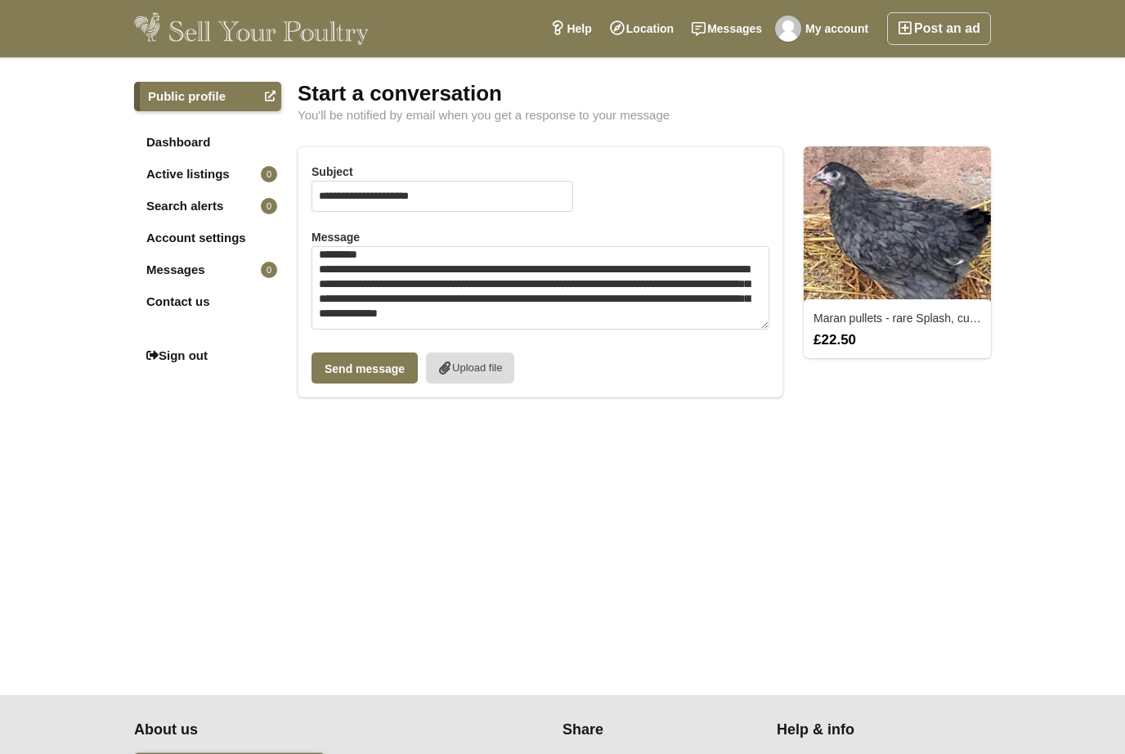
click at [527, 308] on textarea "**********" at bounding box center [541, 287] width 458 height 83
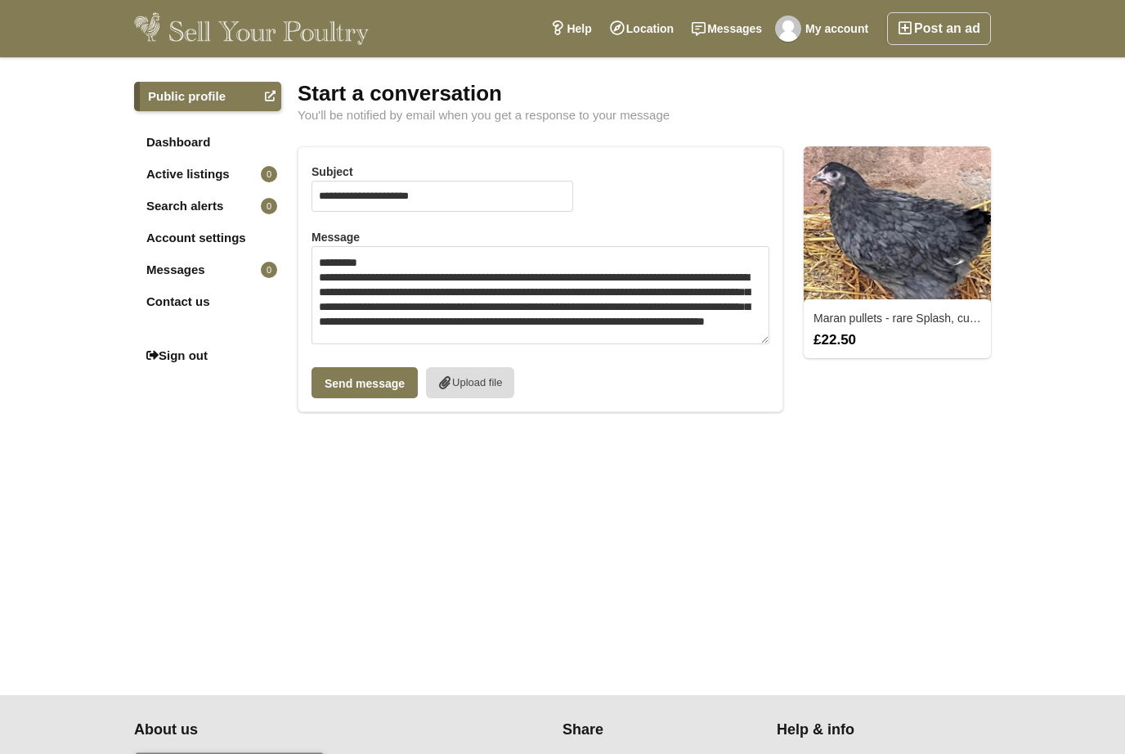
click at [739, 327] on textarea "**********" at bounding box center [541, 295] width 458 height 98
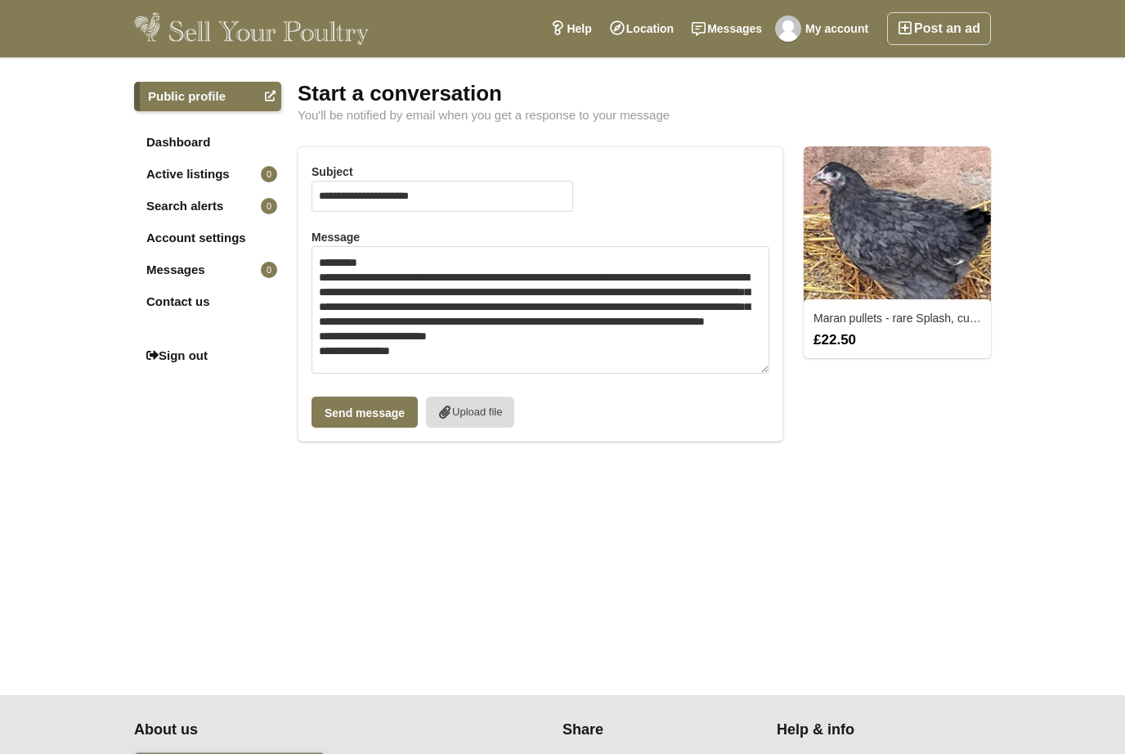
click at [472, 340] on textarea "**********" at bounding box center [541, 310] width 458 height 128
click at [424, 357] on textarea "**********" at bounding box center [541, 310] width 458 height 128
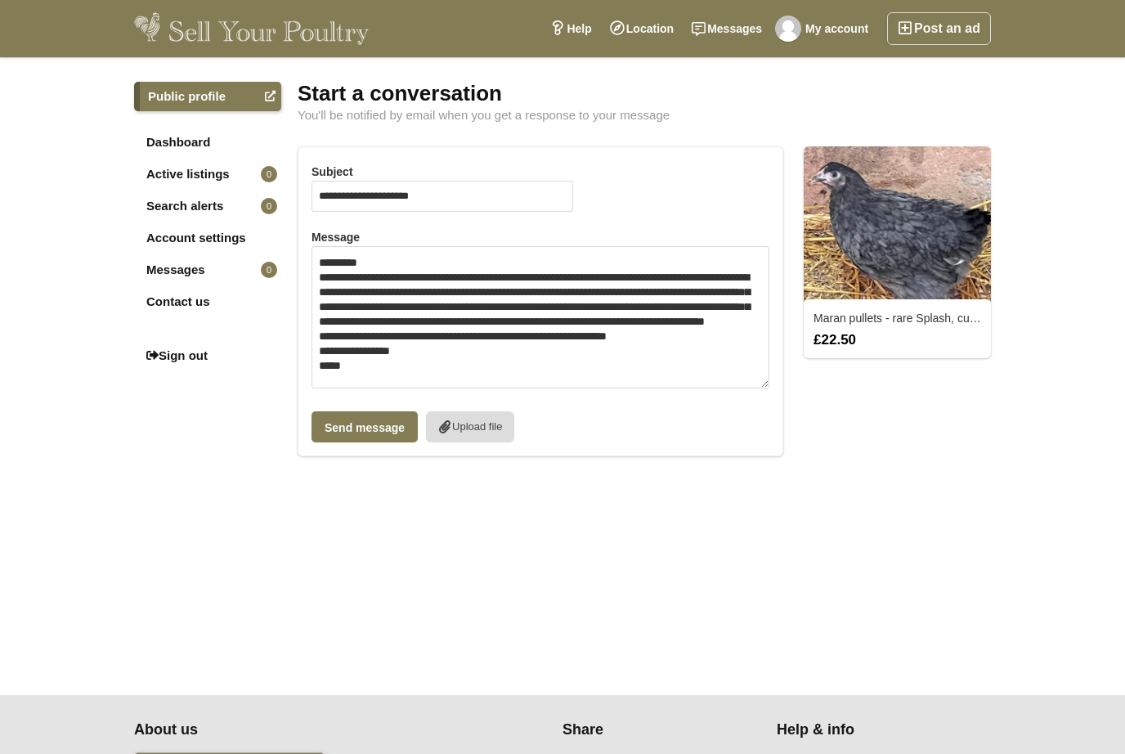
click at [484, 328] on textarea "**********" at bounding box center [541, 317] width 458 height 142
click at [419, 325] on textarea "**********" at bounding box center [541, 317] width 458 height 142
drag, startPoint x: 484, startPoint y: 323, endPoint x: 367, endPoint y: 326, distance: 117.0
click at [367, 326] on textarea "**********" at bounding box center [541, 317] width 458 height 142
drag, startPoint x: 367, startPoint y: 328, endPoint x: -1, endPoint y: -1, distance: 493.5
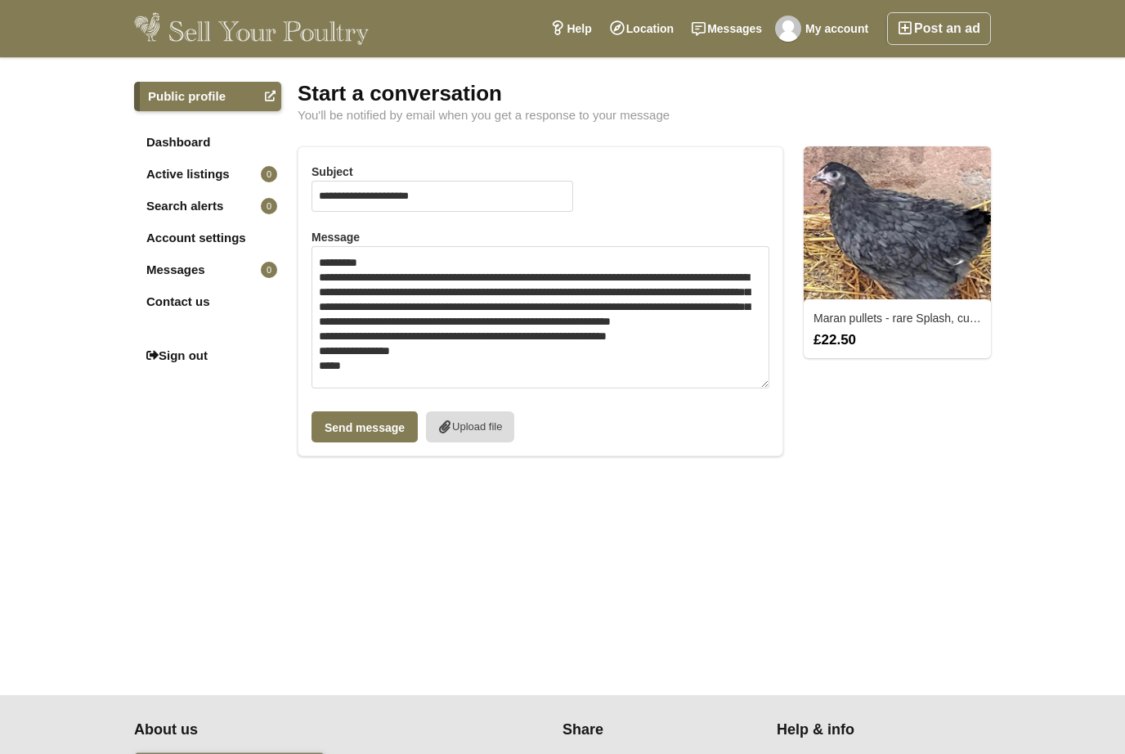
click at [0, 0] on html "Post an ad My account Messages Location Help Search by keyword, category or loc…" at bounding box center [562, 479] width 1125 height 959
click at [663, 313] on textarea "**********" at bounding box center [541, 317] width 458 height 142
click at [700, 326] on textarea "**********" at bounding box center [541, 317] width 458 height 142
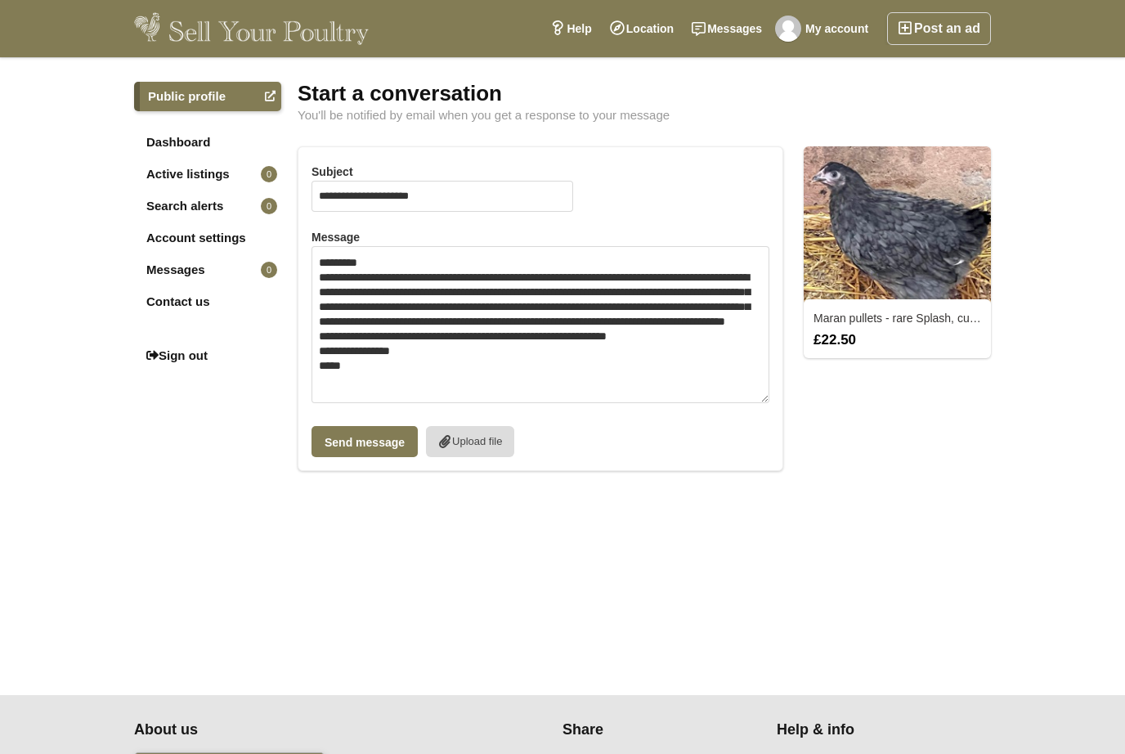
scroll to position [0, 0]
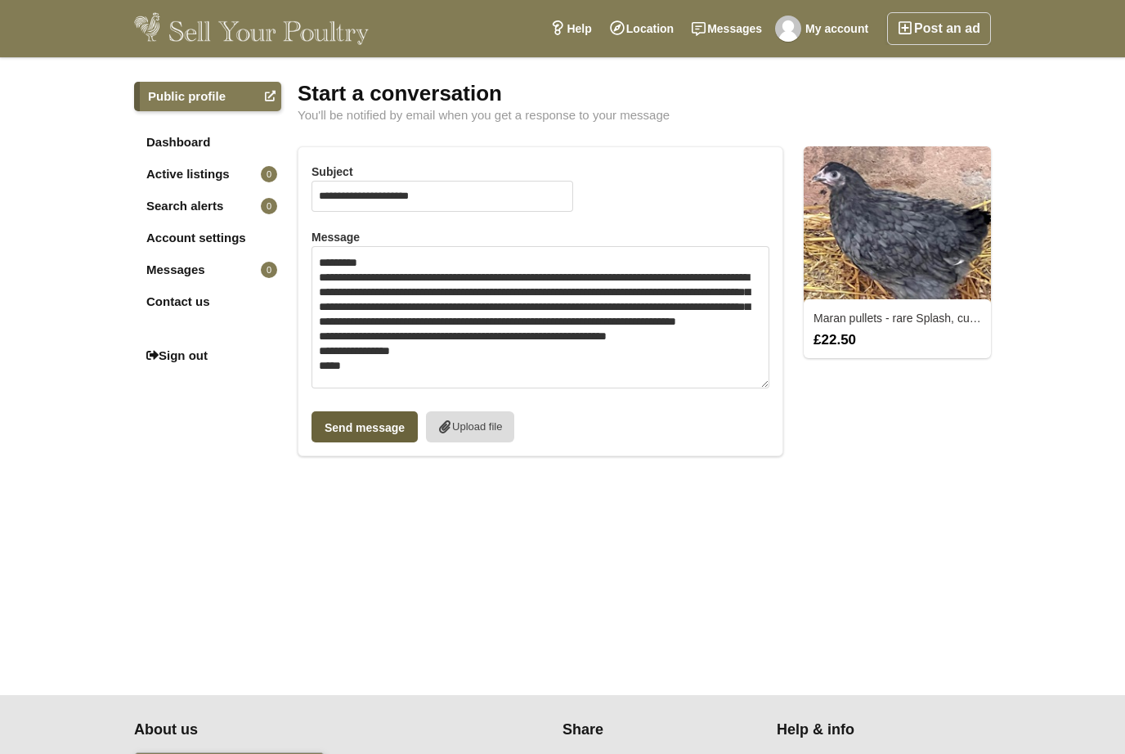
type textarea "**********"
click at [346, 425] on button "Send message" at bounding box center [365, 426] width 106 height 31
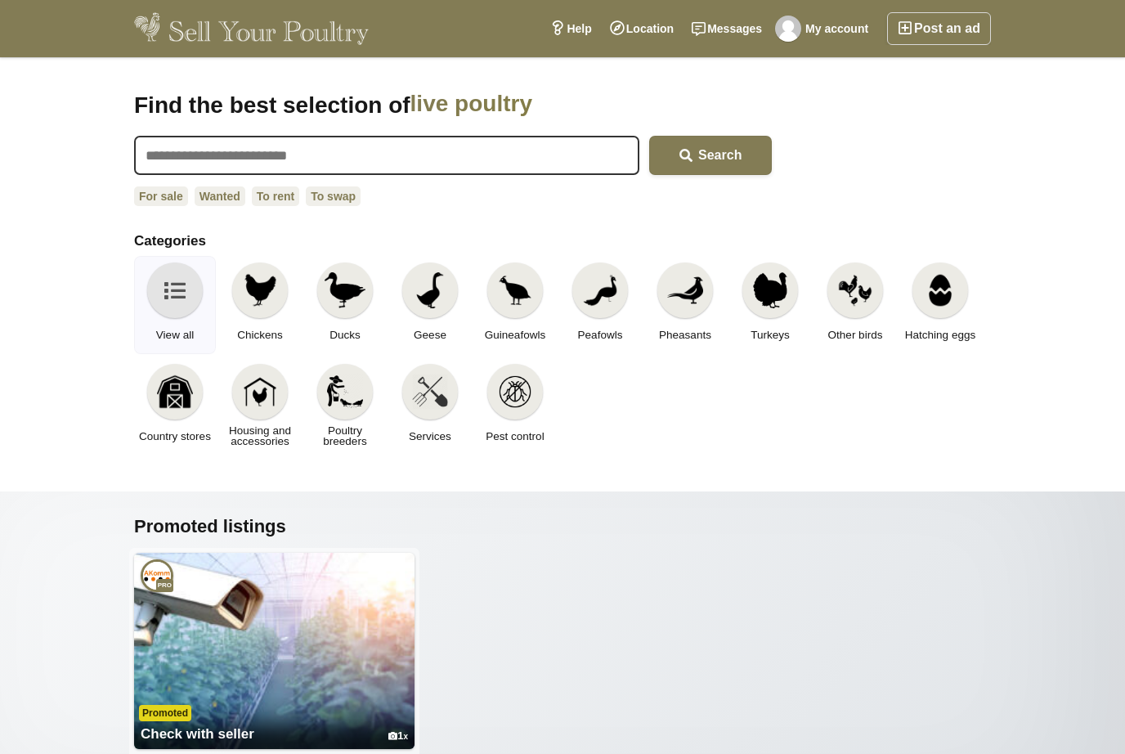
click at [294, 132] on div "Find the best selection of live poultry hatching eggs housing and accessories p…" at bounding box center [562, 274] width 857 height 369
click at [281, 156] on input "text" at bounding box center [386, 155] width 505 height 39
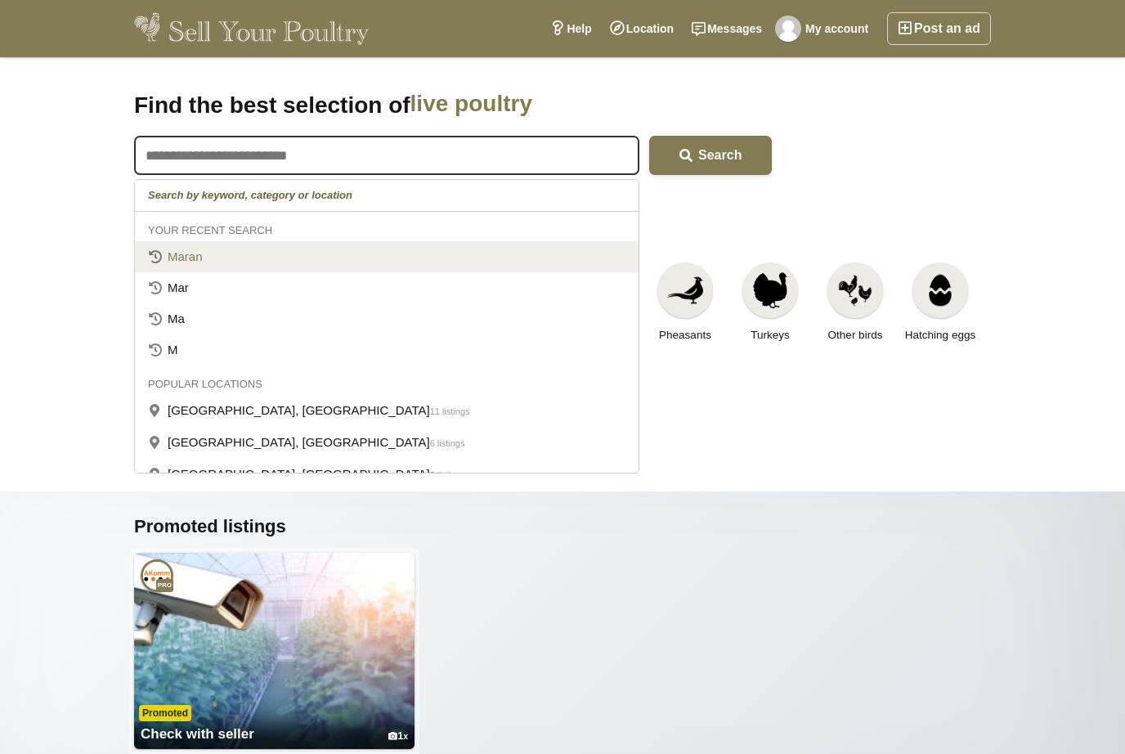
click at [218, 263] on link "Maran" at bounding box center [387, 256] width 504 height 31
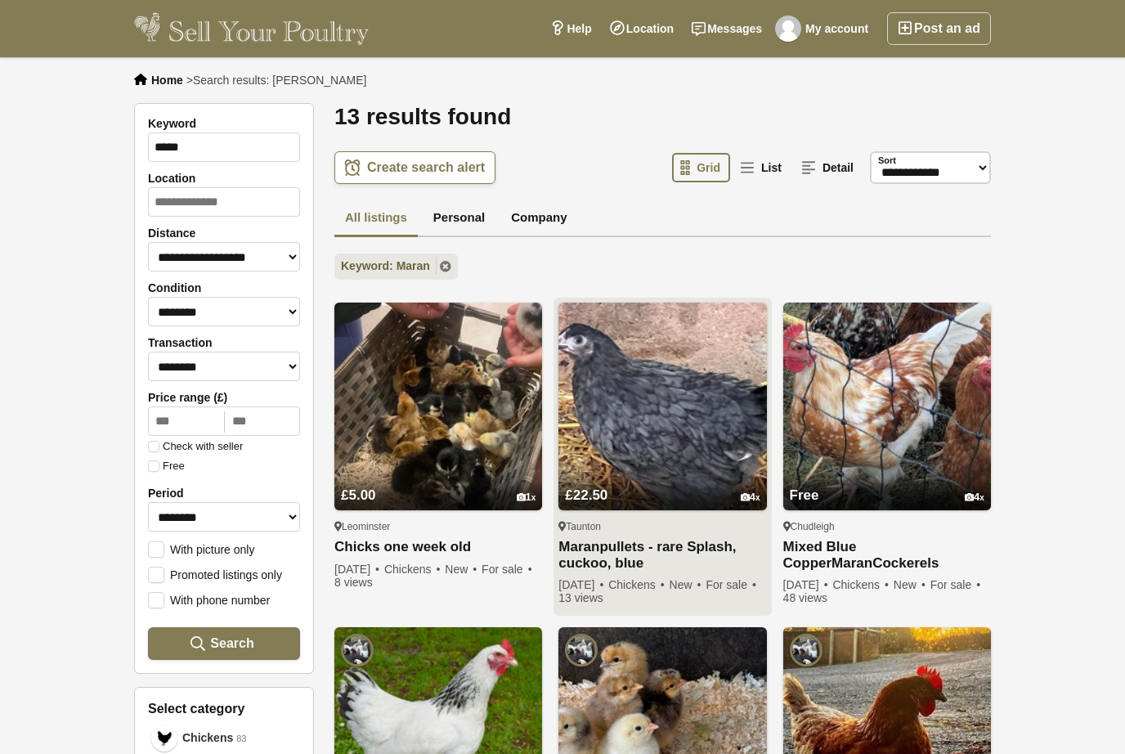
click at [658, 395] on img at bounding box center [663, 407] width 208 height 208
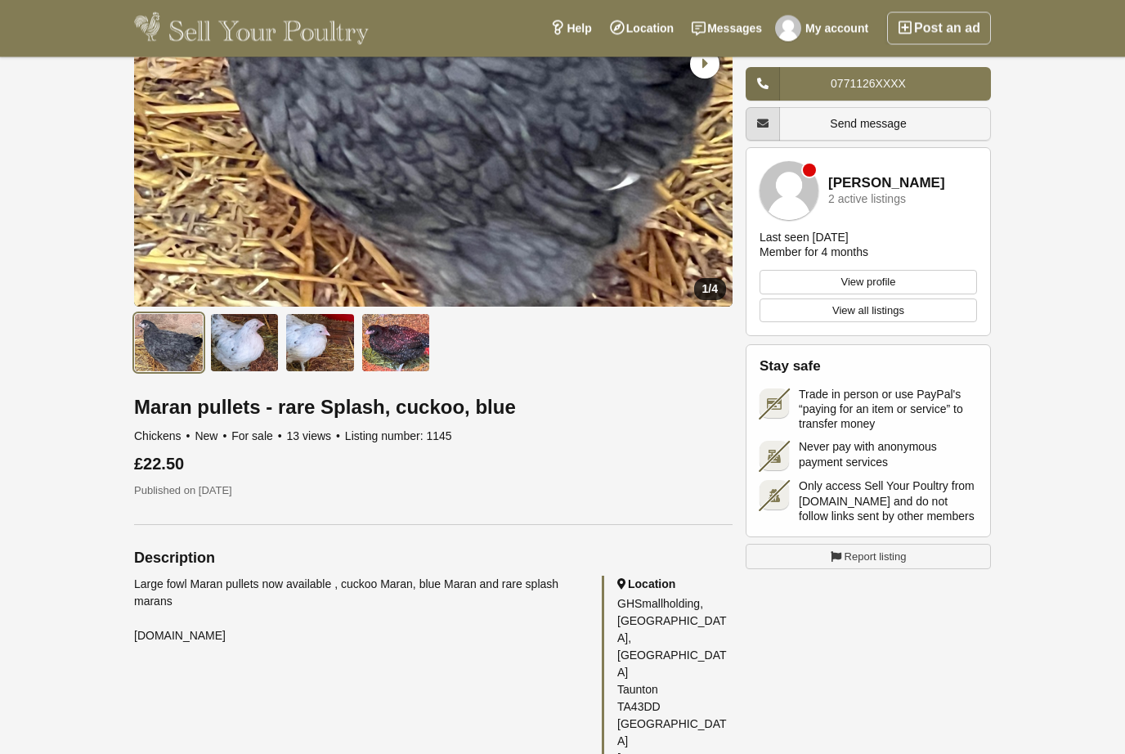
scroll to position [283, 0]
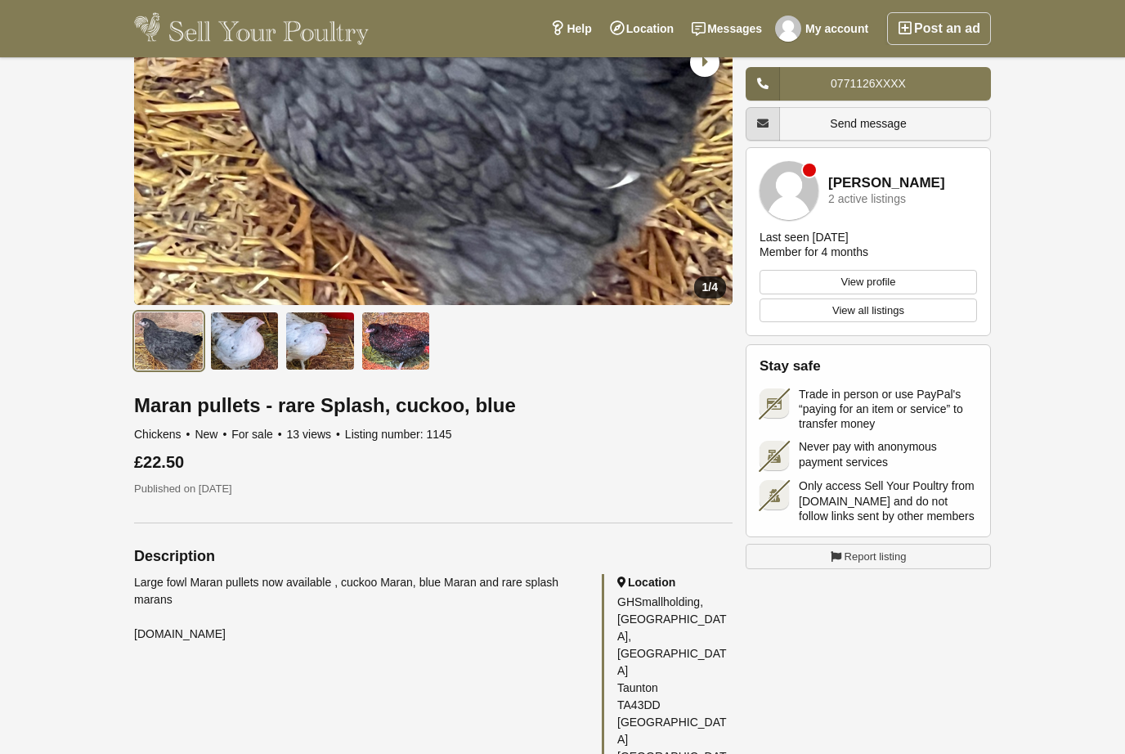
click at [203, 627] on div "Large fowl Maran pullets now available , cuckoo Maran, blue Maran and rare spla…" at bounding box center [359, 608] width 451 height 69
click at [319, 321] on img at bounding box center [320, 341] width 70 height 59
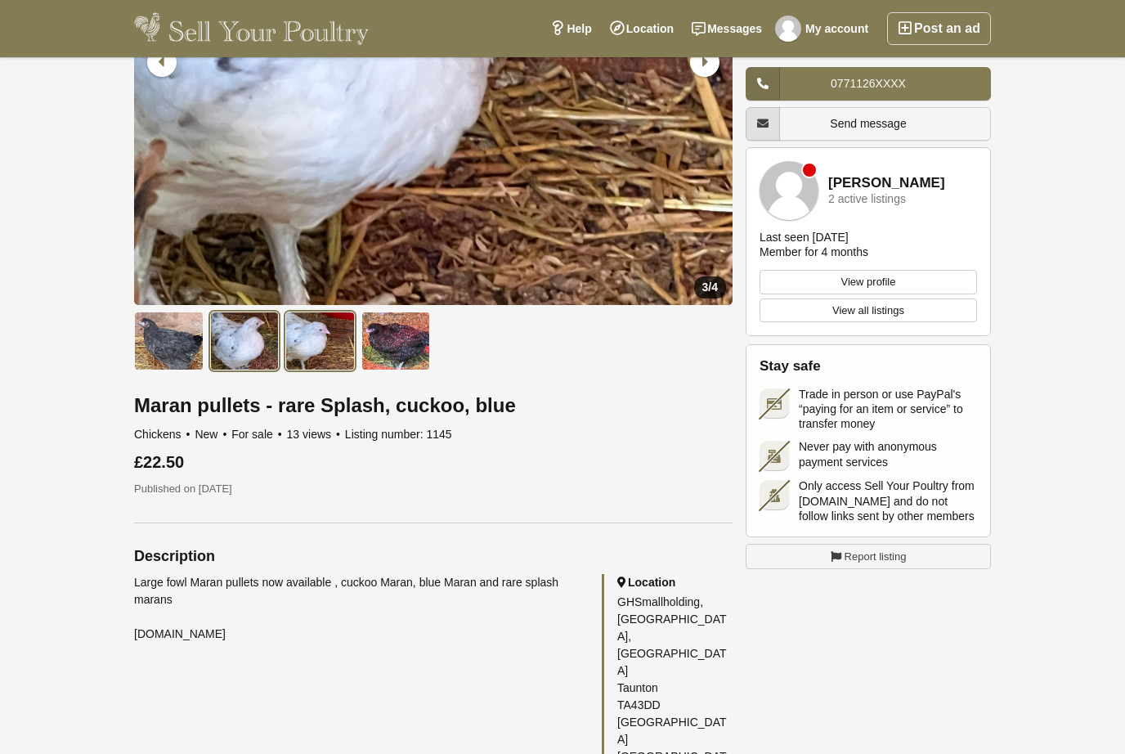
click at [242, 356] on img at bounding box center [245, 341] width 70 height 59
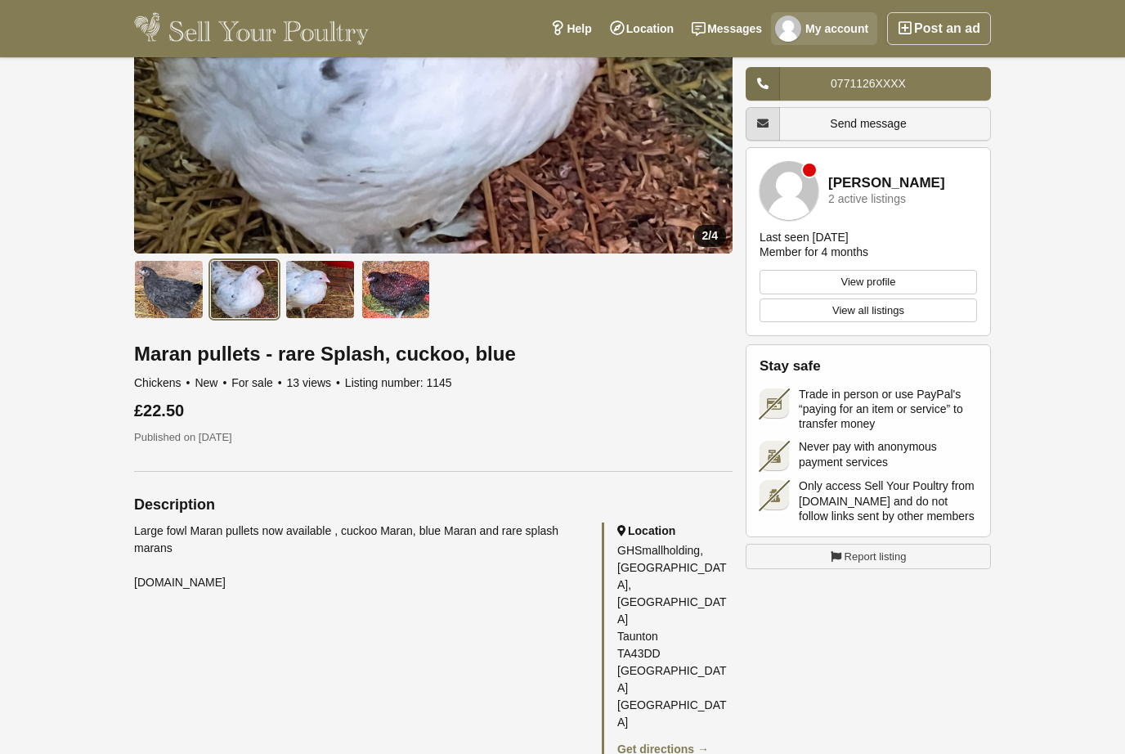
scroll to position [337, 0]
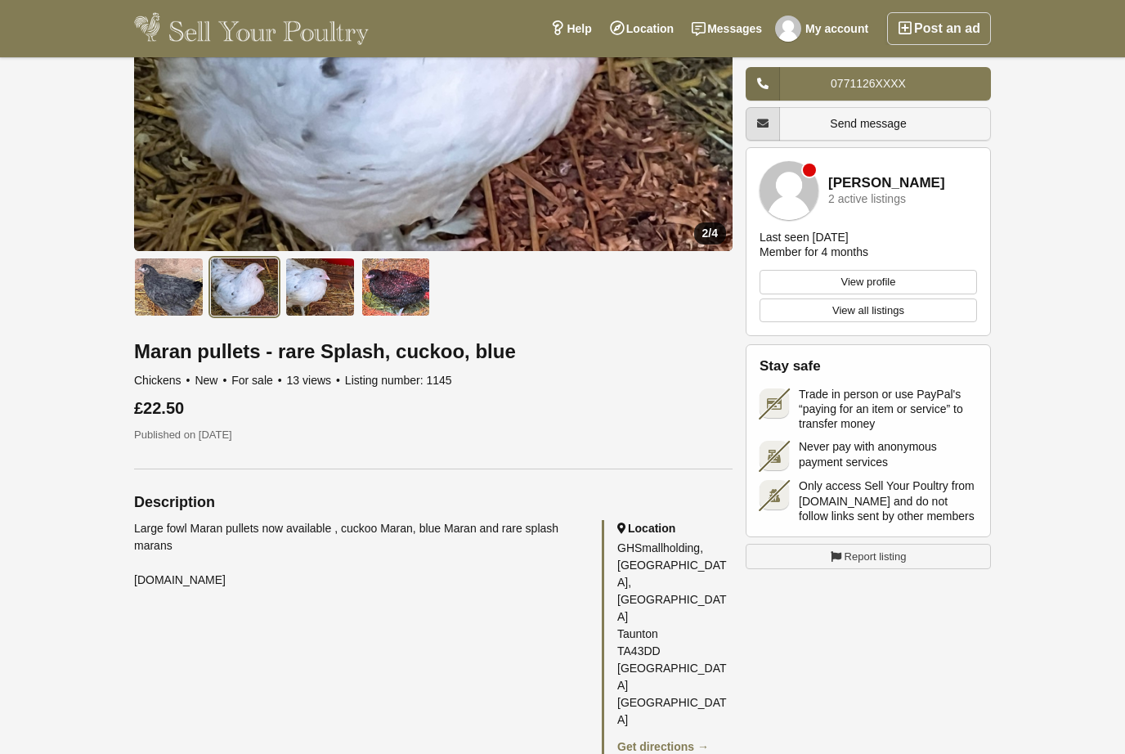
click at [186, 586] on div "Large fowl Maran pullets now available , cuckoo Maran, blue Maran and rare spla…" at bounding box center [359, 554] width 451 height 69
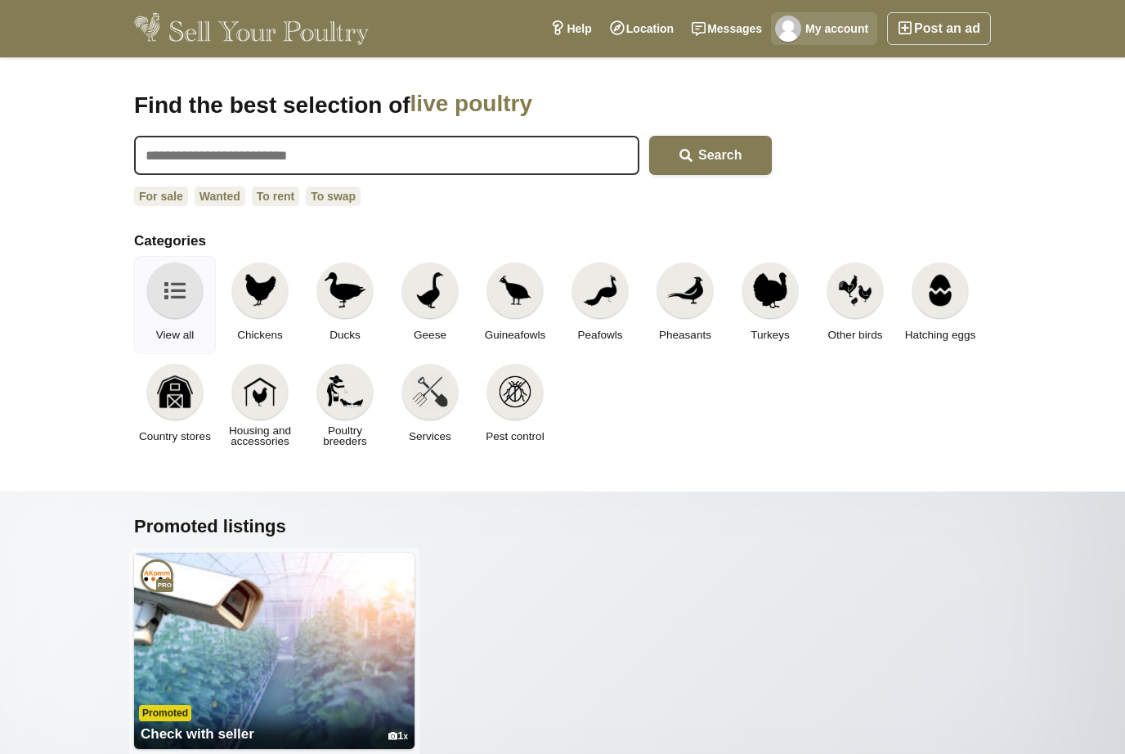
click at [793, 34] on img at bounding box center [788, 29] width 26 height 26
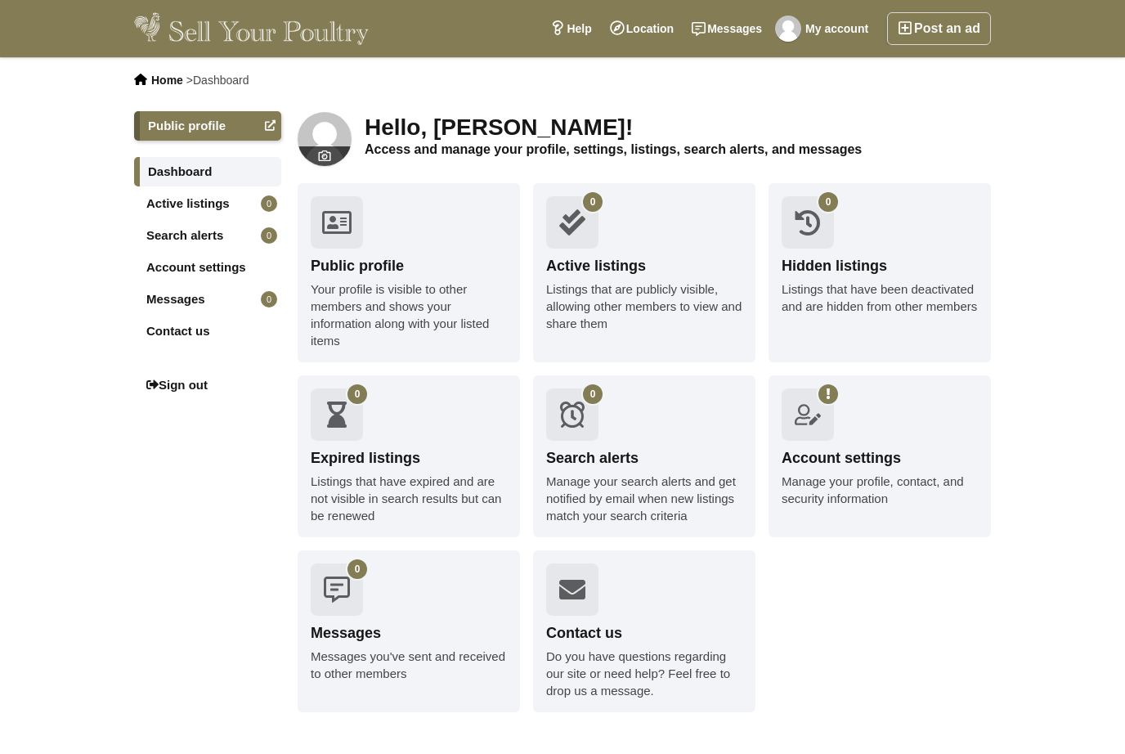
drag, startPoint x: 0, startPoint y: 0, endPoint x: 331, endPoint y: 165, distance: 370.1
click at [334, 168] on div "Hello, Tomos Rees! Access and manage your profile, settings, listings, search a…" at bounding box center [645, 424] width 694 height 626
click at [331, 165] on icon at bounding box center [325, 156] width 54 height 20
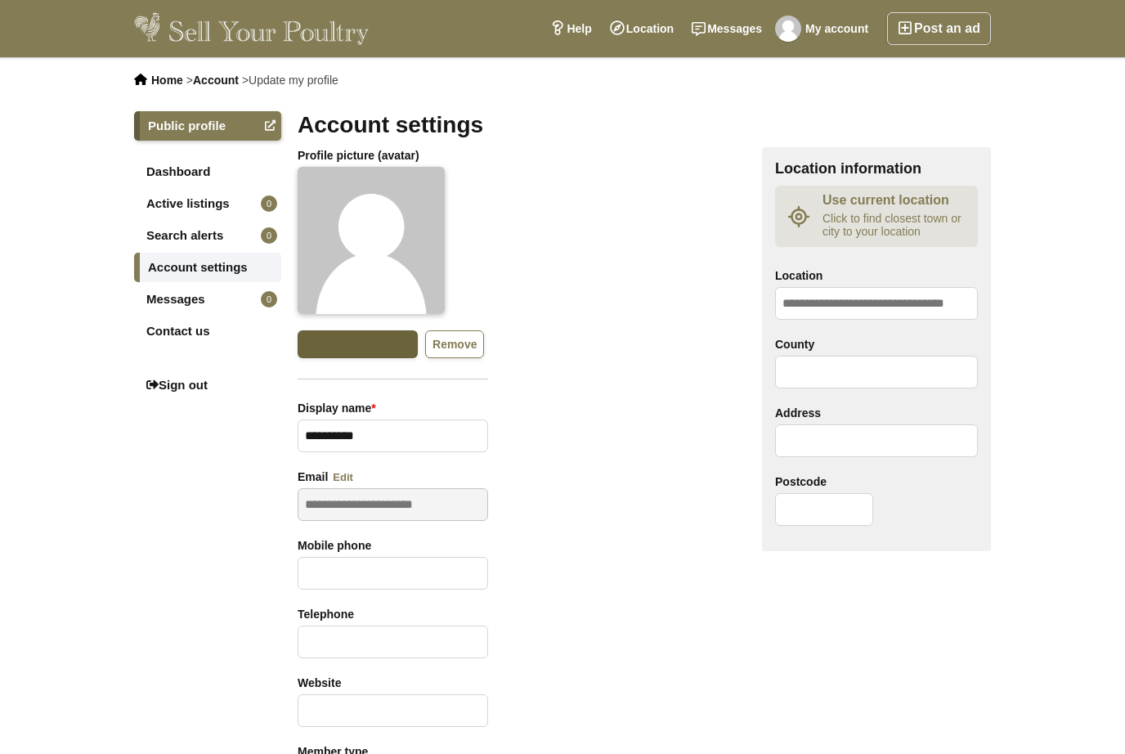
drag, startPoint x: 0, startPoint y: 0, endPoint x: 396, endPoint y: 356, distance: 532.2
click at [396, 356] on link "Upload new picture" at bounding box center [358, 344] width 120 height 28
click at [397, 356] on link "Upload new picture" at bounding box center [358, 344] width 120 height 28
drag, startPoint x: 397, startPoint y: 356, endPoint x: 361, endPoint y: 263, distance: 99.9
click at [361, 263] on img at bounding box center [371, 240] width 147 height 147
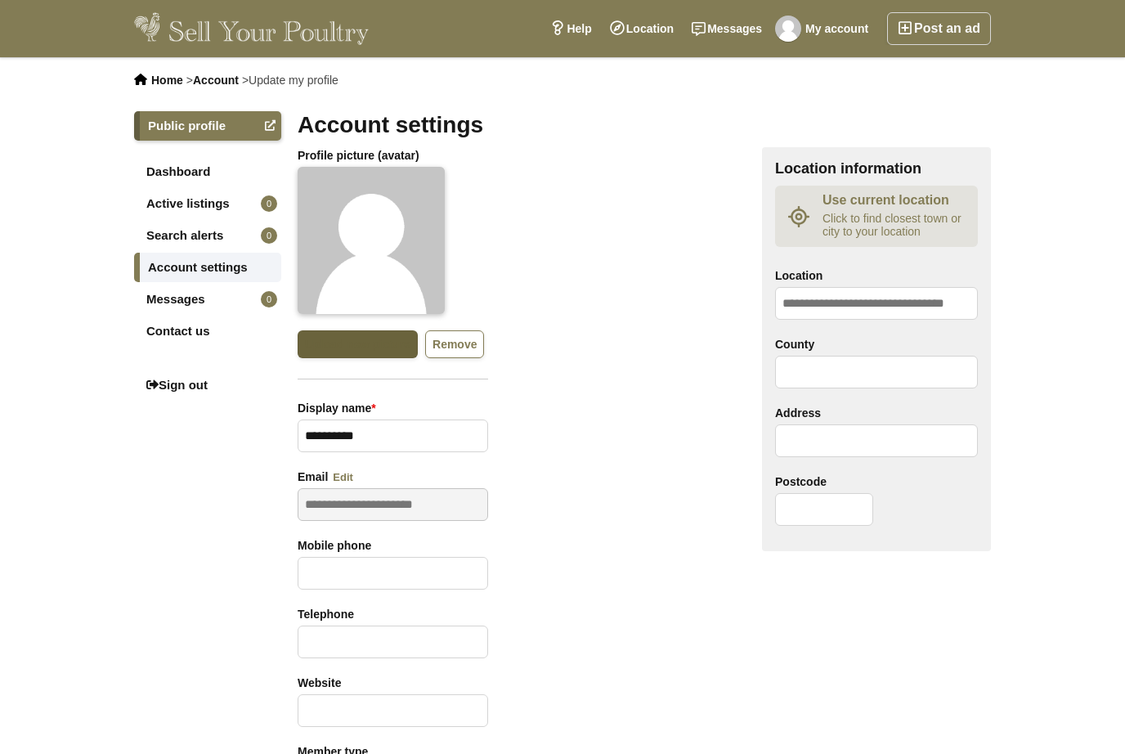
drag, startPoint x: 361, startPoint y: 263, endPoint x: 364, endPoint y: 350, distance: 87.6
click at [364, 350] on link "Upload new picture" at bounding box center [358, 344] width 120 height 28
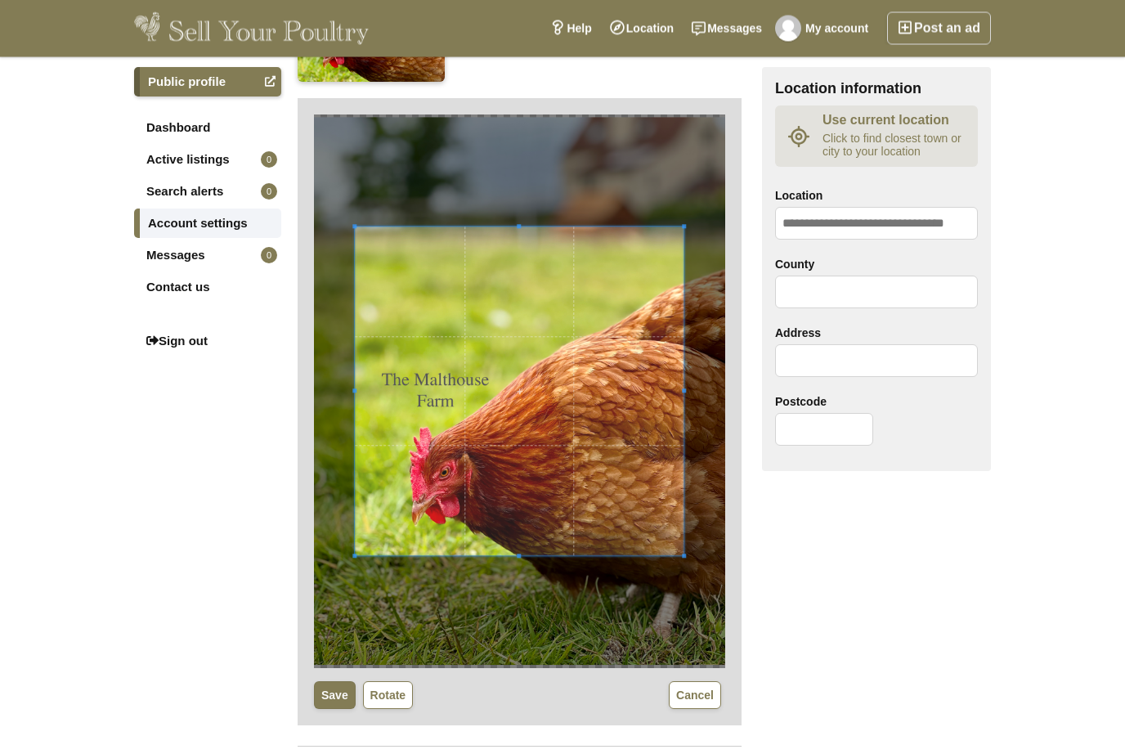
scroll to position [232, 0]
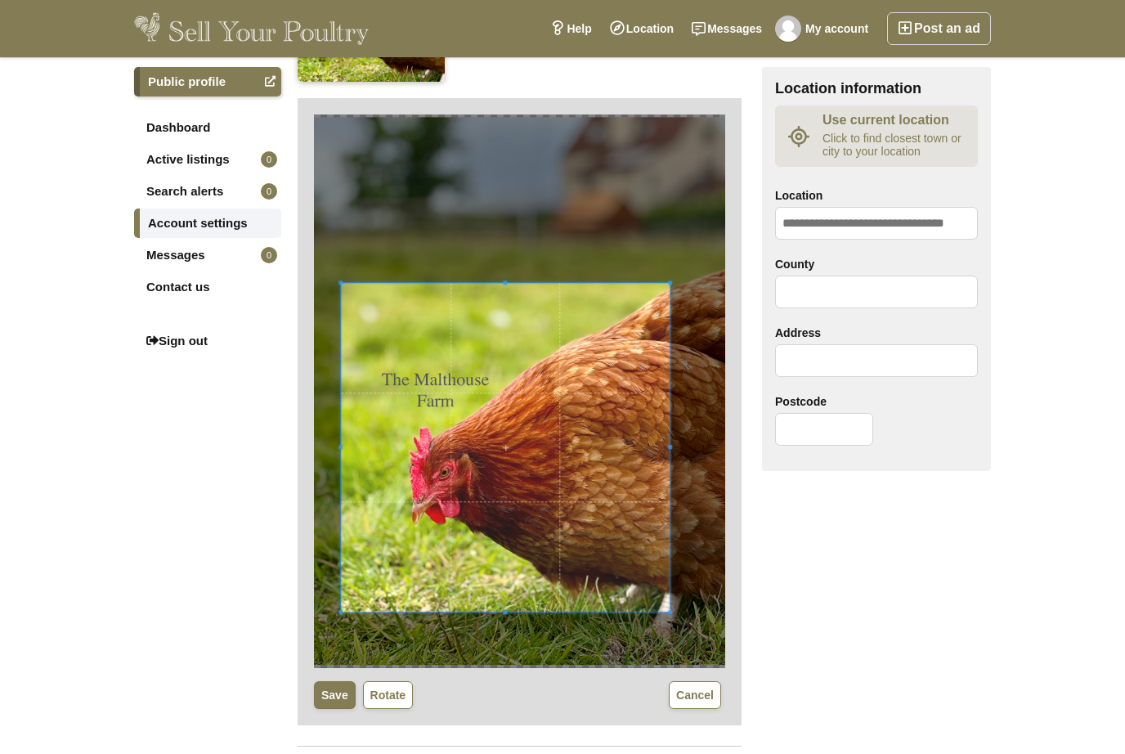
drag, startPoint x: 364, startPoint y: 350, endPoint x: 530, endPoint y: 516, distance: 234.8
click at [530, 516] on span at bounding box center [505, 447] width 329 height 329
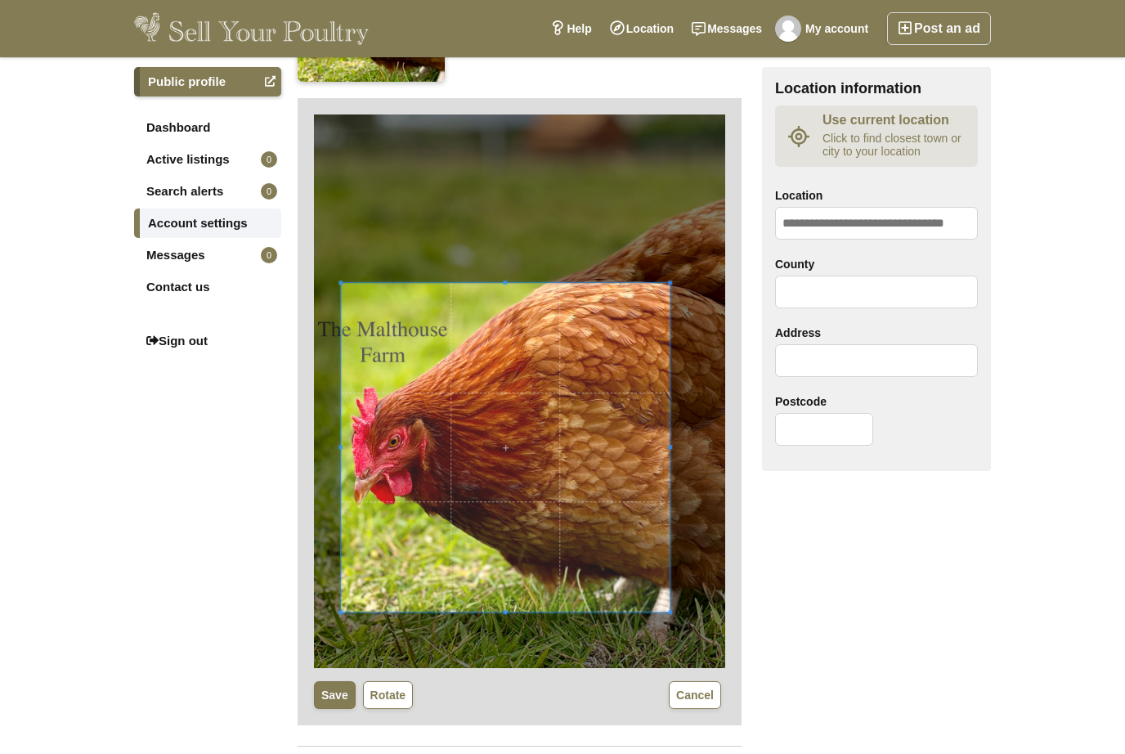
scroll to position [286, 0]
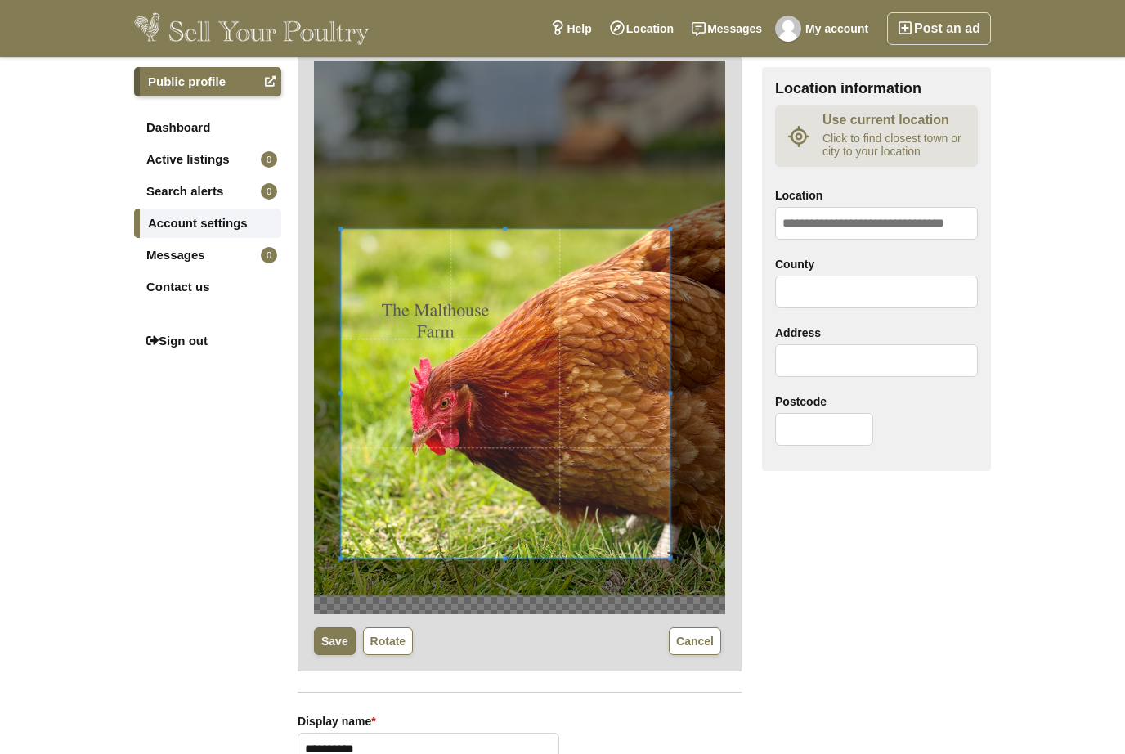
drag, startPoint x: 530, startPoint y: 516, endPoint x: 804, endPoint y: 550, distance: 276.1
click at [803, 550] on div "**********" at bounding box center [645, 579] width 694 height 1436
click at [804, 550] on div "**********" at bounding box center [645, 579] width 694 height 1436
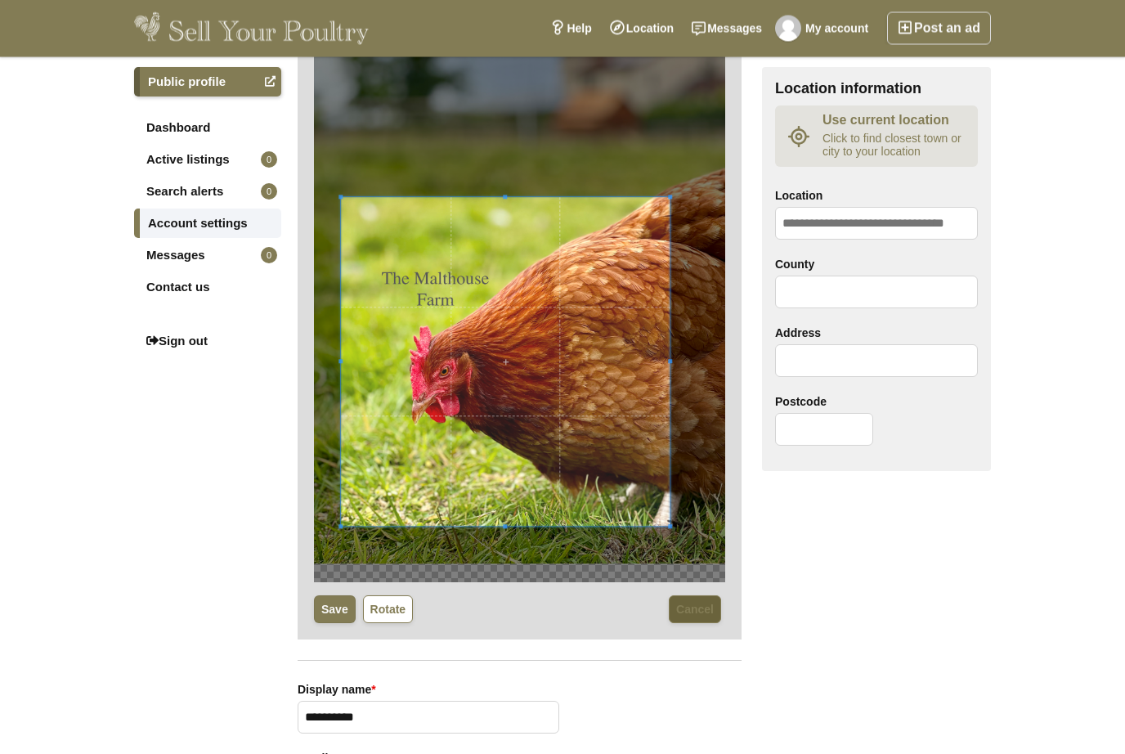
drag, startPoint x: 804, startPoint y: 550, endPoint x: 709, endPoint y: 611, distance: 112.5
click at [709, 611] on button "Cancel" at bounding box center [695, 610] width 52 height 28
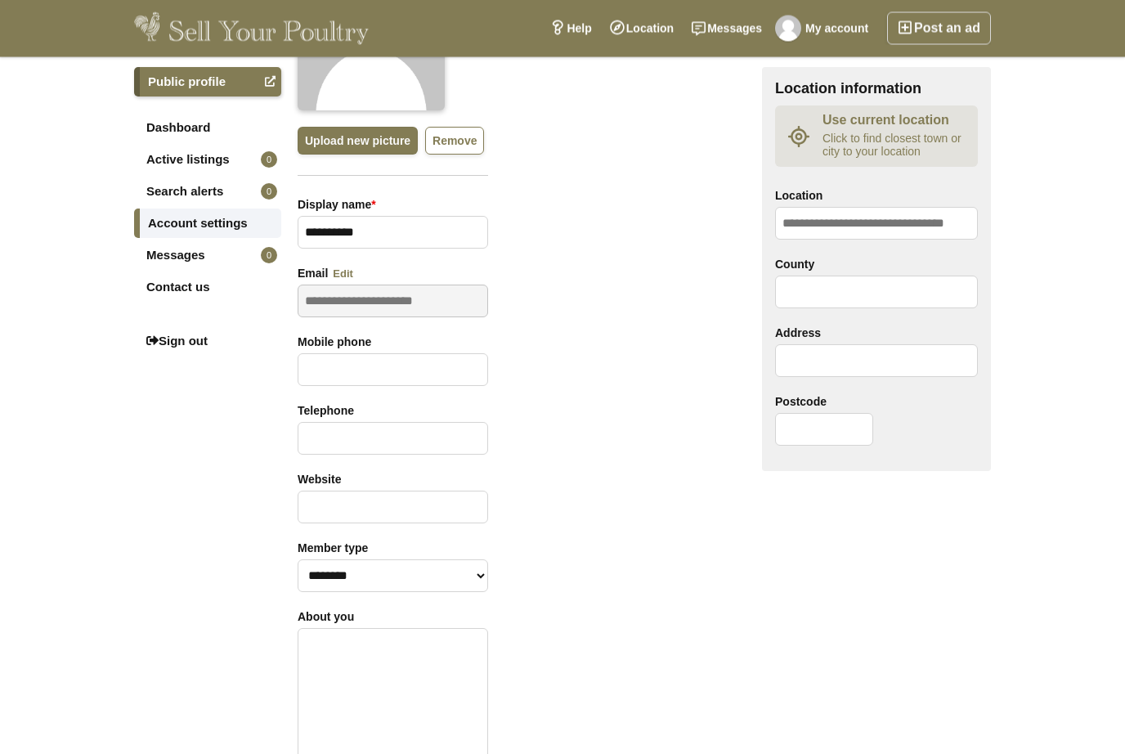
scroll to position [204, 0]
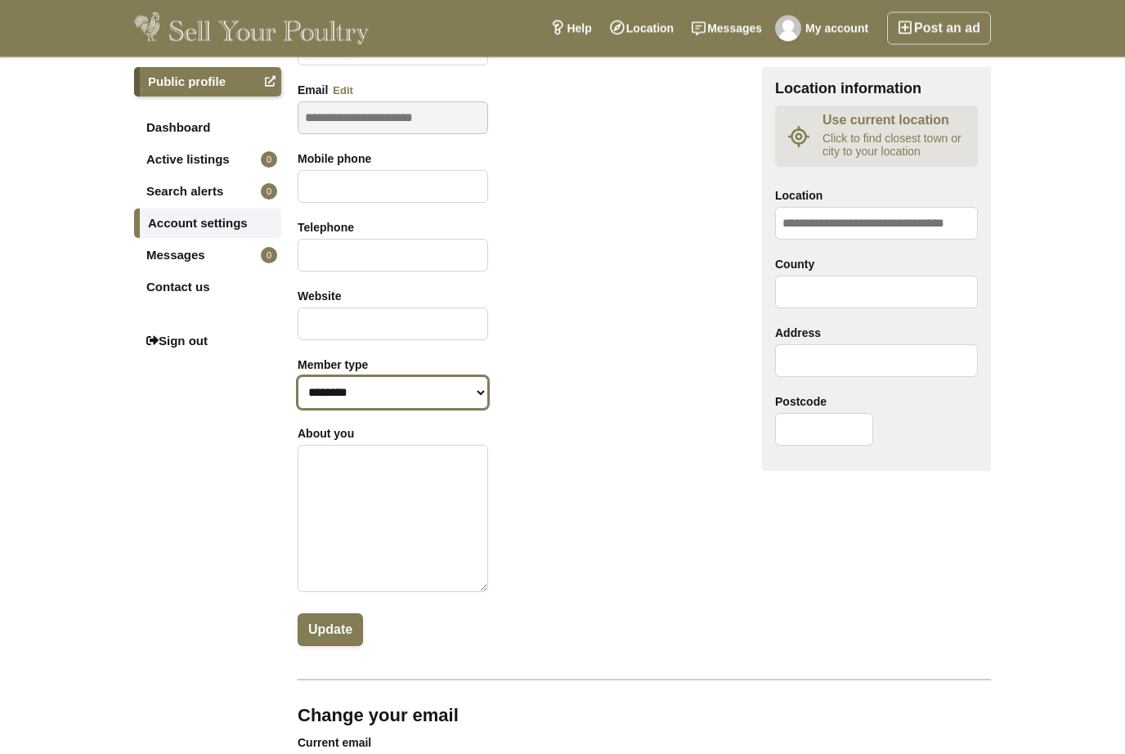
drag, startPoint x: 709, startPoint y: 611, endPoint x: 365, endPoint y: 393, distance: 407.3
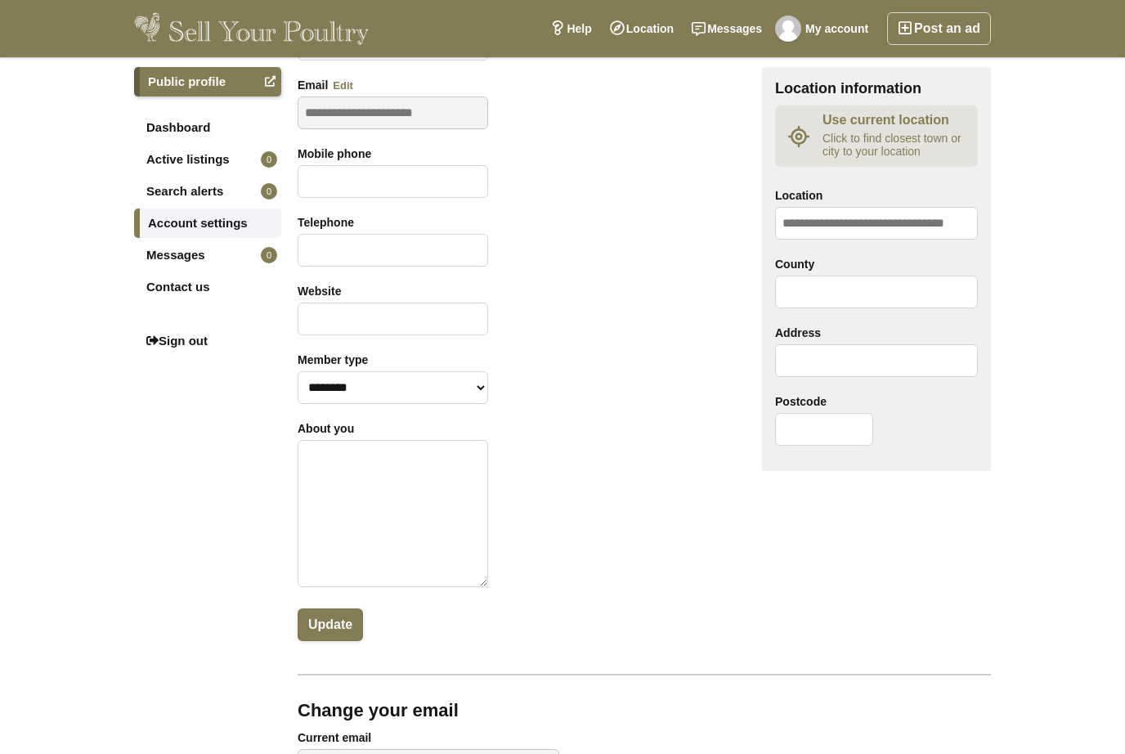
scroll to position [0, 0]
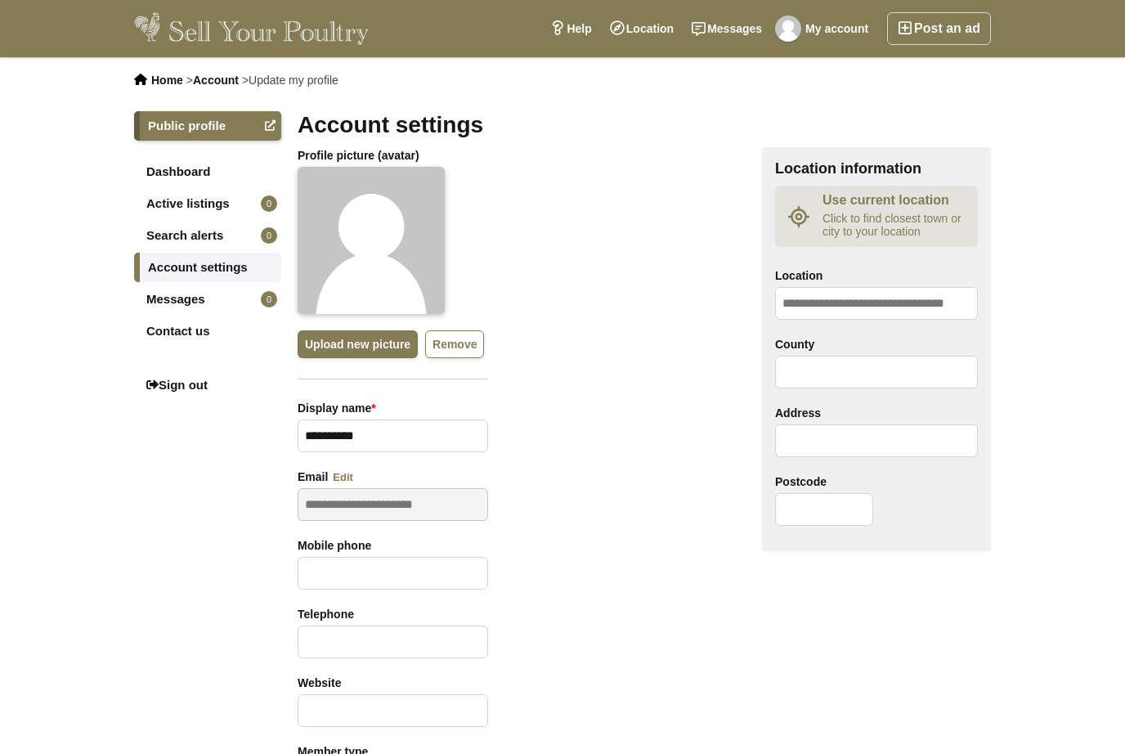
drag, startPoint x: 631, startPoint y: 424, endPoint x: 209, endPoint y: 47, distance: 565.3
drag, startPoint x: 209, startPoint y: 47, endPoint x: 155, endPoint y: 38, distance: 54.9
drag, startPoint x: 155, startPoint y: 38, endPoint x: 263, endPoint y: 36, distance: 107.2
drag, startPoint x: 263, startPoint y: 36, endPoint x: 151, endPoint y: 86, distance: 121.9
drag, startPoint x: 151, startPoint y: 86, endPoint x: 134, endPoint y: 80, distance: 18.1
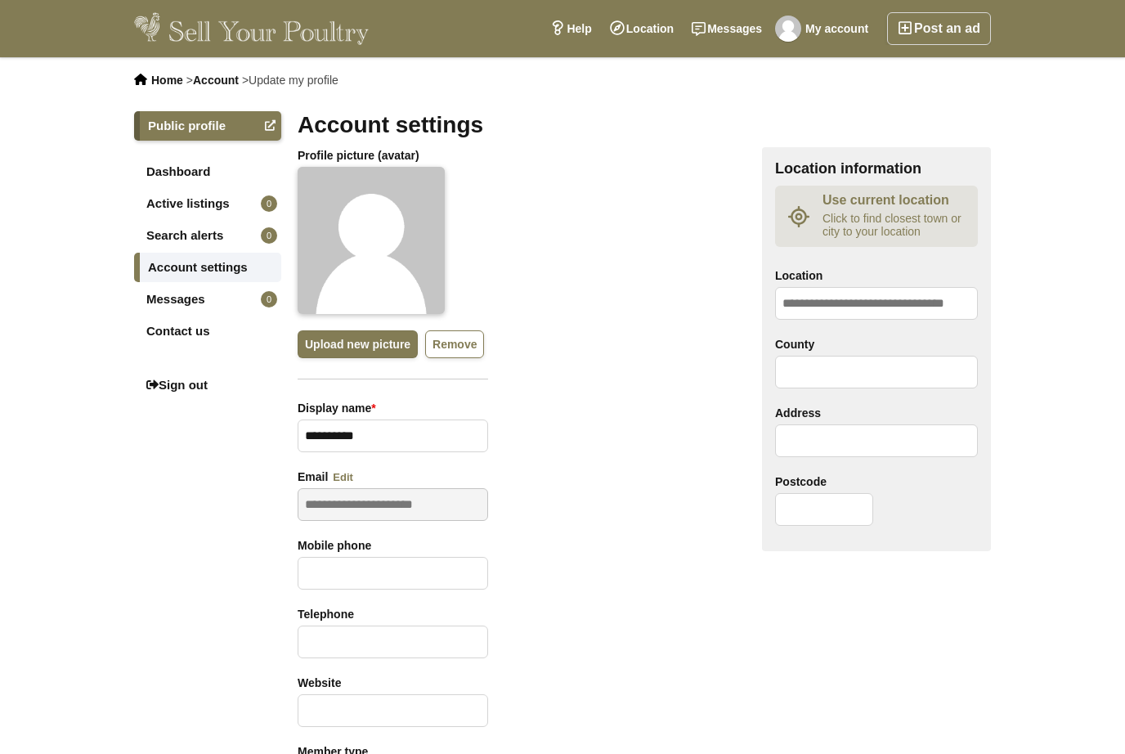
drag, startPoint x: 134, startPoint y: 80, endPoint x: 312, endPoint y: 38, distance: 182.5
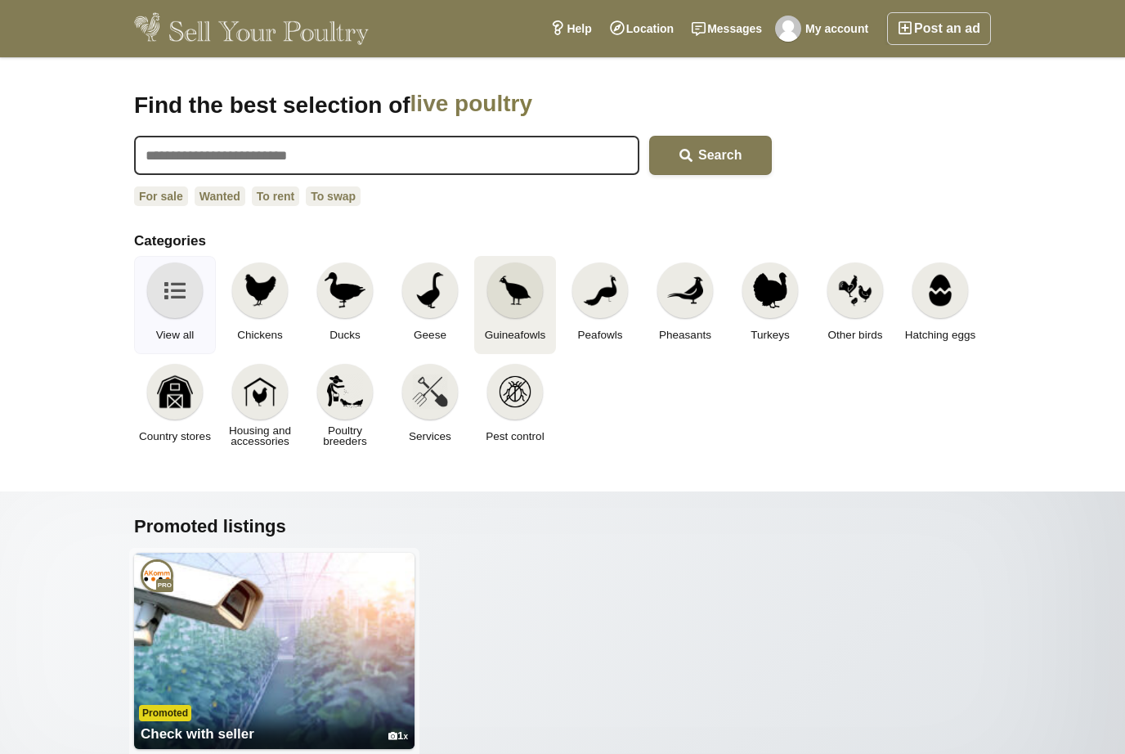
drag, startPoint x: 0, startPoint y: 0, endPoint x: 523, endPoint y: 307, distance: 606.0
click at [531, 314] on link "Guineafowls" at bounding box center [515, 305] width 82 height 98
click at [523, 307] on img at bounding box center [515, 290] width 36 height 36
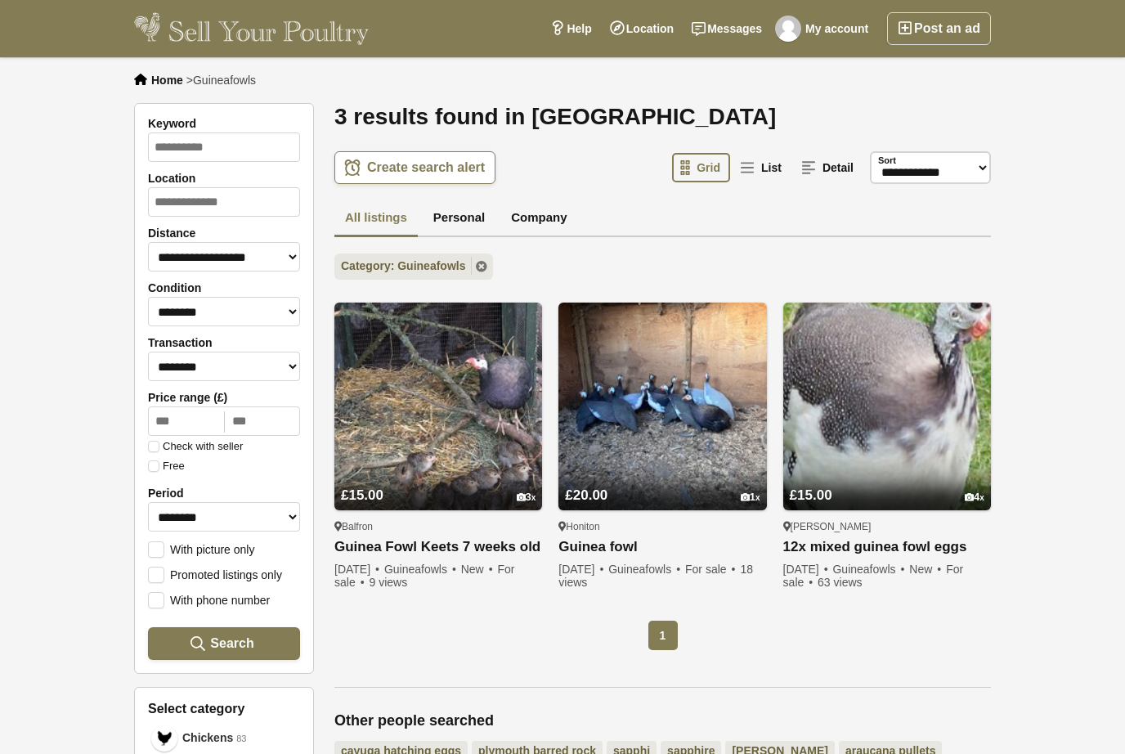
drag, startPoint x: 0, startPoint y: 0, endPoint x: 355, endPoint y: 224, distance: 419.8
click at [356, 225] on link "All listings" at bounding box center [376, 219] width 83 height 38
drag, startPoint x: 356, startPoint y: 225, endPoint x: 204, endPoint y: 56, distance: 227.6
click at [204, 55] on div "Post an ad My account Messages Location Help" at bounding box center [562, 28] width 883 height 57
click at [204, 56] on div "Post an ad My account Messages Location Help" at bounding box center [562, 28] width 883 height 57
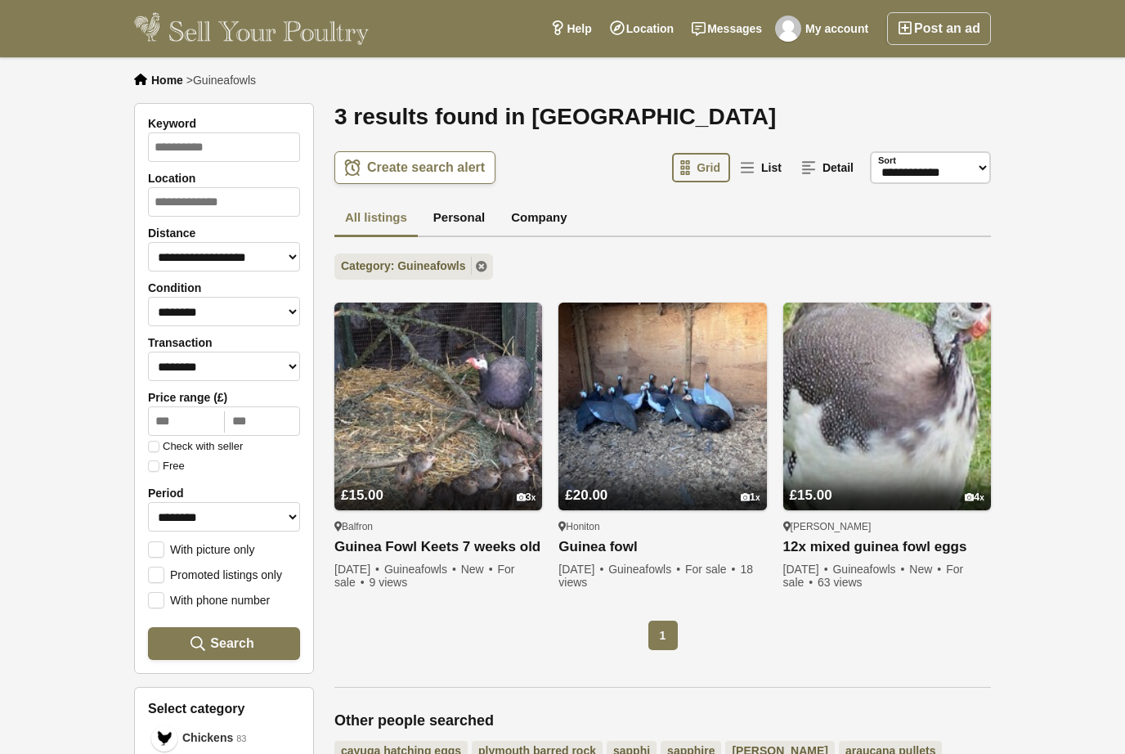
drag, startPoint x: 204, startPoint y: 56, endPoint x: 157, endPoint y: 87, distance: 56.0
click at [157, 87] on span "Home" at bounding box center [167, 80] width 32 height 13
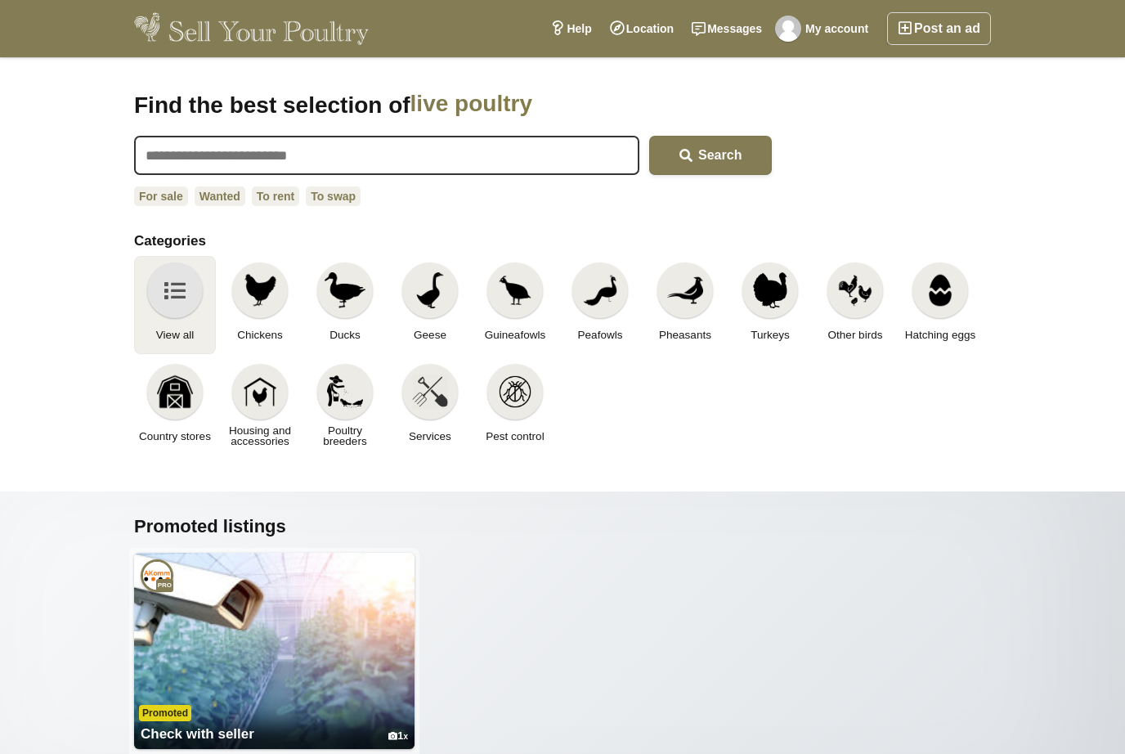
drag, startPoint x: 0, startPoint y: 0, endPoint x: 186, endPoint y: 303, distance: 355.4
click at [186, 302] on div at bounding box center [175, 291] width 56 height 56
click at [186, 303] on div at bounding box center [175, 291] width 56 height 56
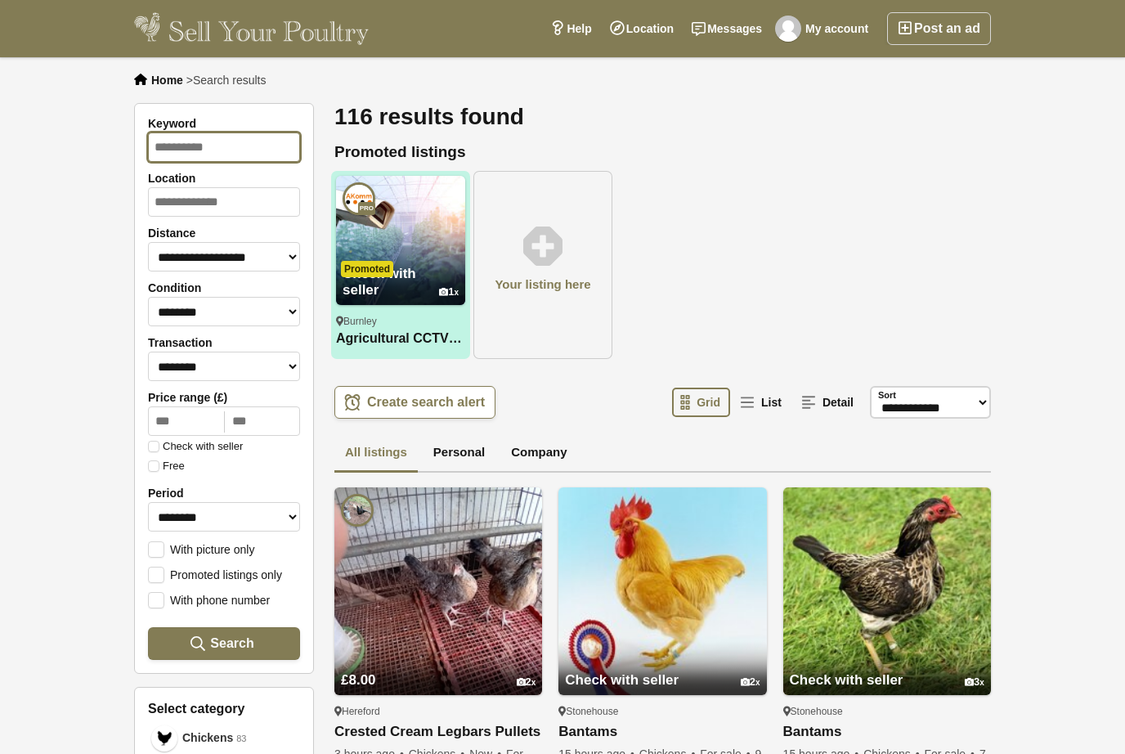
drag, startPoint x: 0, startPoint y: 0, endPoint x: 182, endPoint y: 147, distance: 234.4
click at [182, 147] on input "Keyword" at bounding box center [224, 146] width 152 height 29
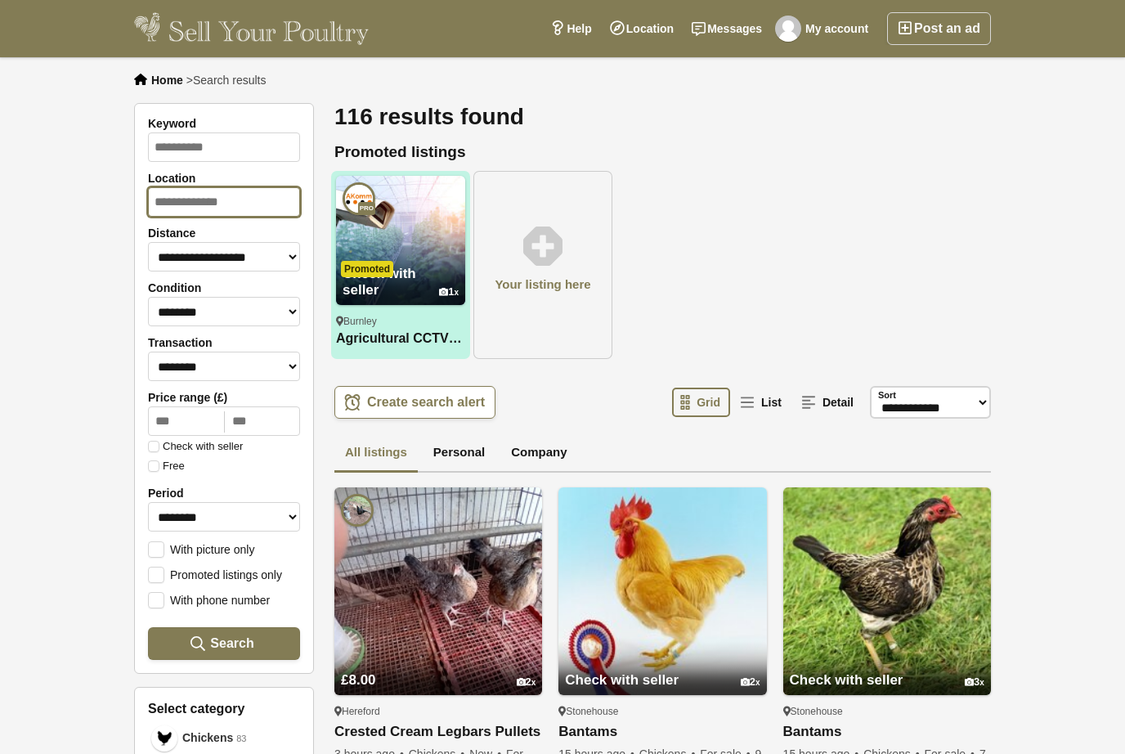
drag, startPoint x: 182, startPoint y: 147, endPoint x: 187, endPoint y: 200, distance: 52.6
click at [187, 200] on input "Location" at bounding box center [224, 201] width 152 height 29
click at [186, 202] on input "**********" at bounding box center [224, 201] width 152 height 29
click at [186, 203] on input "**********" at bounding box center [224, 201] width 152 height 29
type input "**********"
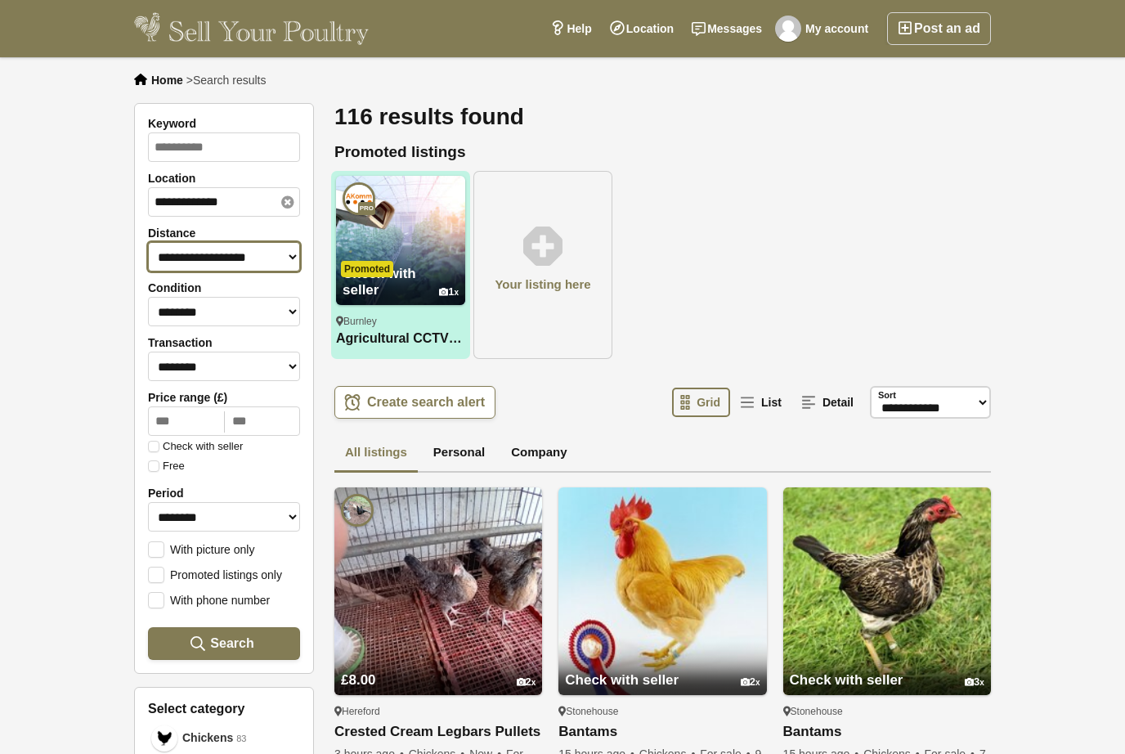
drag, startPoint x: 186, startPoint y: 203, endPoint x: 162, endPoint y: 268, distance: 69.6
select select "**"
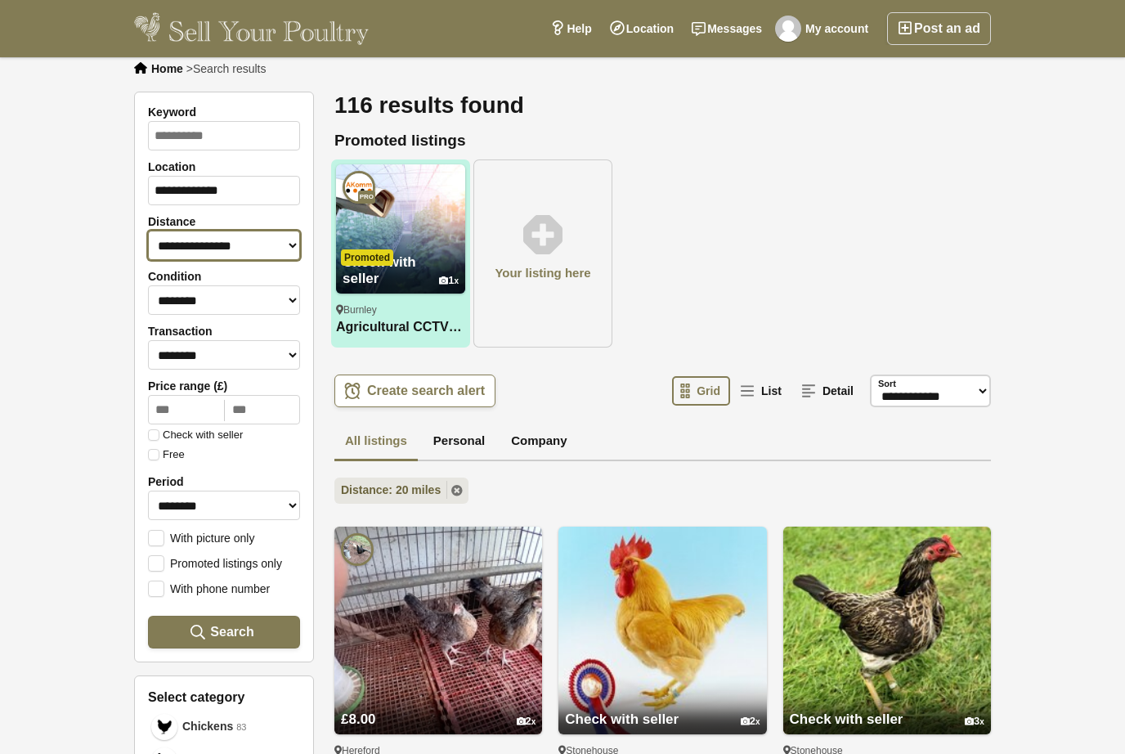
scroll to position [11, 0]
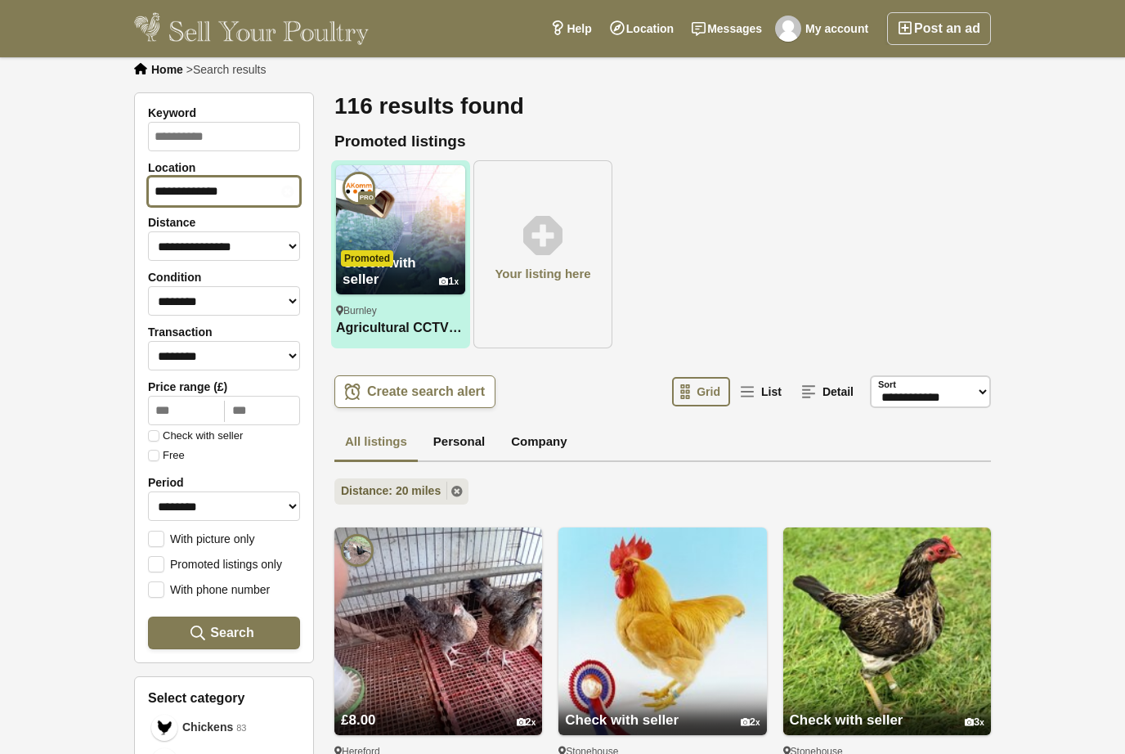
click at [245, 194] on input "**********" at bounding box center [224, 191] width 152 height 29
click at [245, 193] on input "**********" at bounding box center [224, 191] width 152 height 29
click at [245, 194] on input "**********" at bounding box center [224, 191] width 152 height 29
drag, startPoint x: 245, startPoint y: 194, endPoint x: 93, endPoint y: 194, distance: 152.1
type input "****"
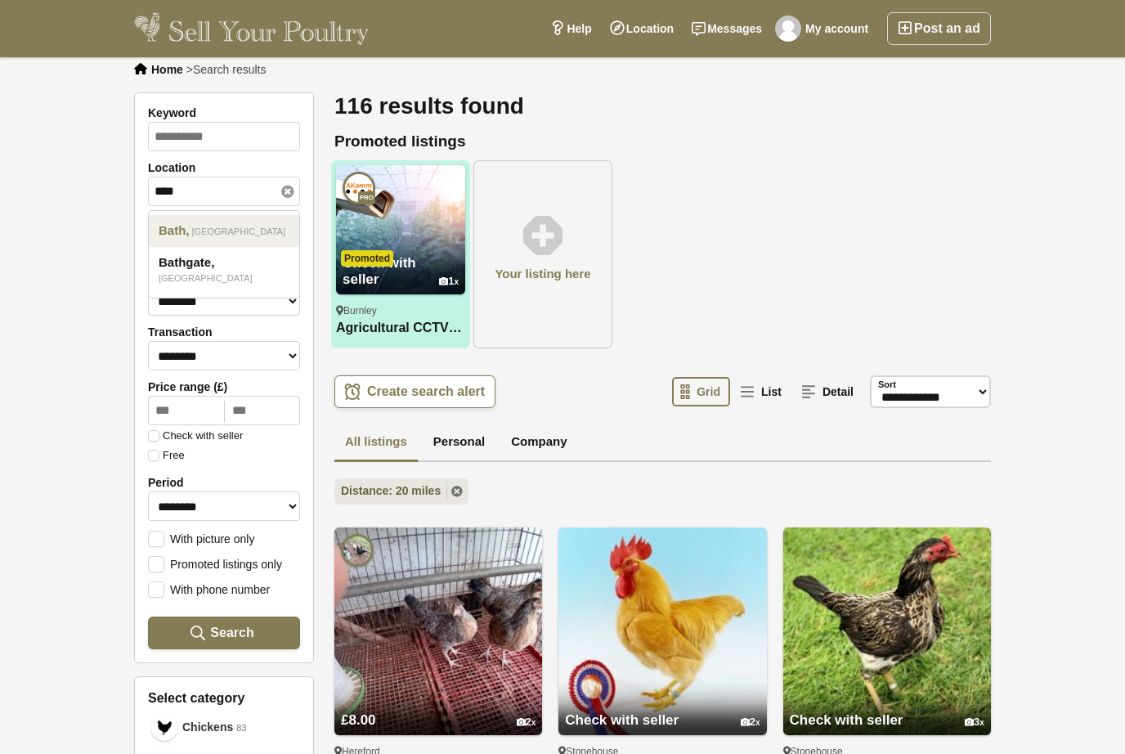
drag, startPoint x: 93, startPoint y: 194, endPoint x: 217, endPoint y: 241, distance: 132.3
click at [217, 241] on div "Bath [GEOGRAPHIC_DATA]" at bounding box center [224, 231] width 150 height 32
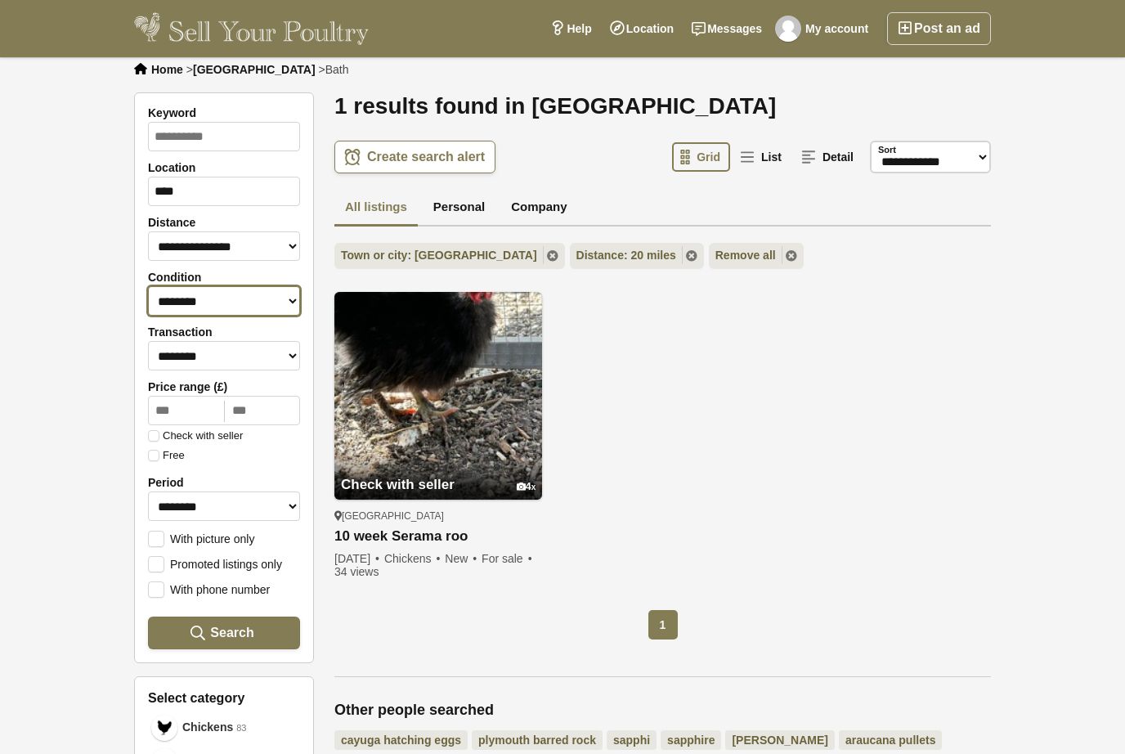
drag, startPoint x: 217, startPoint y: 241, endPoint x: 183, endPoint y: 308, distance: 75.0
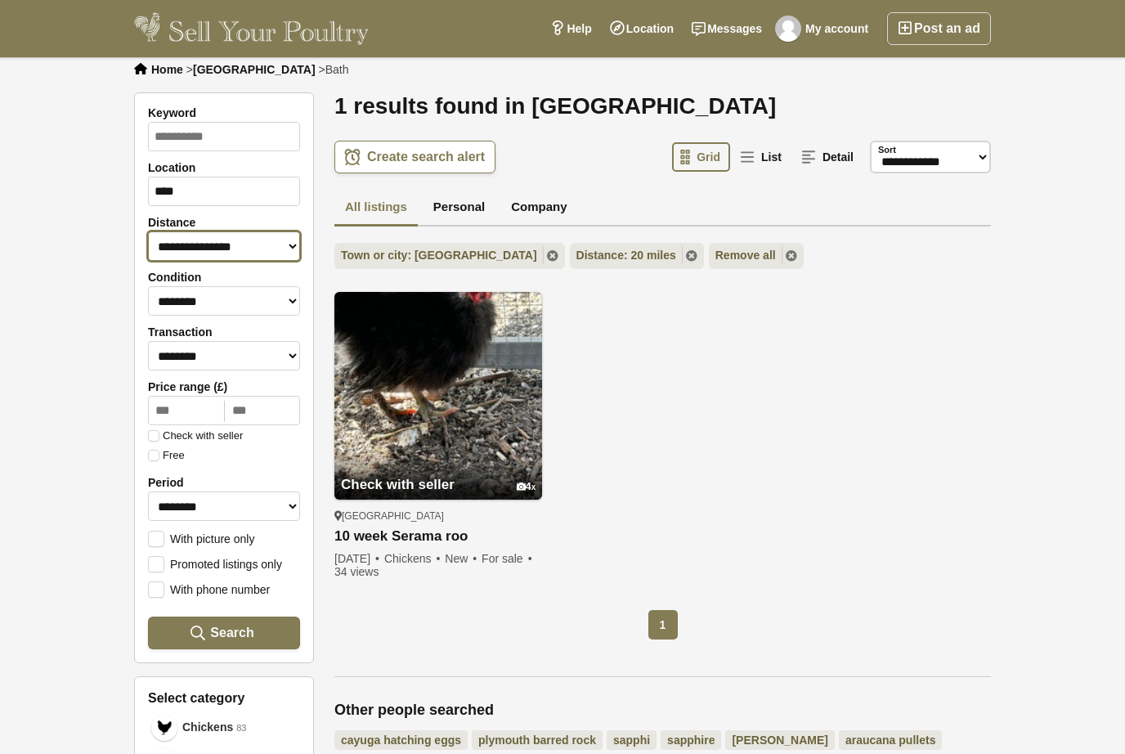
drag, startPoint x: 183, startPoint y: 308, endPoint x: 279, endPoint y: 244, distance: 115.5
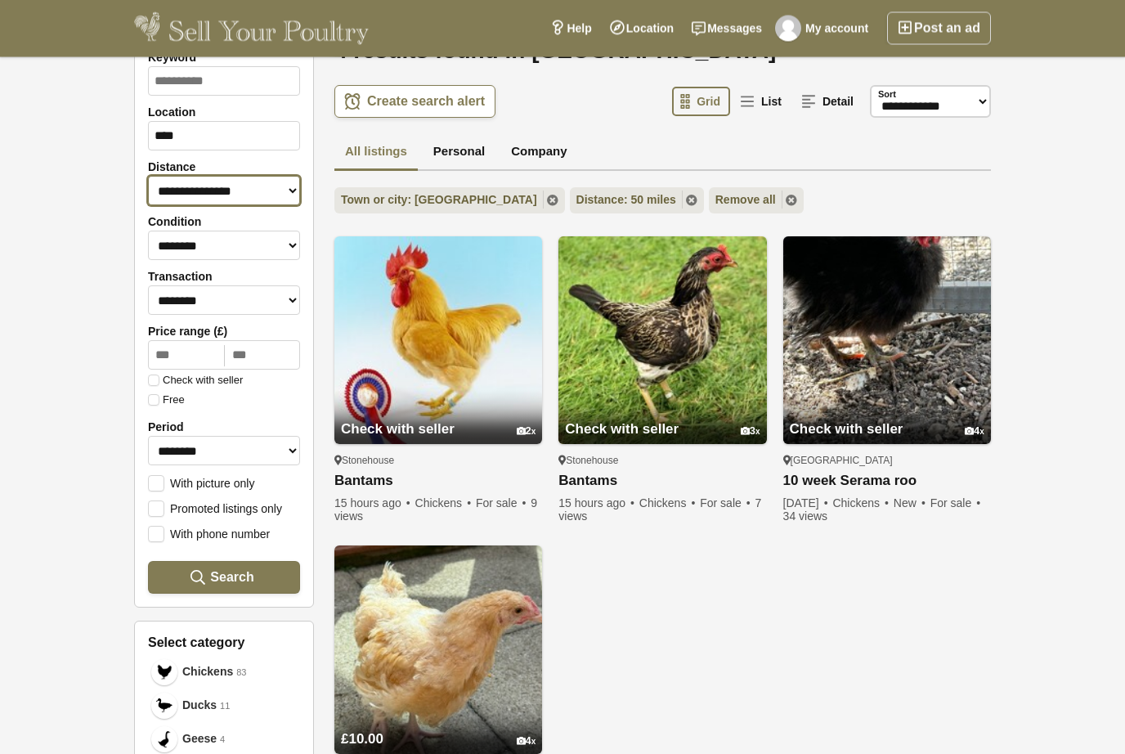
scroll to position [65, 0]
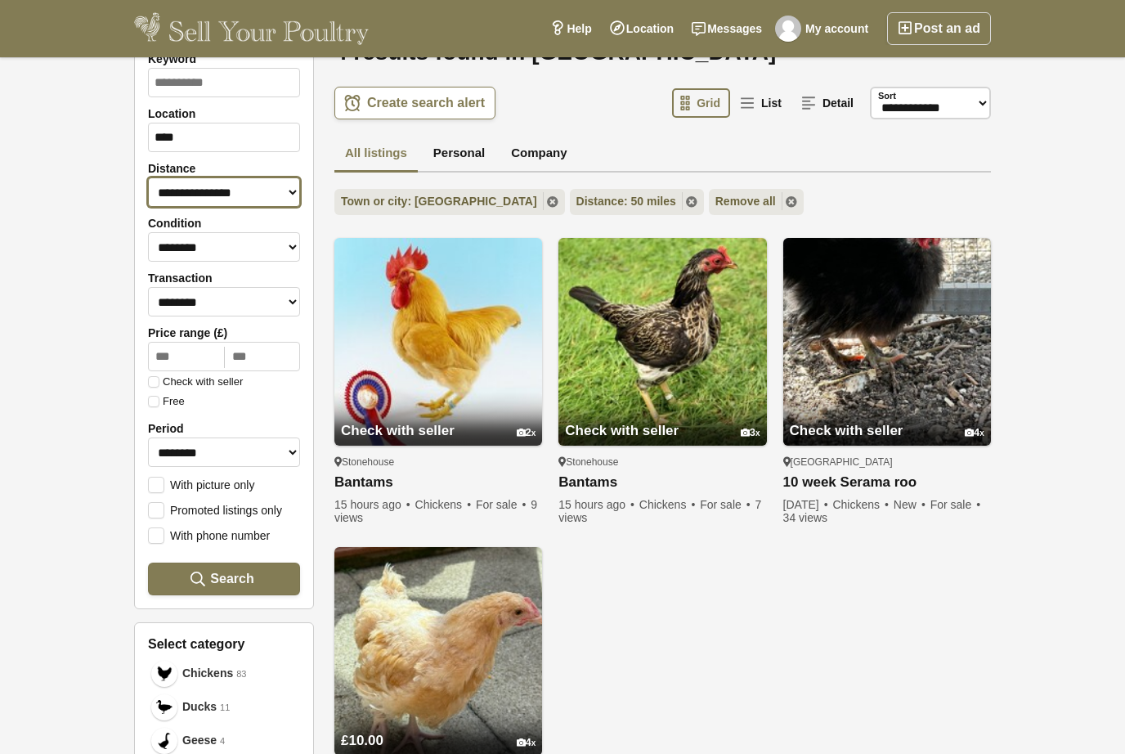
select select "***"
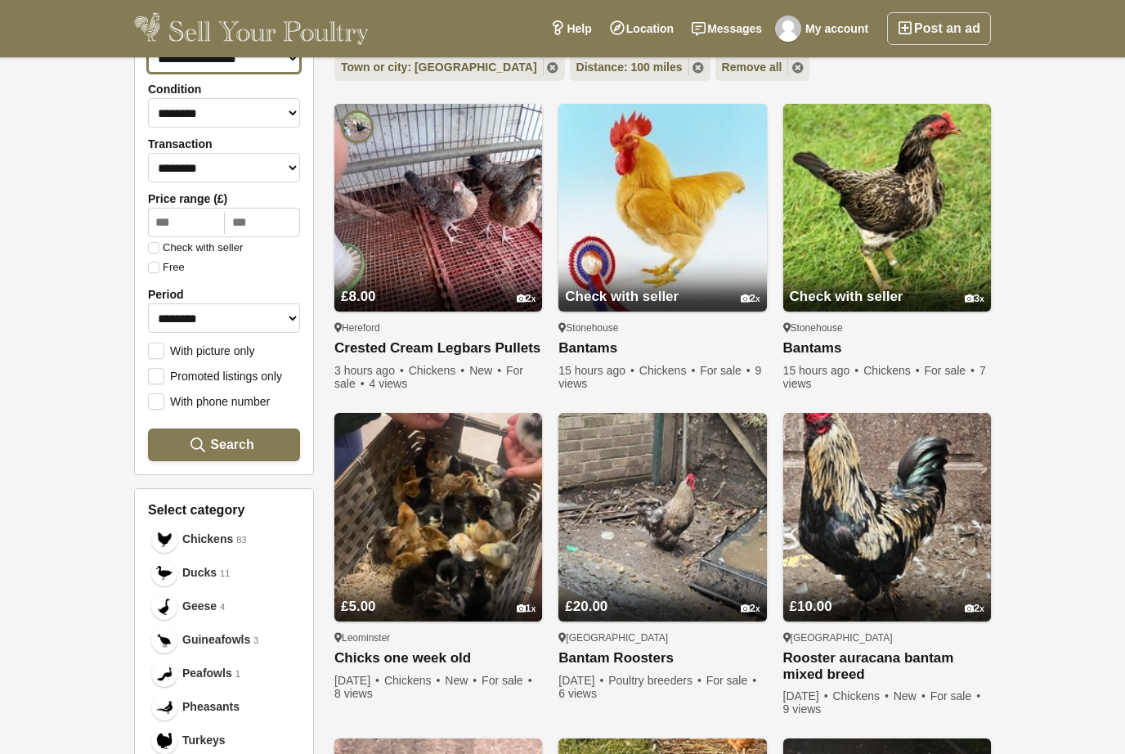
scroll to position [8, 0]
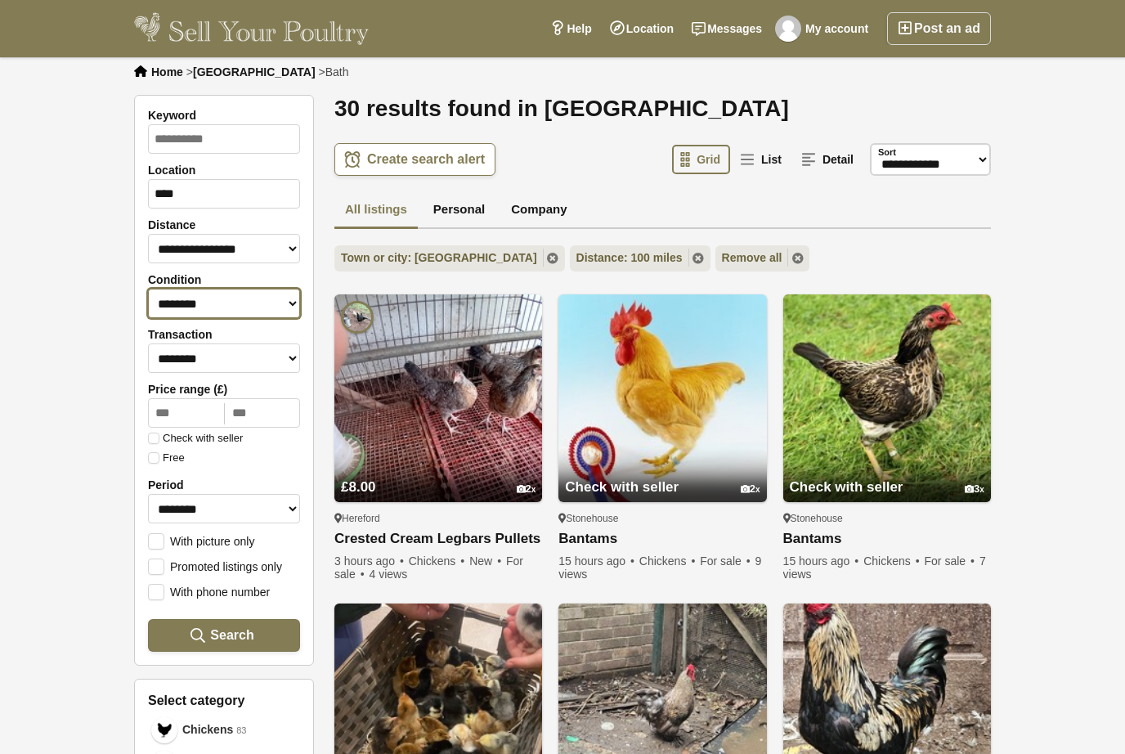
drag, startPoint x: 279, startPoint y: 244, endPoint x: 221, endPoint y: 317, distance: 93.1
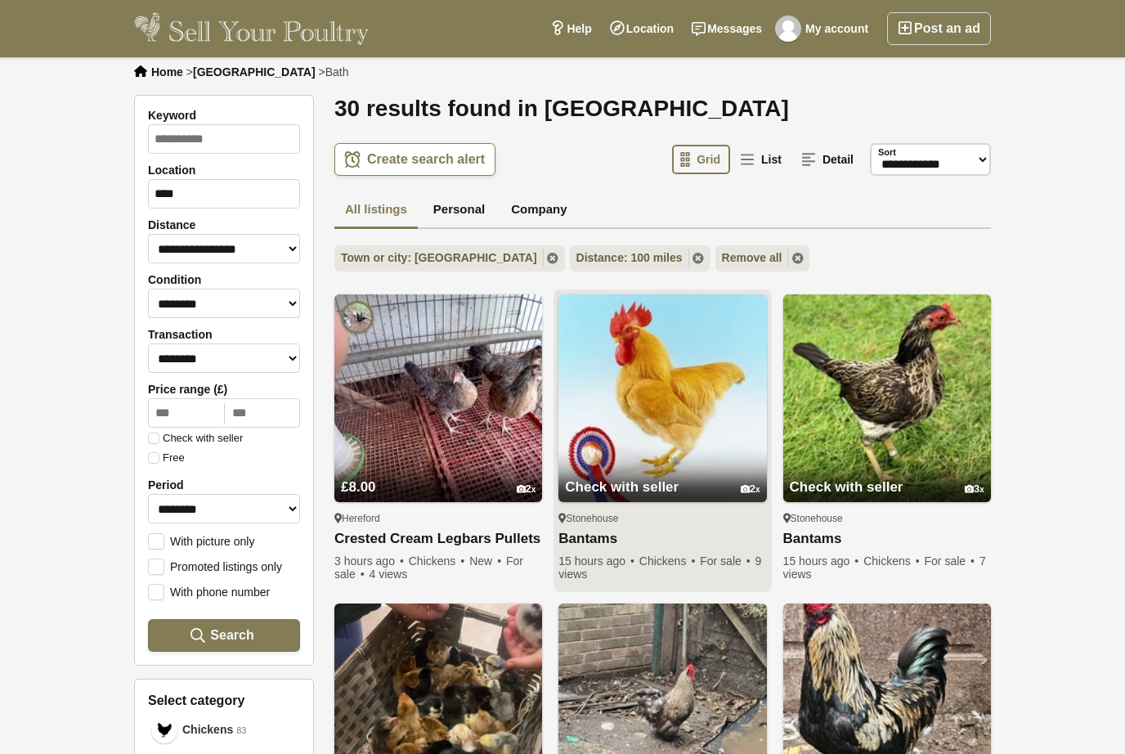
drag, startPoint x: 221, startPoint y: 317, endPoint x: 669, endPoint y: 387, distance: 453.7
drag, startPoint x: 669, startPoint y: 387, endPoint x: 640, endPoint y: 448, distance: 68.0
drag, startPoint x: 640, startPoint y: 448, endPoint x: 607, endPoint y: 532, distance: 89.6
drag, startPoint x: 607, startPoint y: 532, endPoint x: 584, endPoint y: 541, distance: 24.9
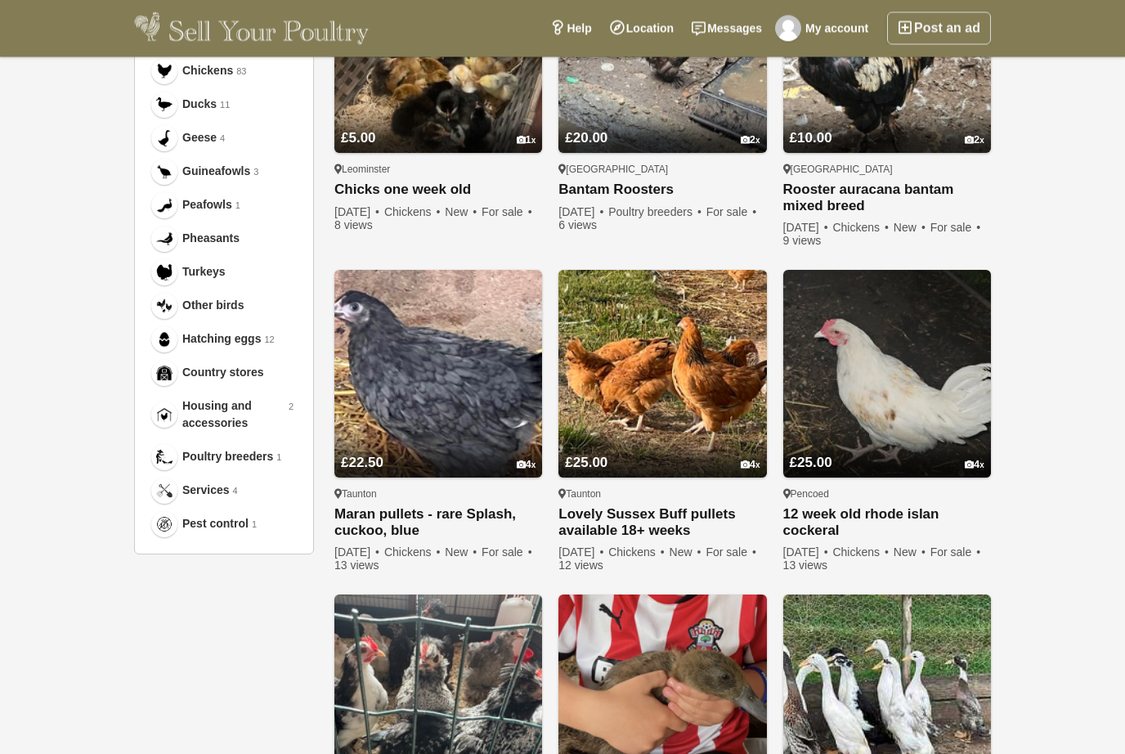
scroll to position [684, 0]
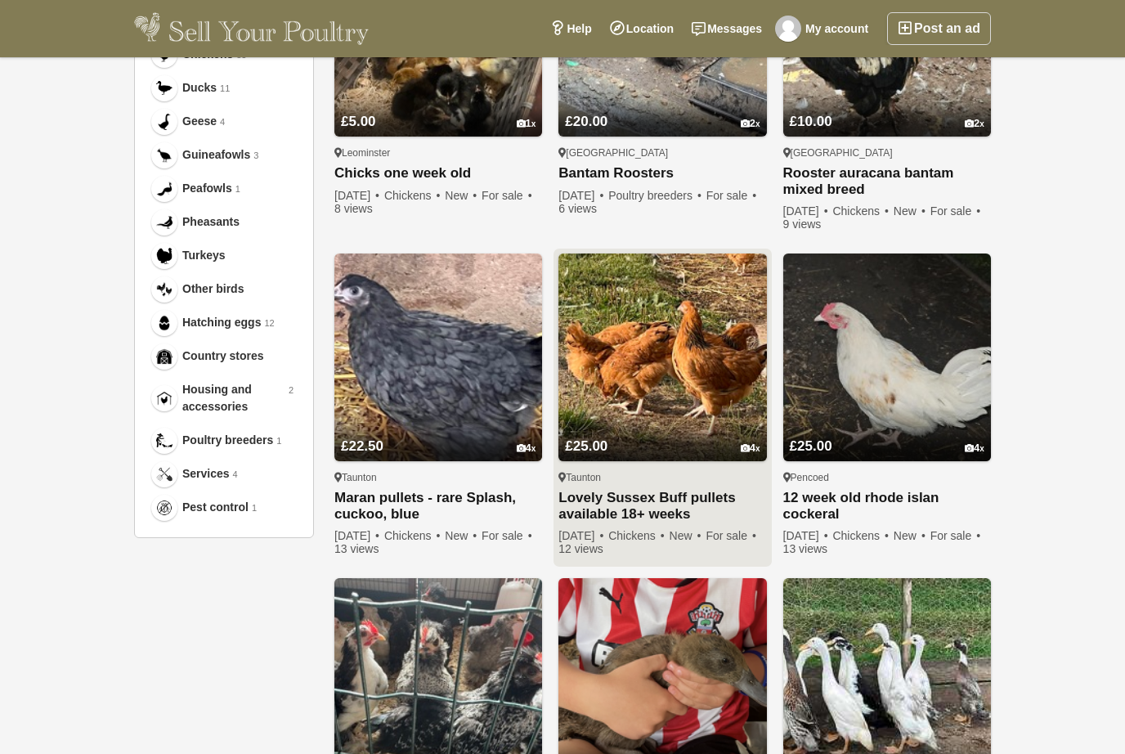
drag, startPoint x: 584, startPoint y: 541, endPoint x: 673, endPoint y: 380, distance: 184.1
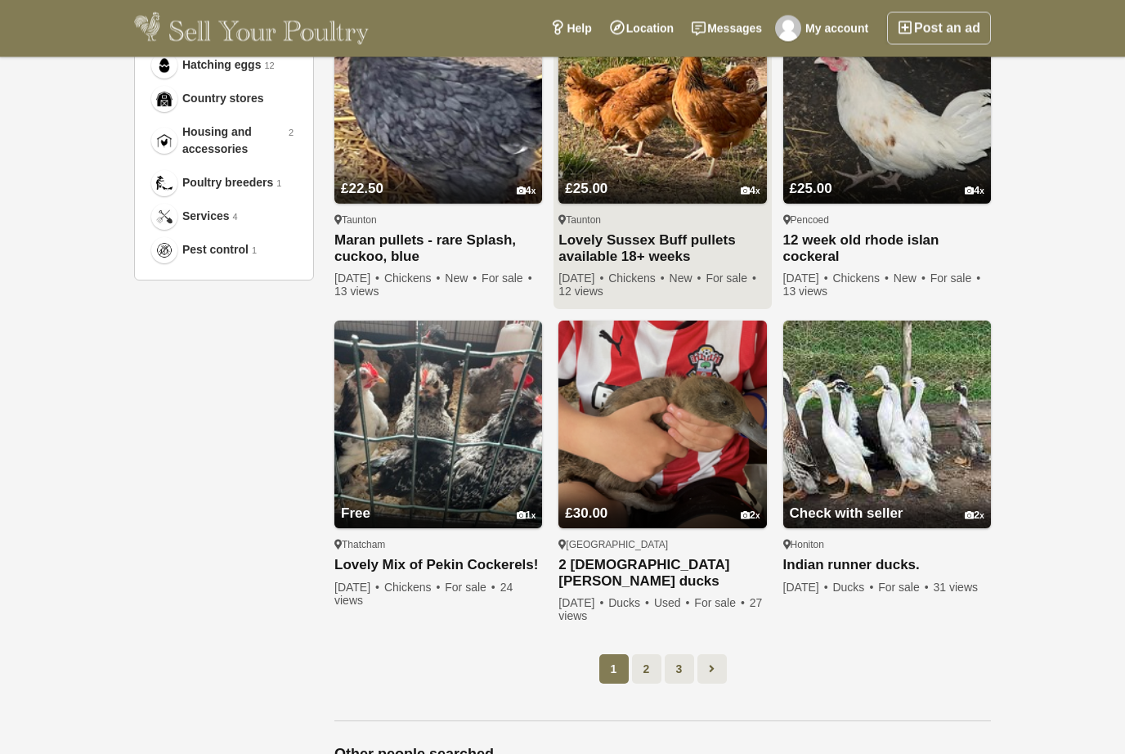
scroll to position [950, 0]
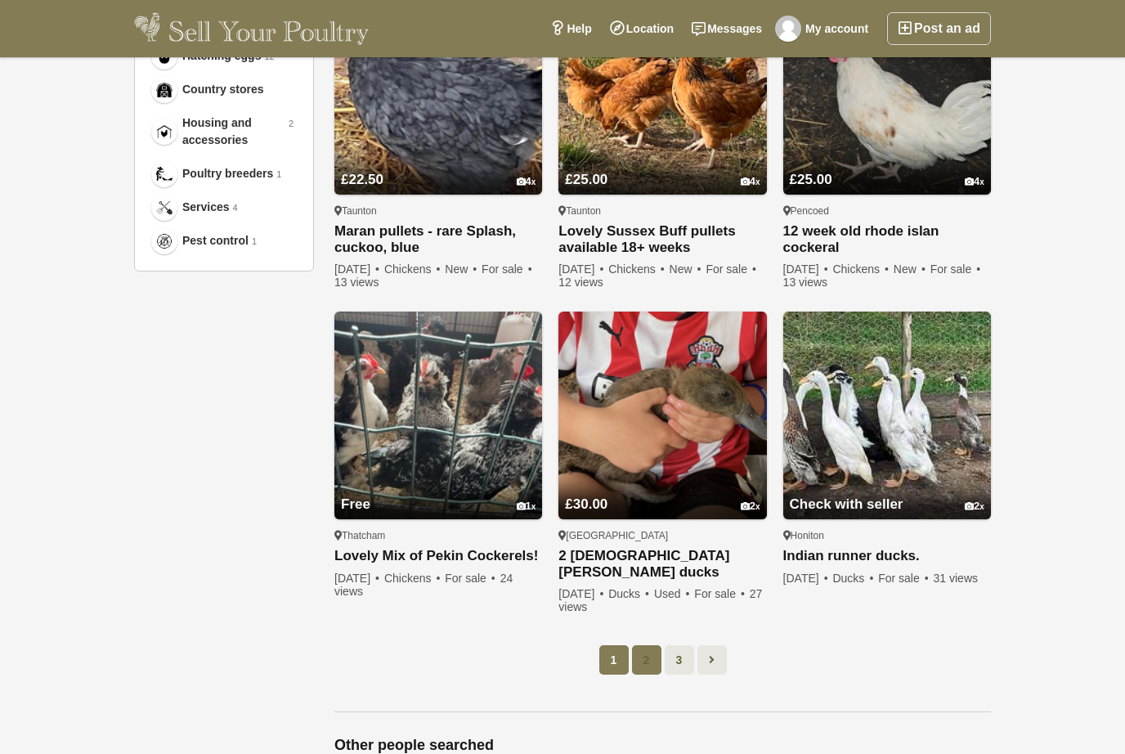
drag, startPoint x: 712, startPoint y: 438, endPoint x: 650, endPoint y: 644, distance: 214.5
drag, startPoint x: 650, startPoint y: 644, endPoint x: 675, endPoint y: 647, distance: 24.8
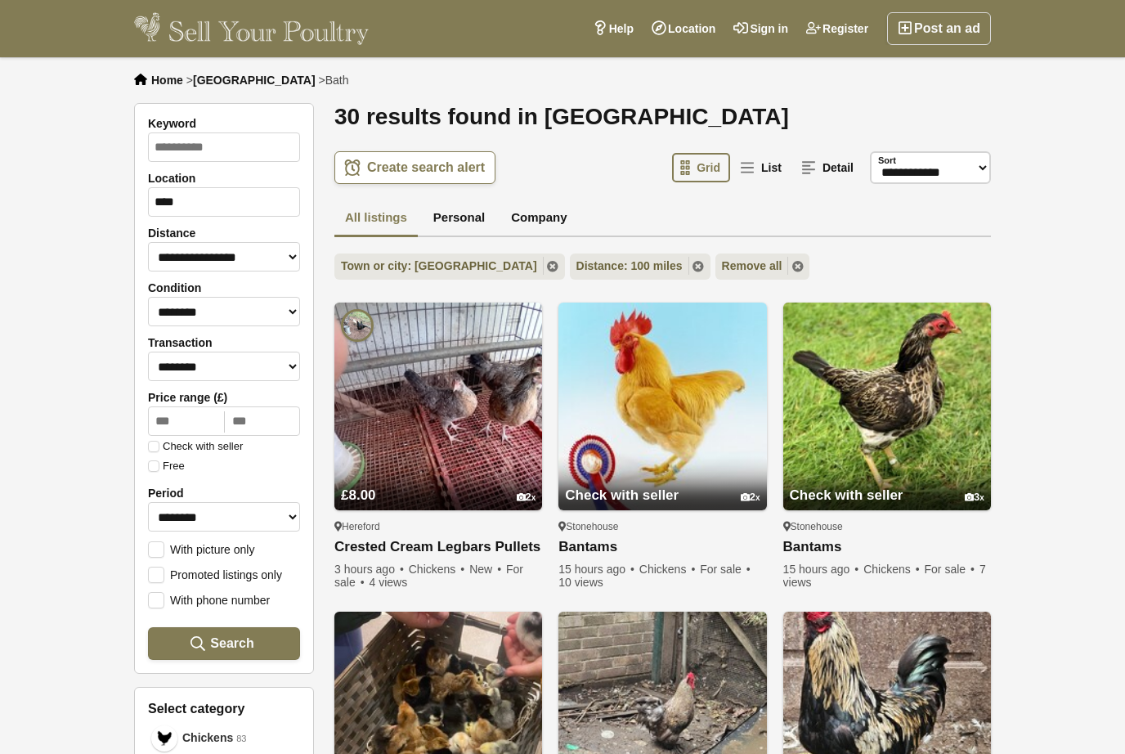
scroll to position [1041, 0]
